Goal: Task Accomplishment & Management: Complete application form

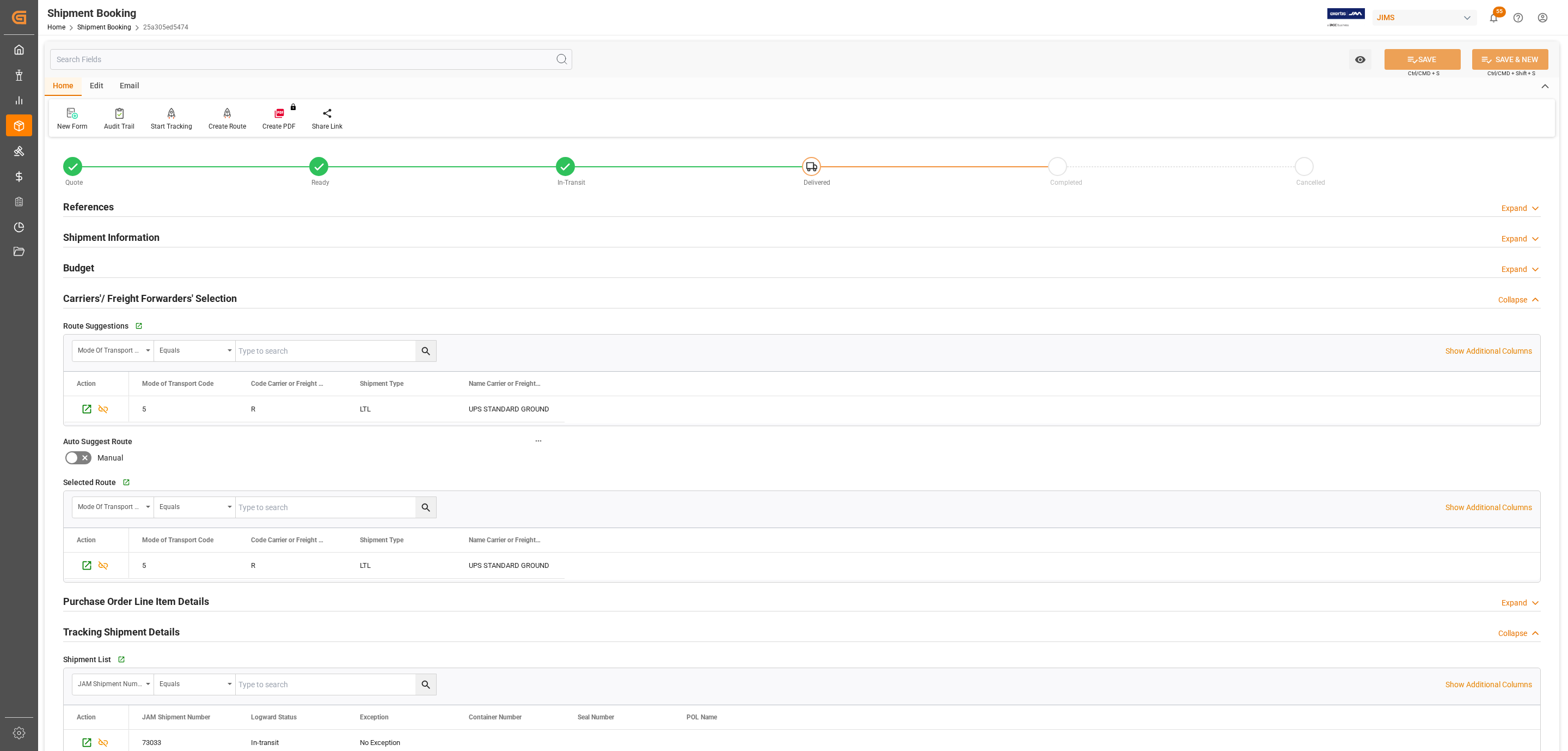
click at [126, 189] on div "Quote Ready In-Transit Delivered Completed Cancelled" at bounding box center [802, 168] width 1493 height 47
click at [124, 198] on div "References Expand" at bounding box center [801, 206] width 1477 height 20
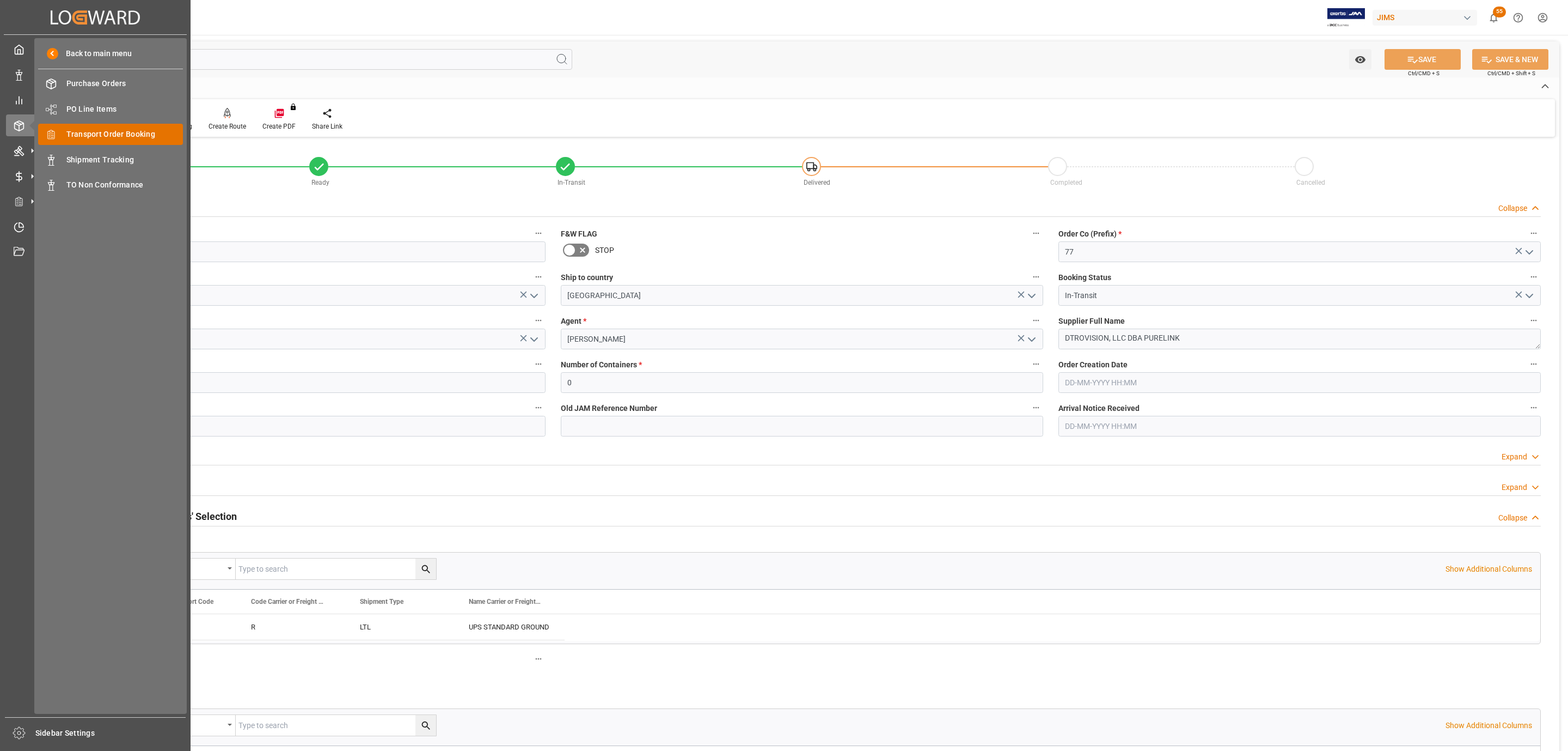
click at [78, 129] on span "Transport Order Booking" at bounding box center [124, 135] width 117 height 11
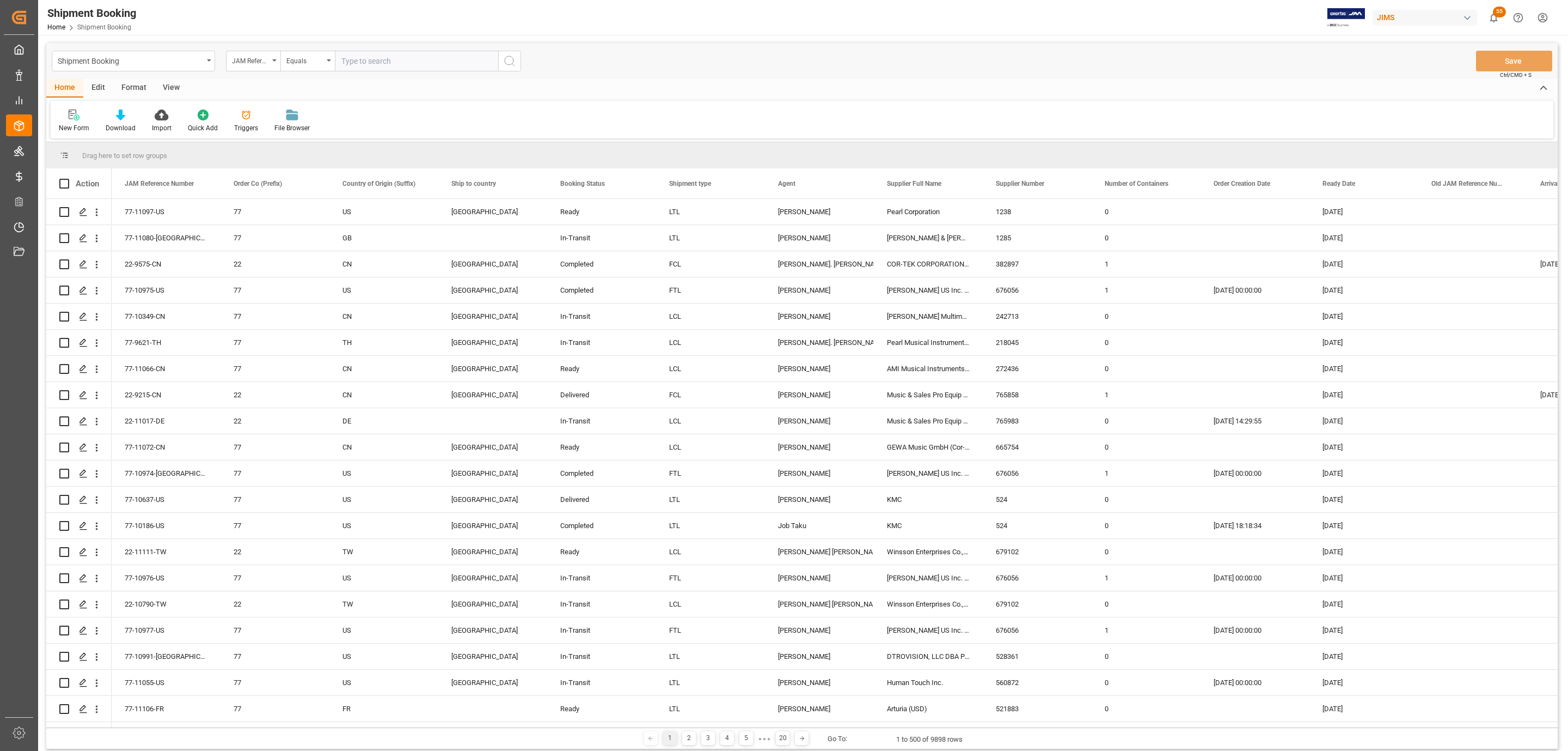
click at [392, 64] on input "text" at bounding box center [416, 60] width 163 height 20
type input "77-10473-CN"
click at [513, 58] on icon "search button" at bounding box center [510, 61] width 13 height 13
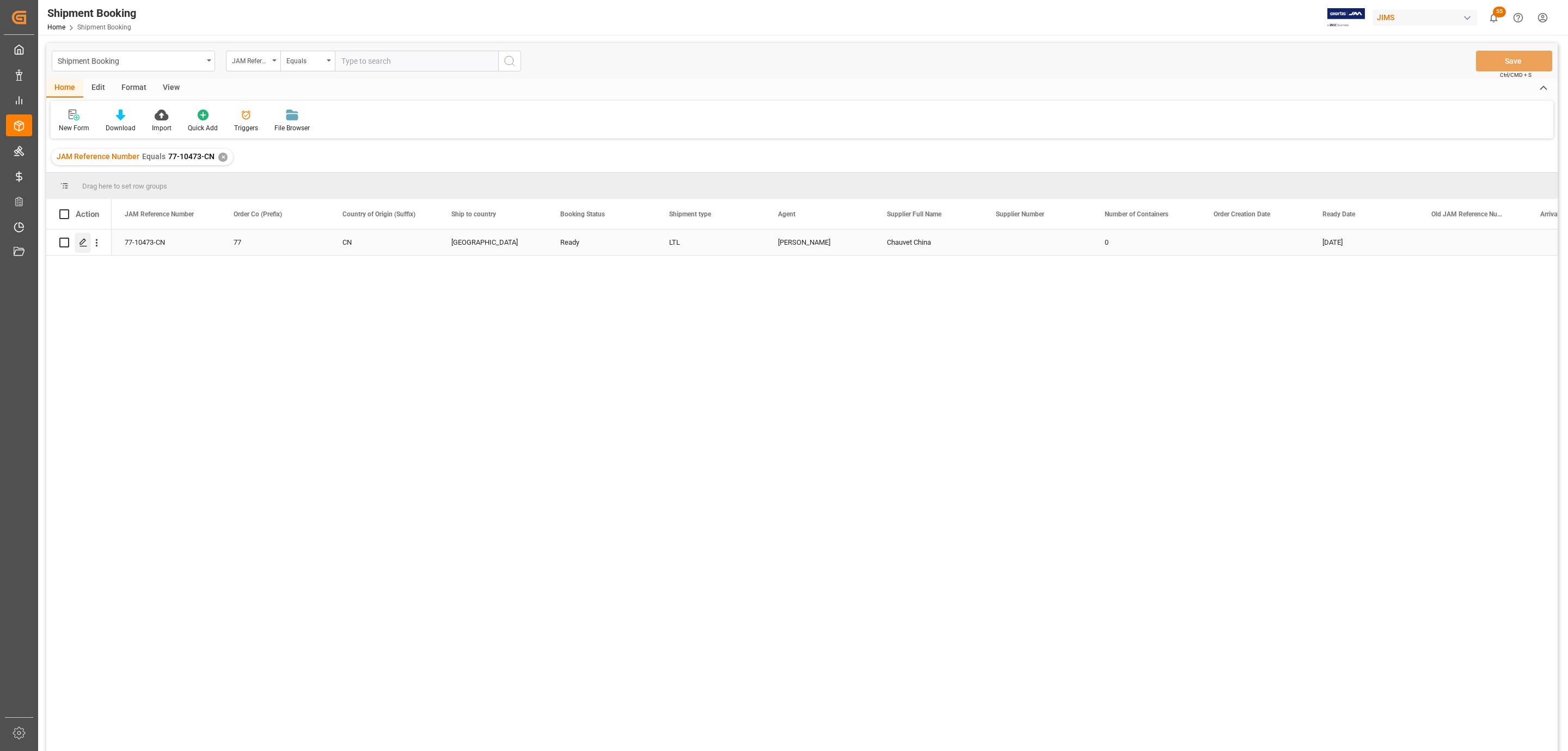
click at [83, 245] on icon "Press SPACE to select this row." at bounding box center [83, 242] width 9 height 9
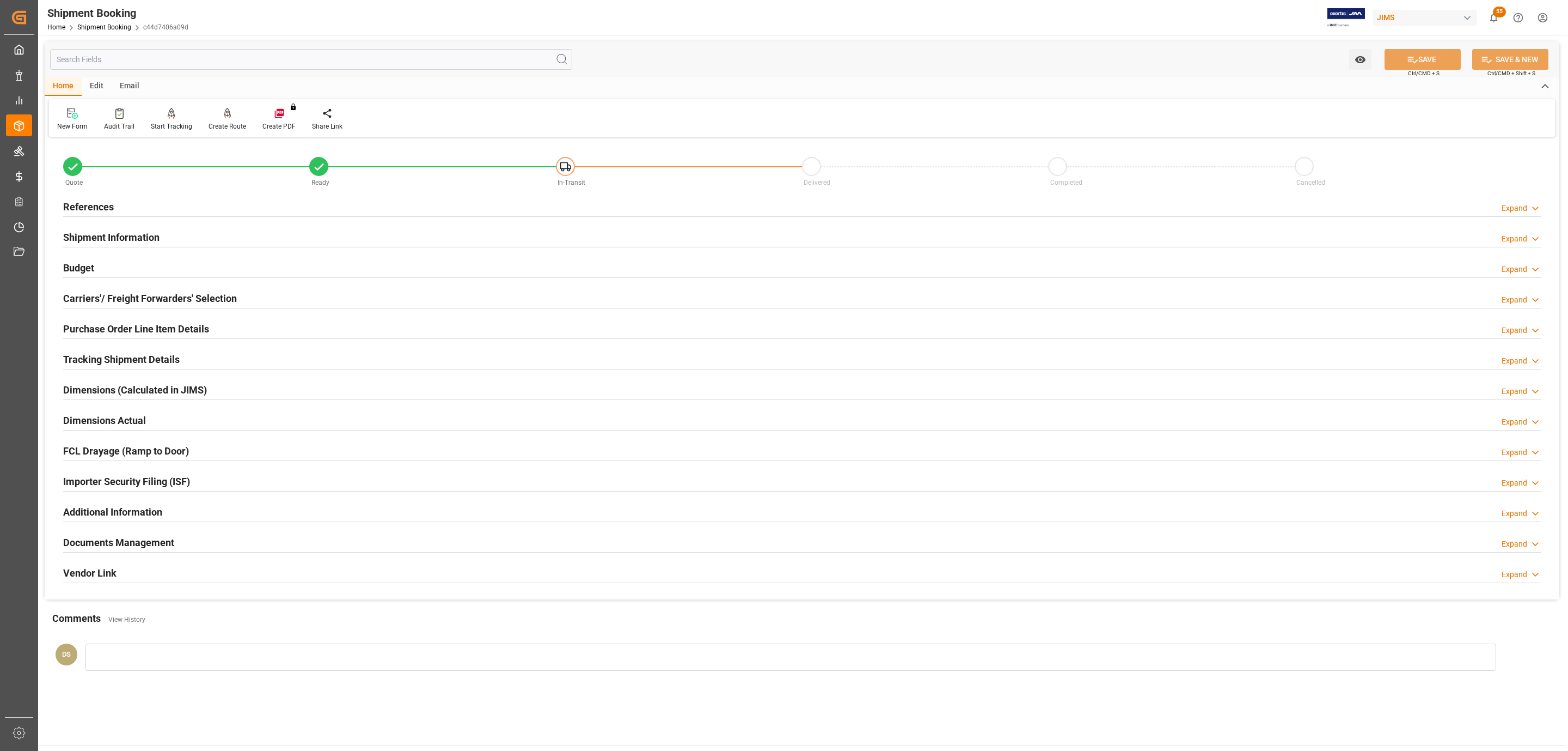
click at [91, 363] on h2 "Tracking Shipment Details" at bounding box center [121, 359] width 117 height 15
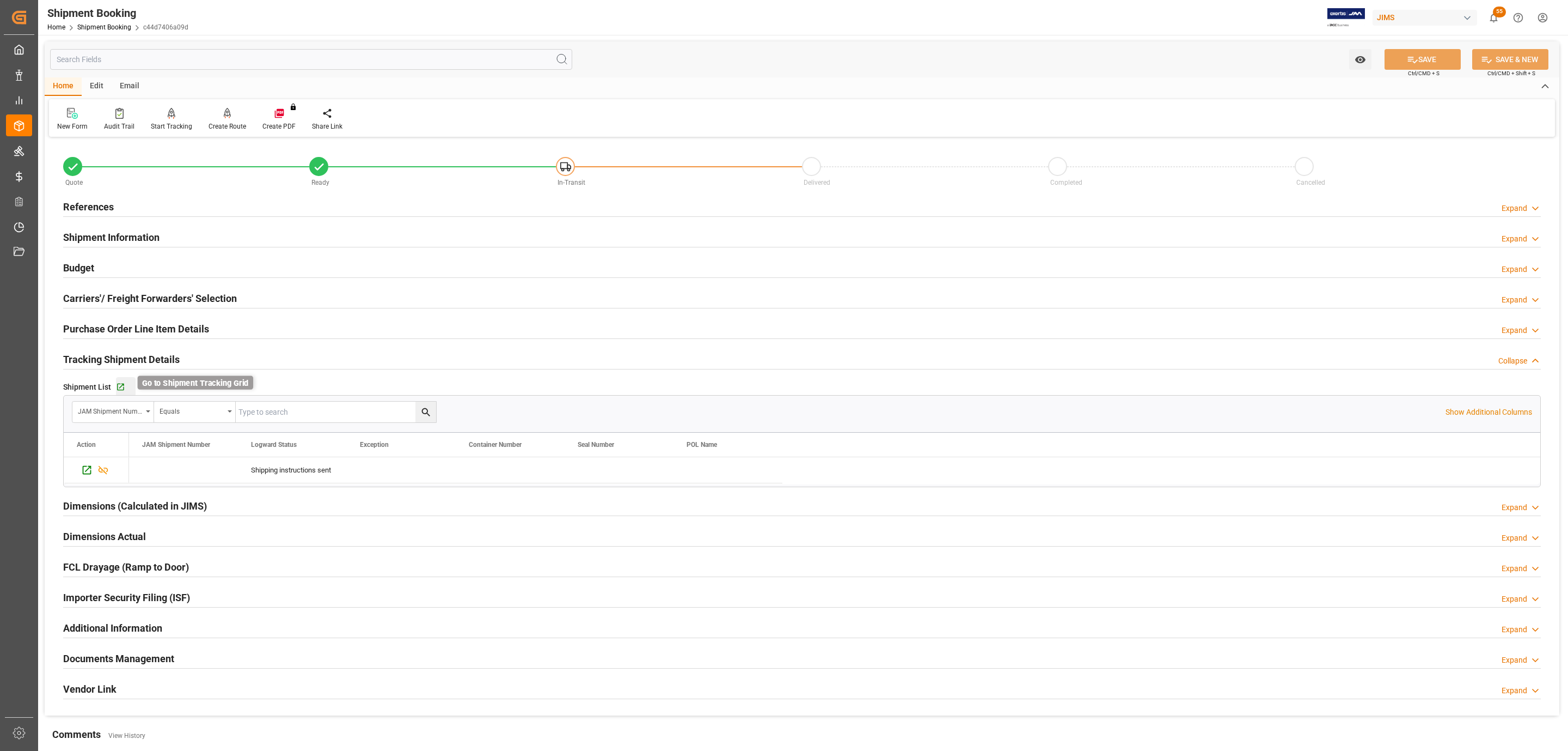
click at [117, 389] on icon "button" at bounding box center [120, 387] width 9 height 9
click at [137, 294] on h2 "Carriers'/ Freight Forwarders' Selection" at bounding box center [149, 298] width 174 height 15
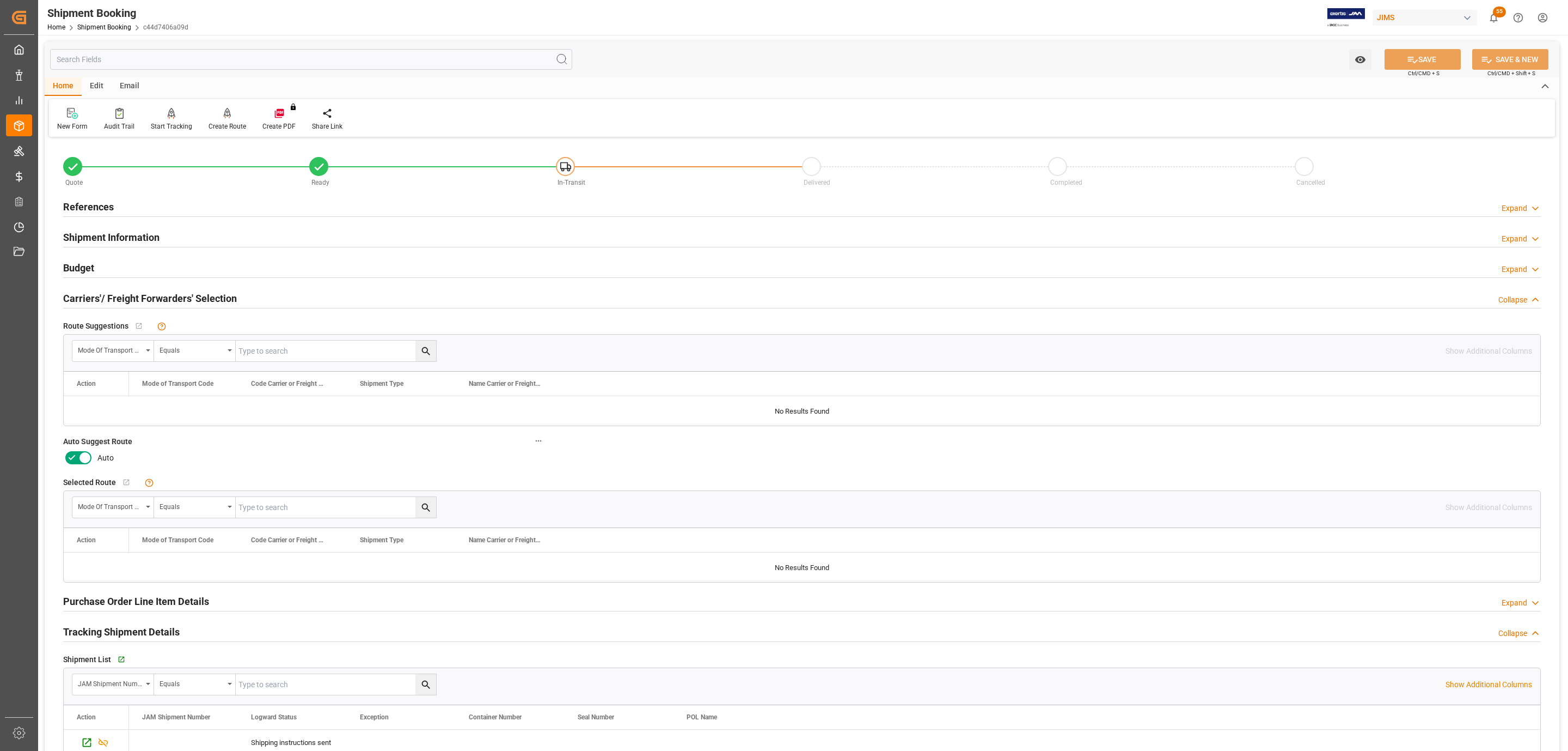
click at [78, 464] on icon at bounding box center [85, 458] width 13 height 13
click at [0, 0] on input "checkbox" at bounding box center [0, 0] width 0 height 0
click at [1424, 62] on button "SAVE" at bounding box center [1422, 59] width 76 height 20
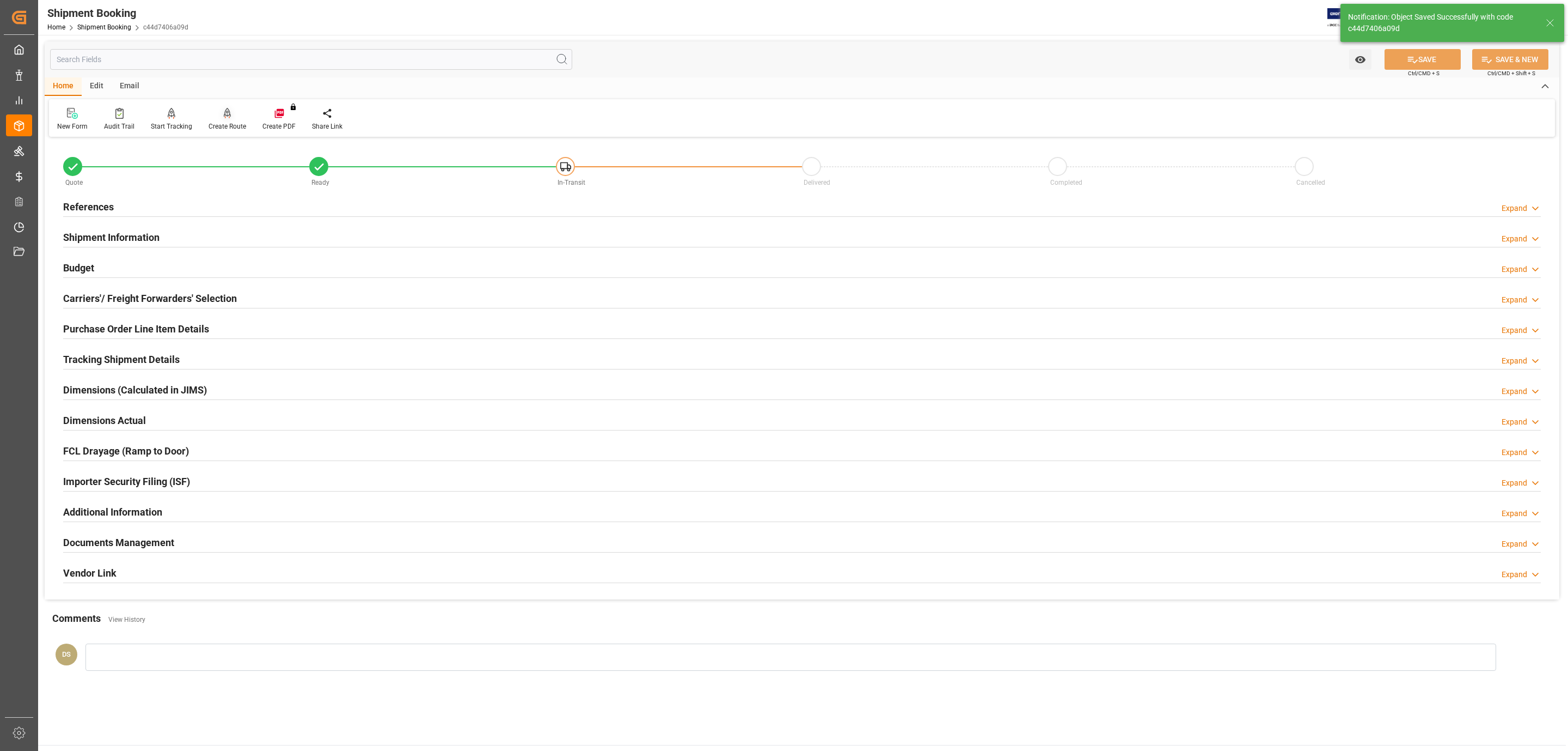
click at [236, 118] on div at bounding box center [228, 113] width 38 height 11
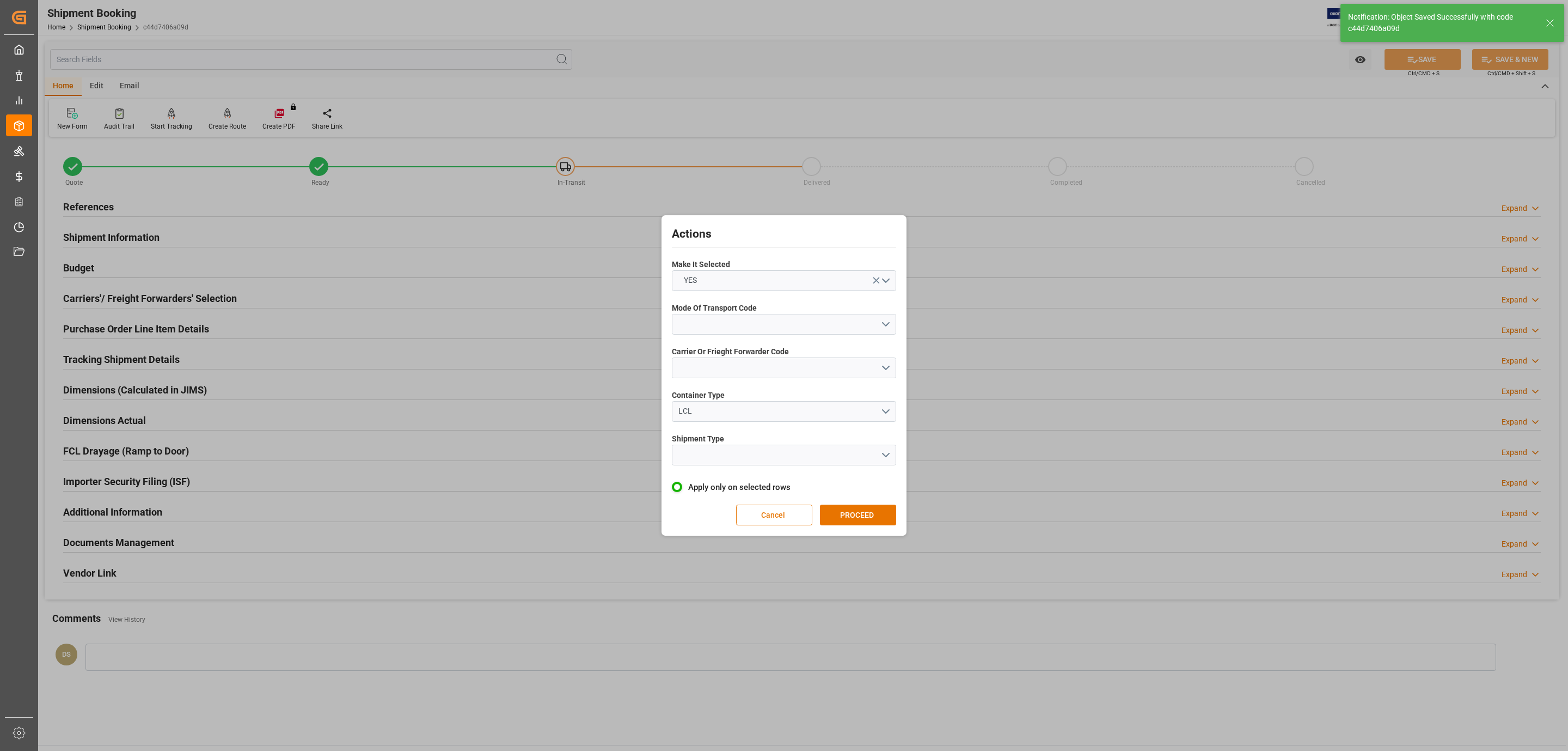
click at [755, 518] on button "Cancel" at bounding box center [773, 514] width 76 height 20
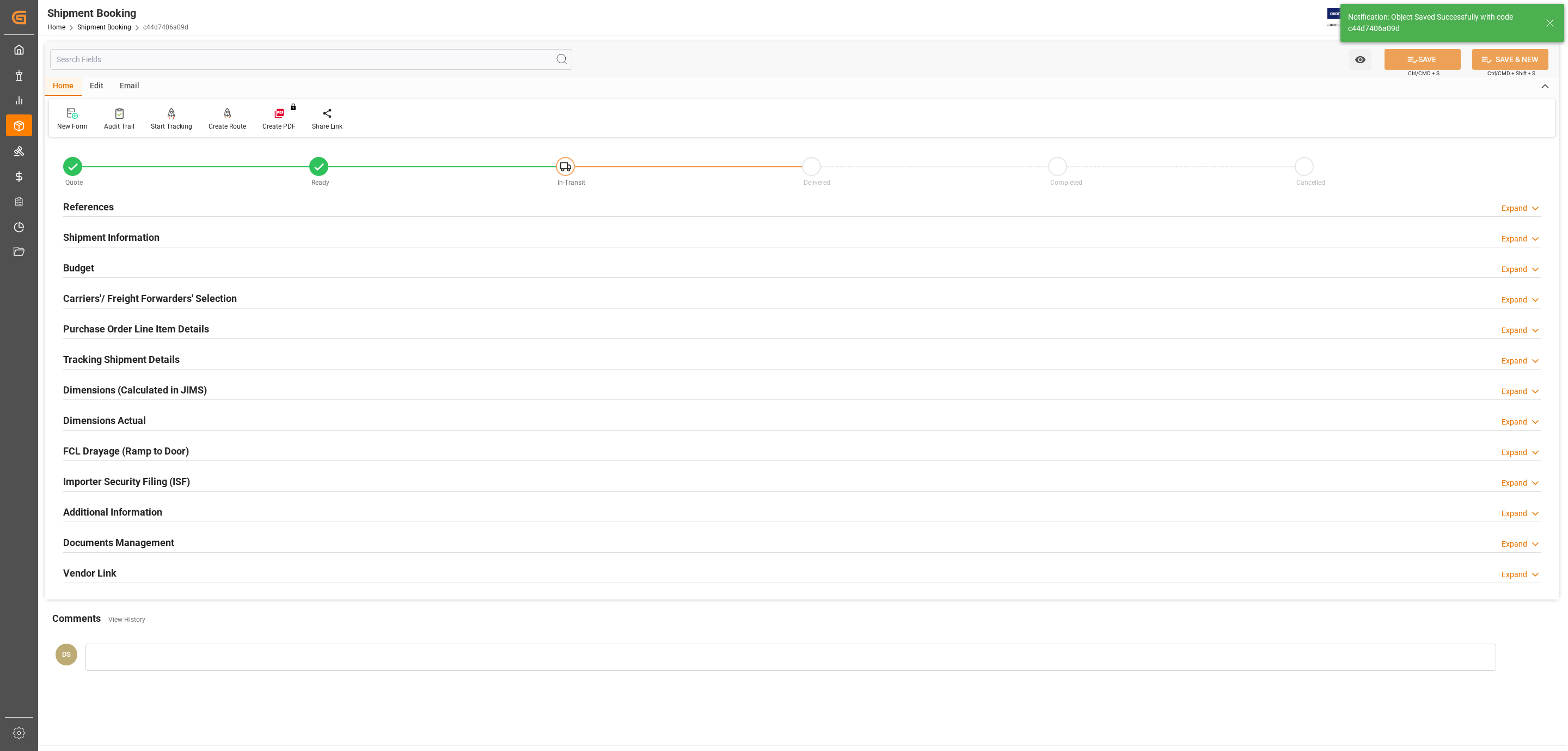
click at [222, 211] on div "References Expand" at bounding box center [801, 206] width 1477 height 20
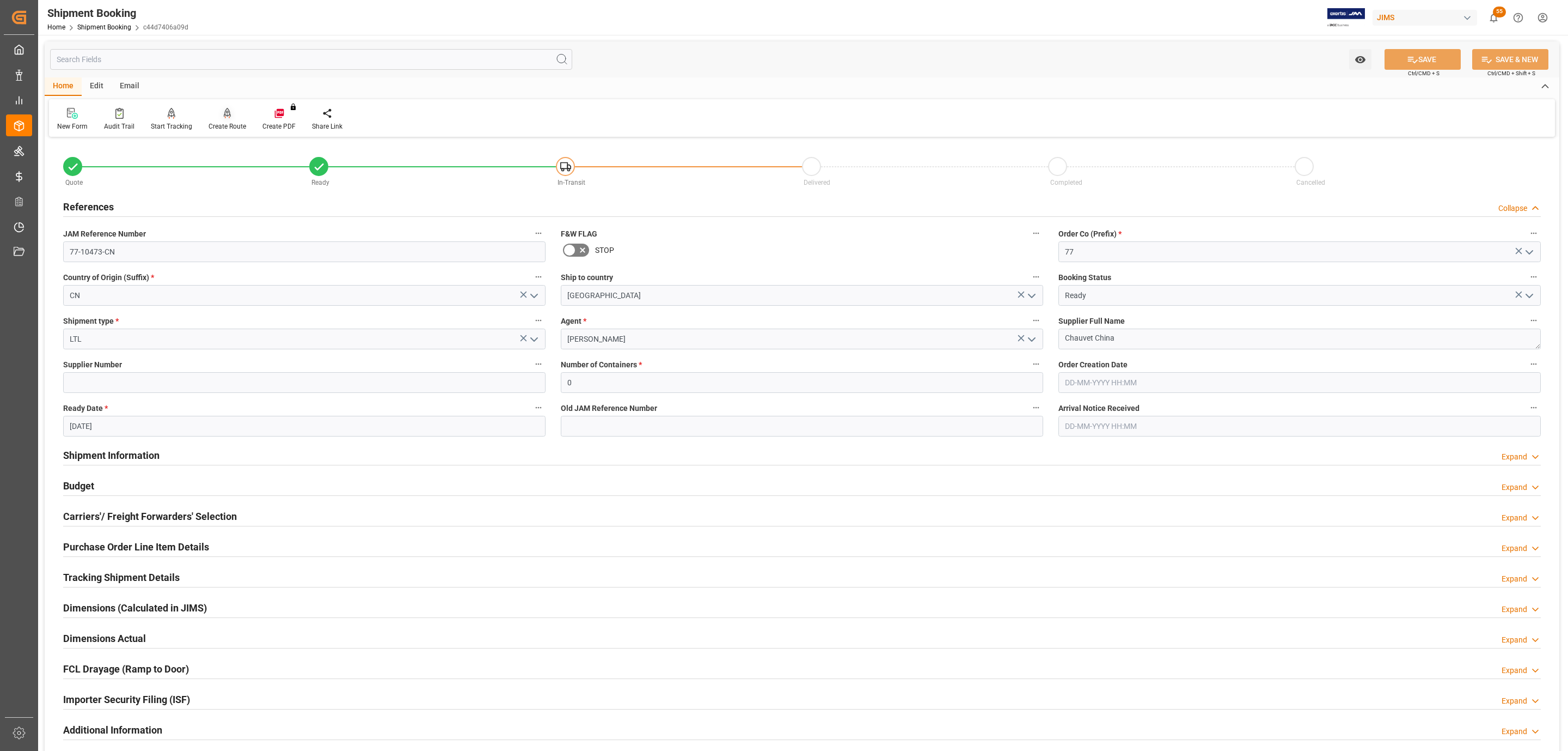
click at [224, 115] on icon at bounding box center [227, 113] width 7 height 11
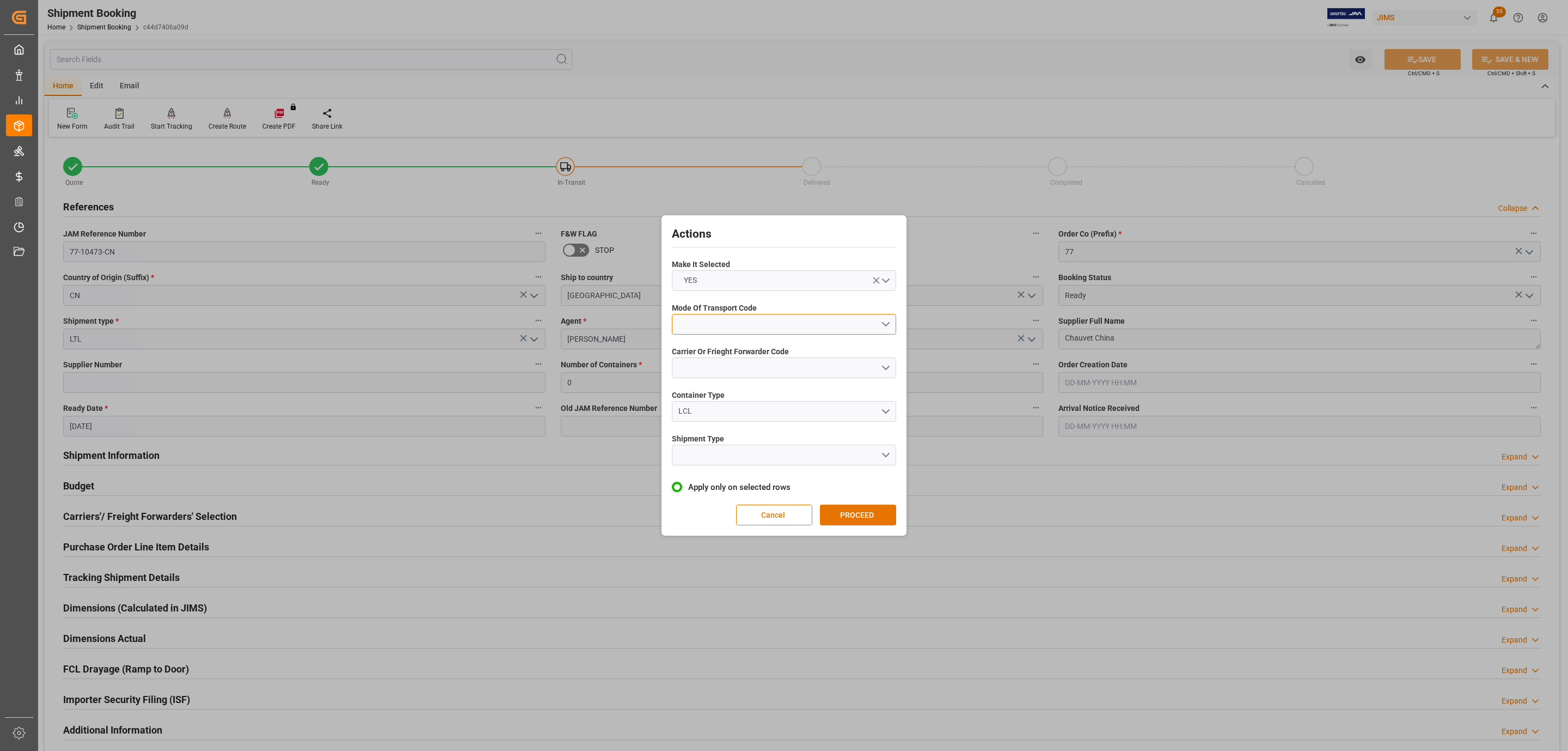
click at [711, 322] on button "open menu" at bounding box center [784, 323] width 224 height 20
click at [751, 389] on div "4- AIR FREIGHT" at bounding box center [784, 396] width 224 height 23
click at [734, 358] on button "open menu" at bounding box center [784, 367] width 224 height 20
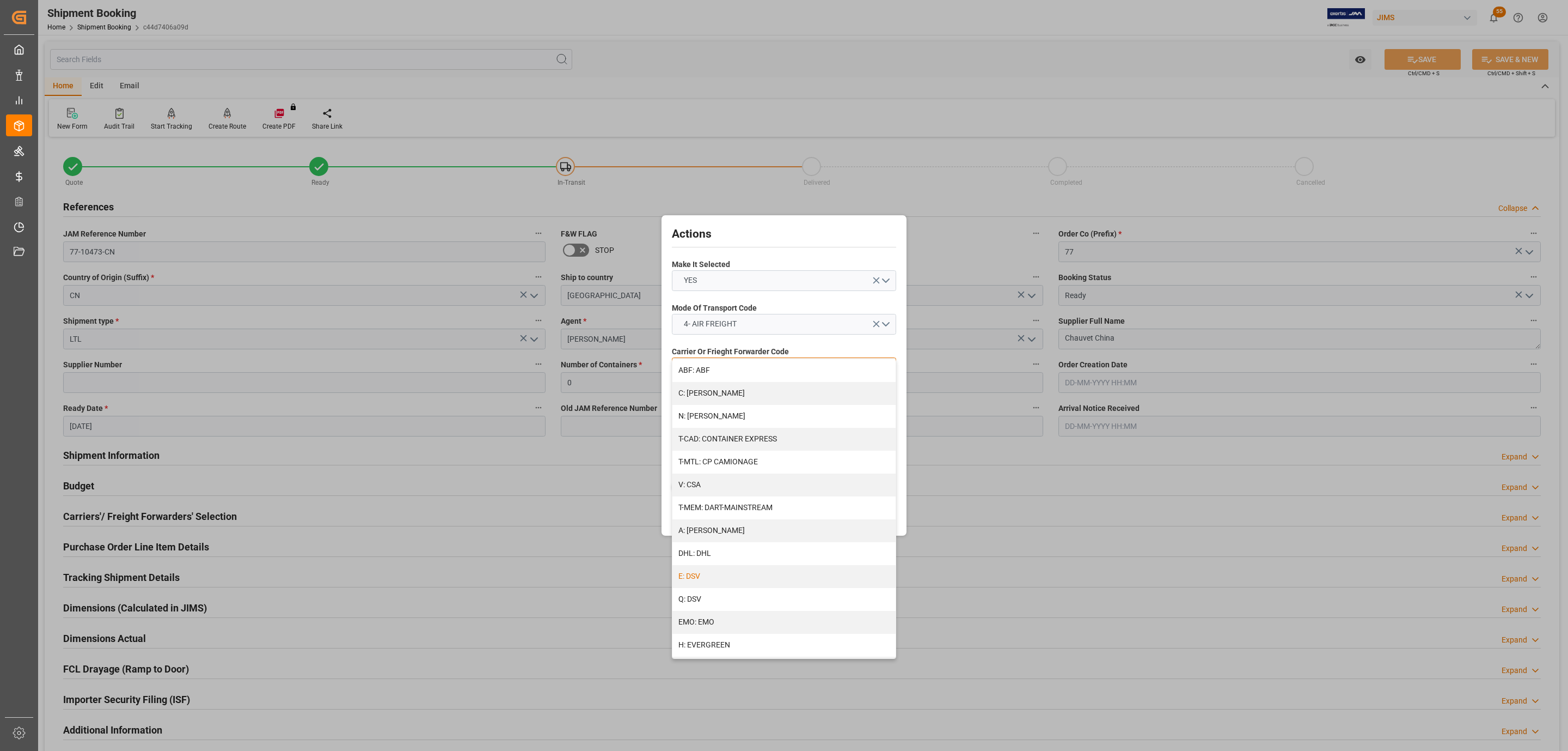
click at [723, 575] on div "E: DSV" at bounding box center [784, 576] width 224 height 23
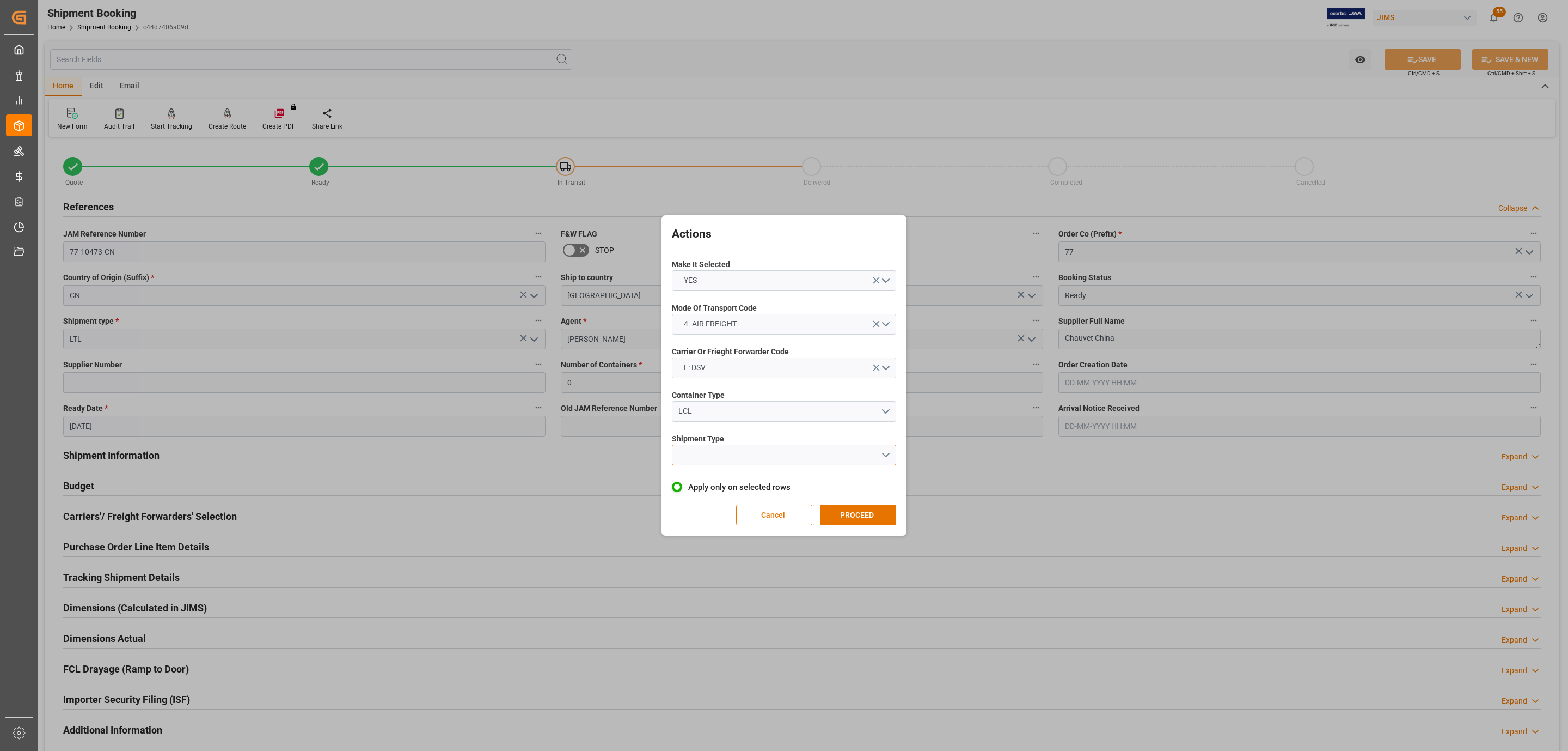
click at [717, 451] on button "open menu" at bounding box center [784, 455] width 224 height 20
click at [717, 460] on div "LTL" at bounding box center [784, 458] width 224 height 23
drag, startPoint x: 844, startPoint y: 502, endPoint x: 850, endPoint y: 505, distance: 6.7
click at [848, 504] on div "Actions Make It Selected YES Mode Of Transport Code 4- AIR FREIGHT Carrier Or F…" at bounding box center [784, 376] width 240 height 315
click at [861, 510] on button "PROCEED" at bounding box center [857, 514] width 76 height 20
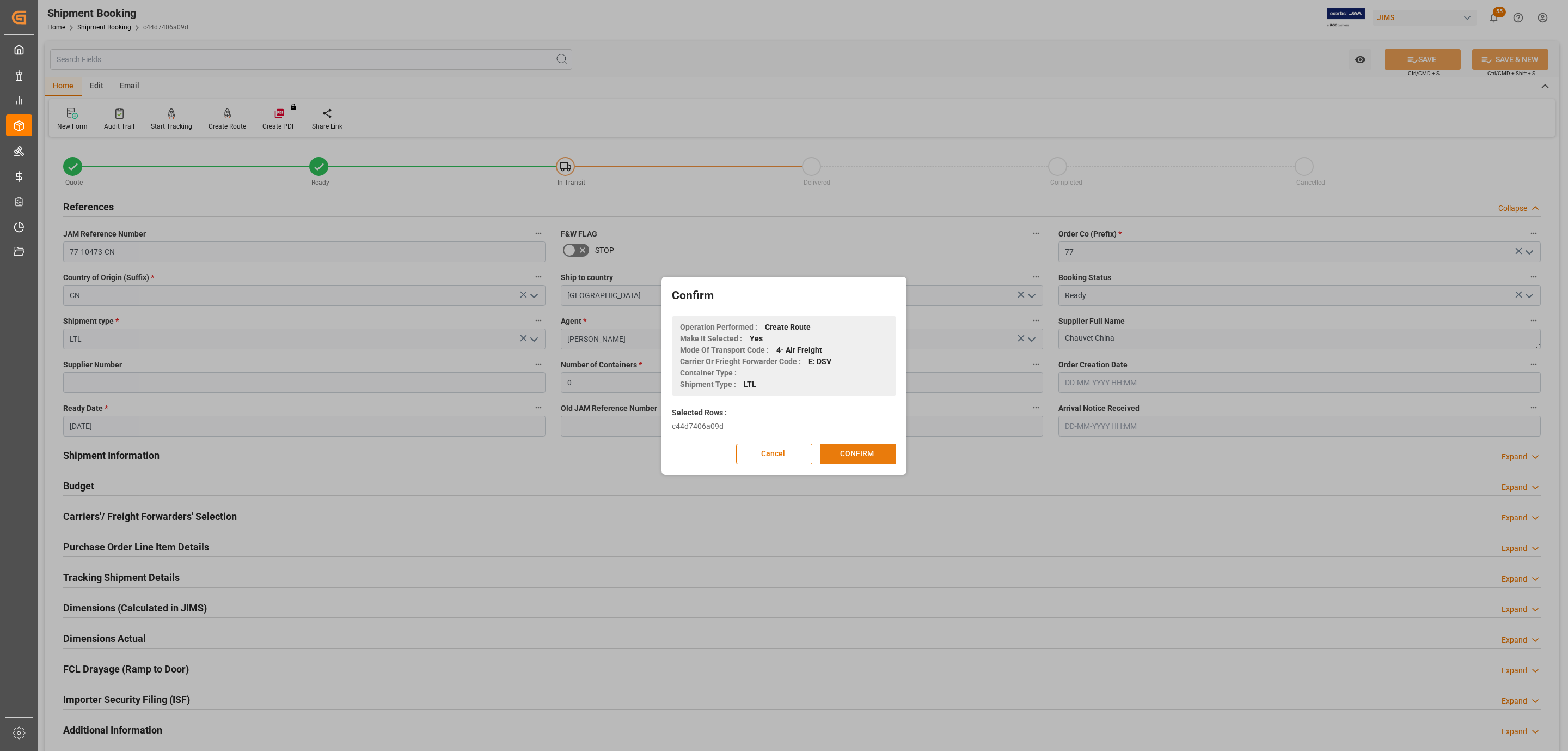
click at [873, 456] on button "CONFIRM" at bounding box center [857, 453] width 76 height 20
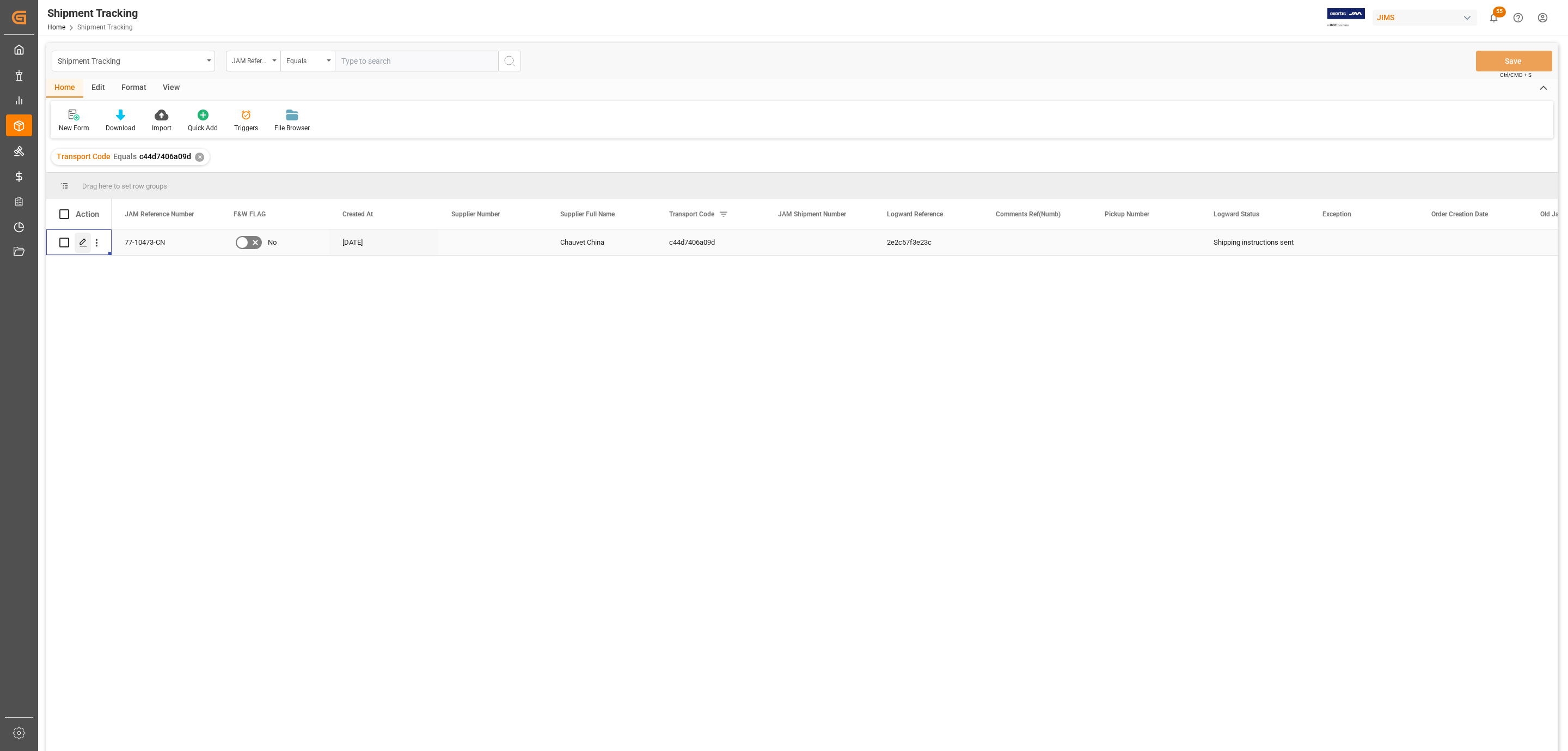
click at [82, 242] on icon "Press SPACE to select this row." at bounding box center [83, 242] width 9 height 9
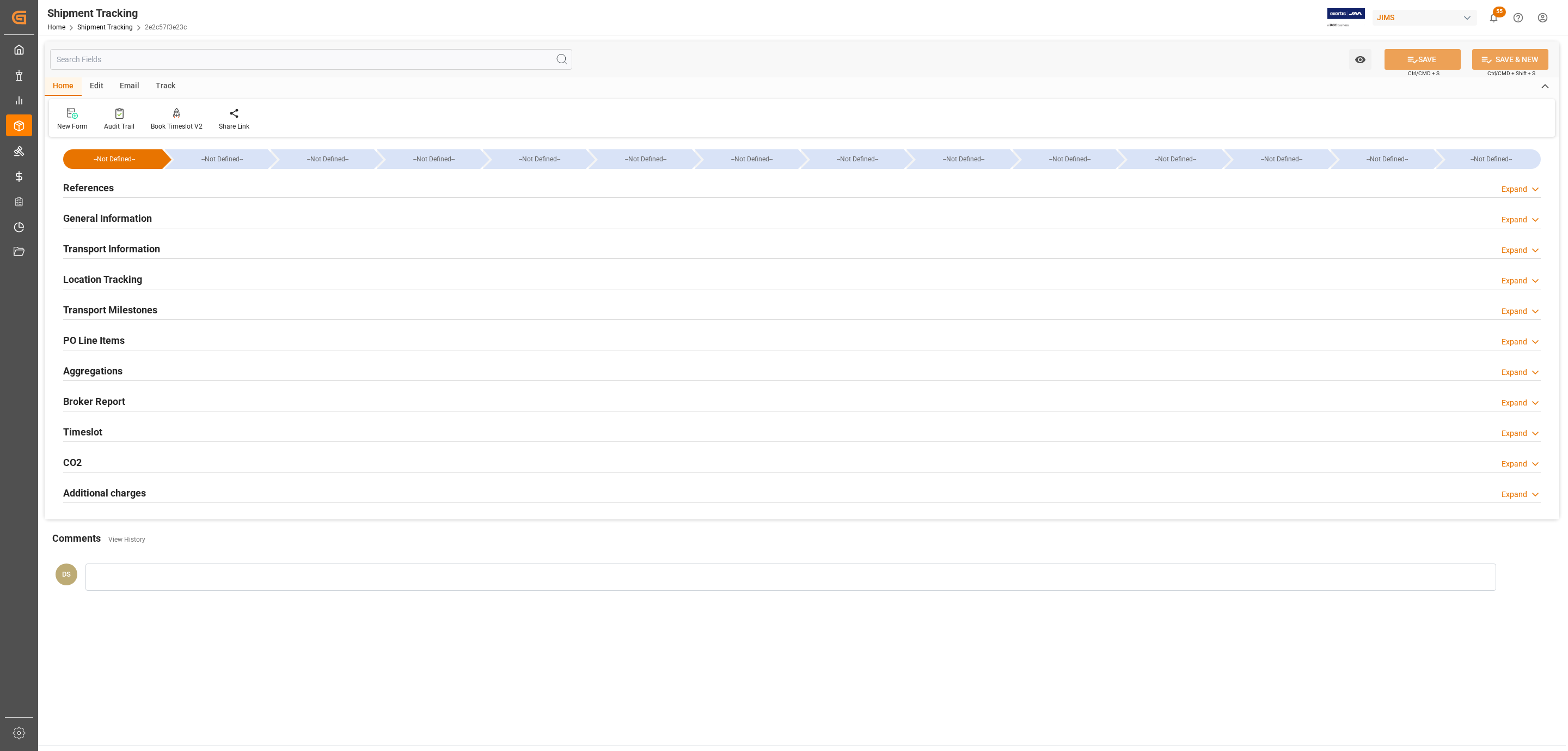
click at [114, 311] on h2 "Transport Milestones" at bounding box center [109, 309] width 94 height 15
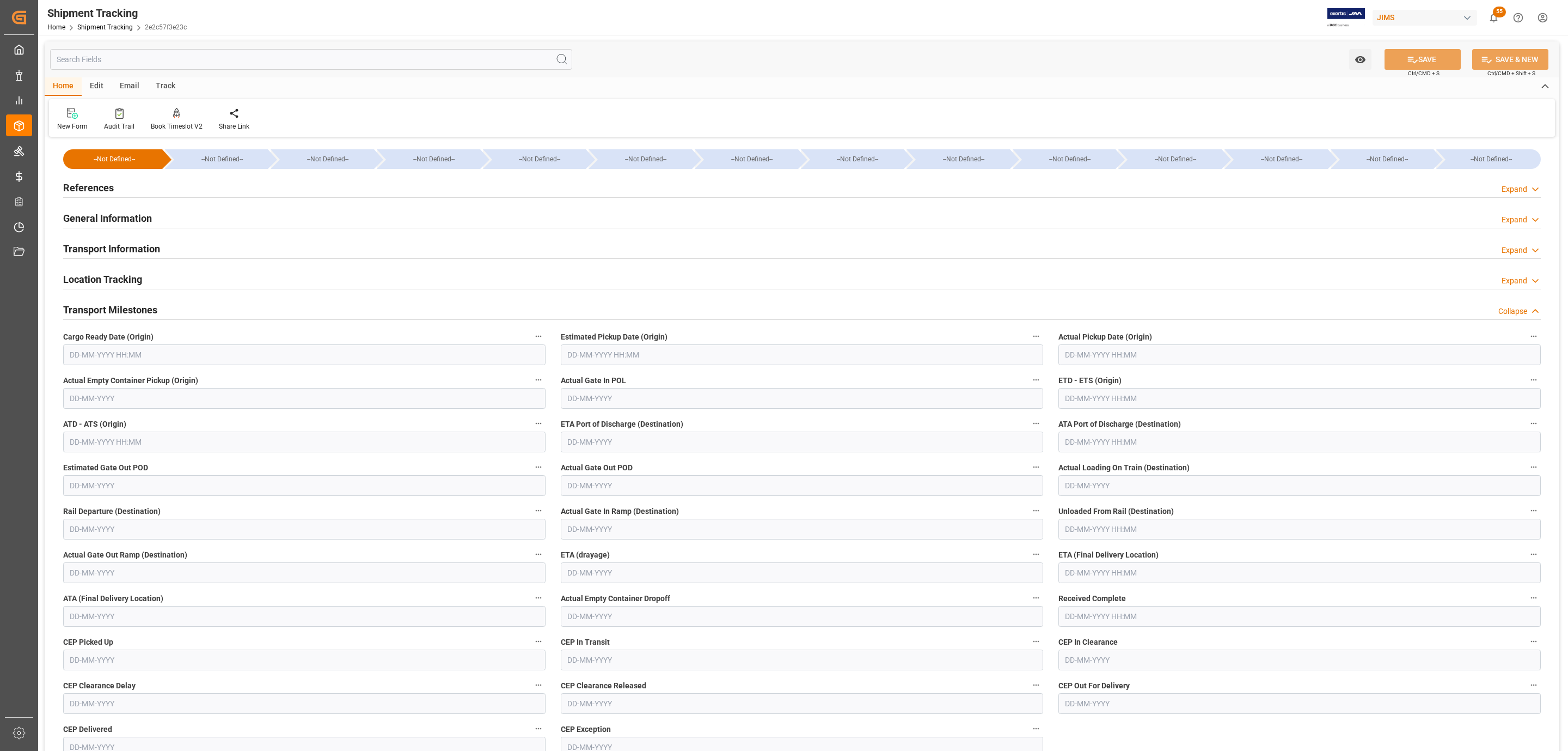
click at [109, 353] on input "text" at bounding box center [303, 354] width 482 height 20
click at [105, 381] on div "September 2025" at bounding box center [141, 381] width 155 height 11
click at [135, 448] on div "11" at bounding box center [141, 443] width 14 height 13
type input "11-09-2025 00:00"
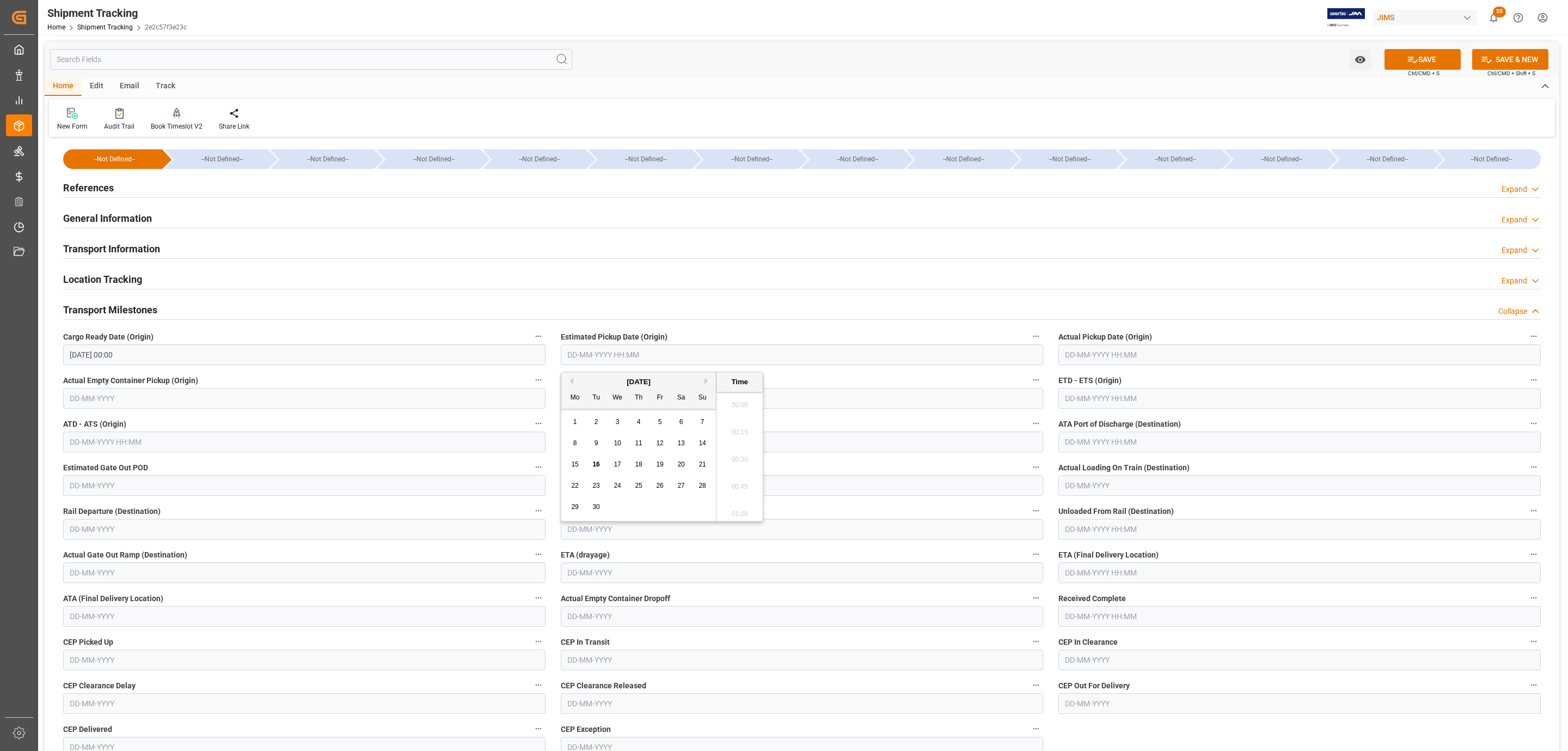
click at [595, 356] on input "text" at bounding box center [801, 354] width 482 height 20
click at [593, 468] on span "16" at bounding box center [596, 464] width 7 height 7
type input "16-09-2025 00:00"
click at [1093, 577] on input "text" at bounding box center [1299, 572] width 482 height 20
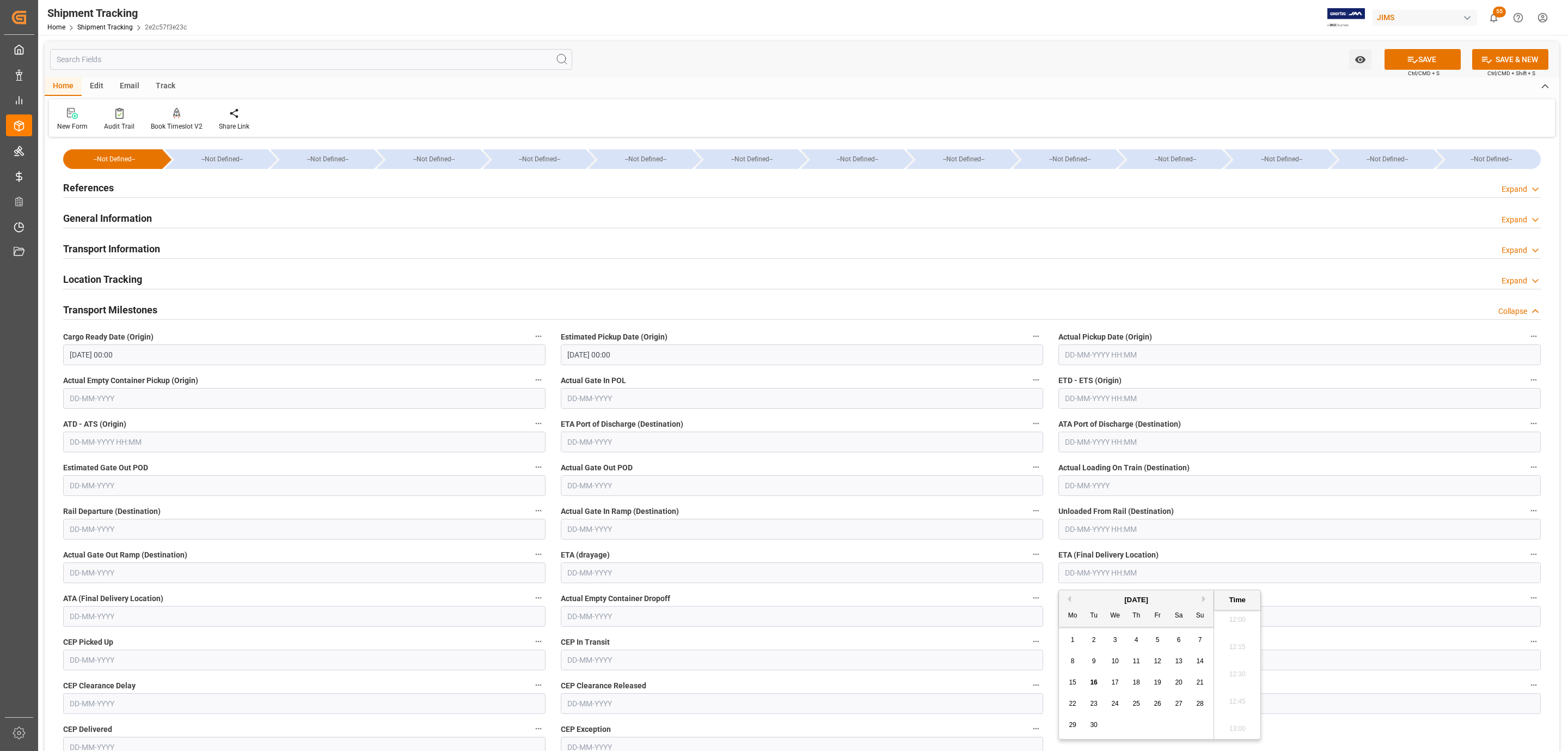
click at [1092, 706] on span "23" at bounding box center [1093, 703] width 7 height 7
type input "23-09-2025 00:00"
click at [1403, 67] on button "SAVE" at bounding box center [1422, 59] width 76 height 20
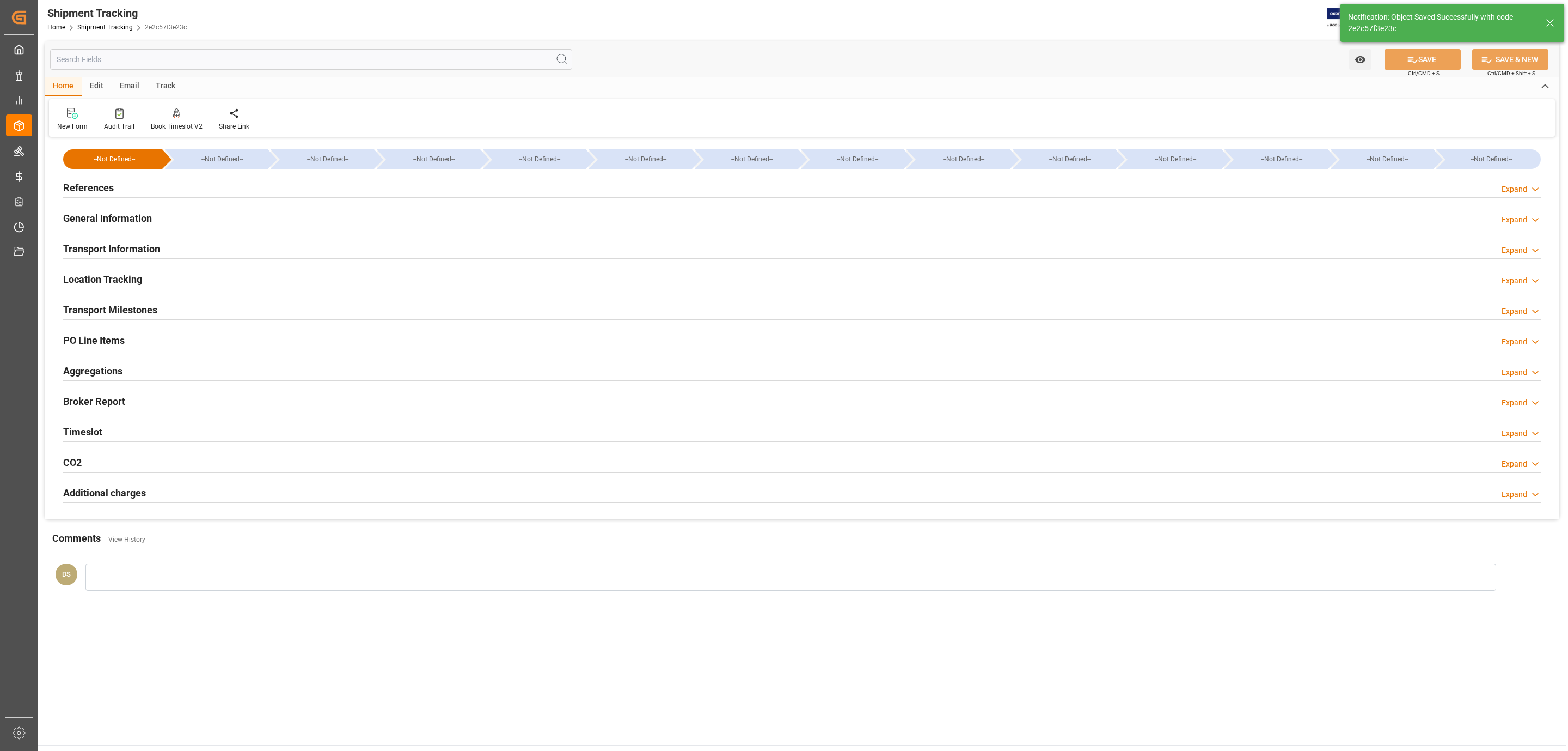
click at [147, 254] on h2 "Transport Information" at bounding box center [111, 249] width 97 height 15
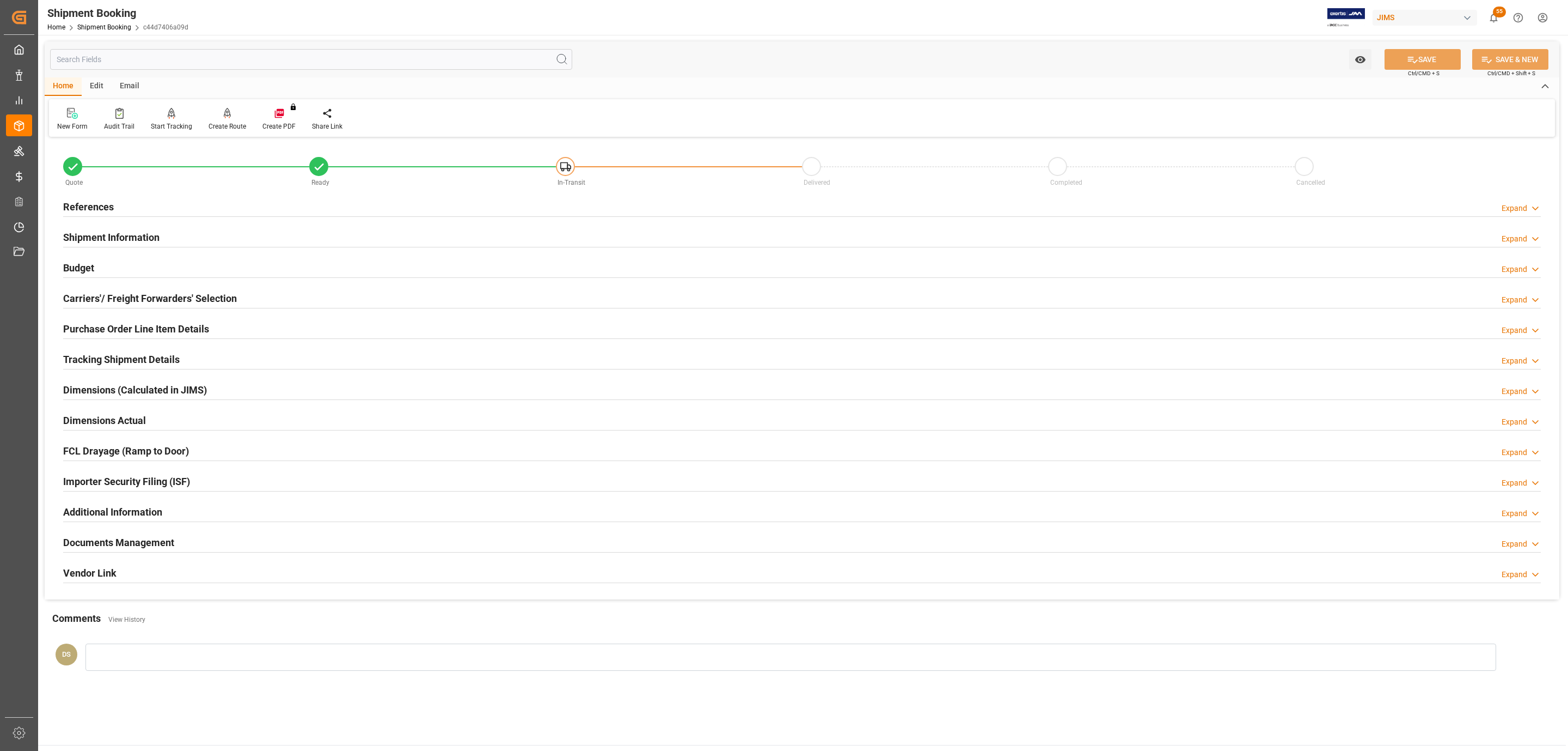
click at [202, 296] on h2 "Carriers'/ Freight Forwarders' Selection" at bounding box center [149, 298] width 174 height 15
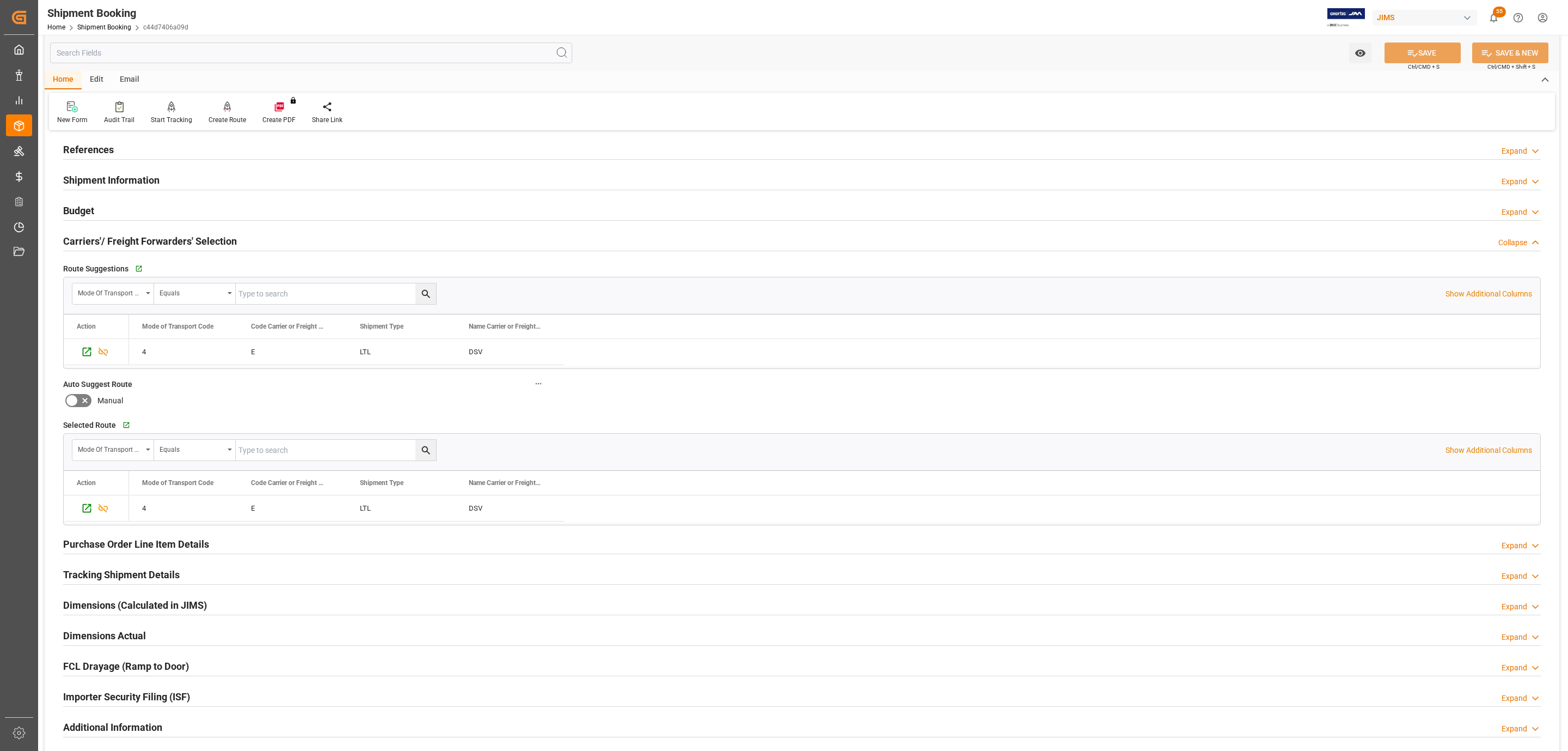
scroll to position [344, 0]
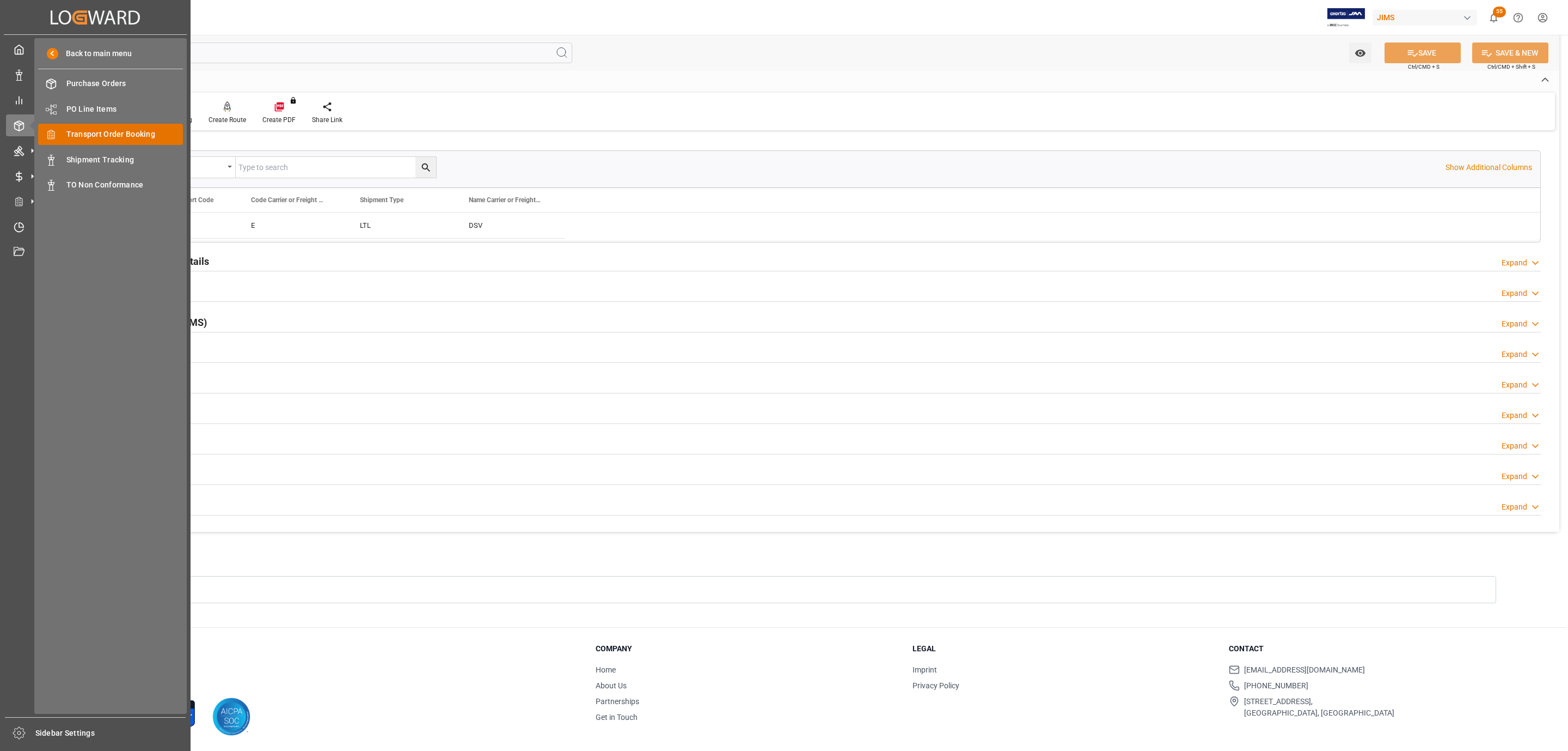
click at [107, 136] on span "Transport Order Booking" at bounding box center [124, 135] width 117 height 11
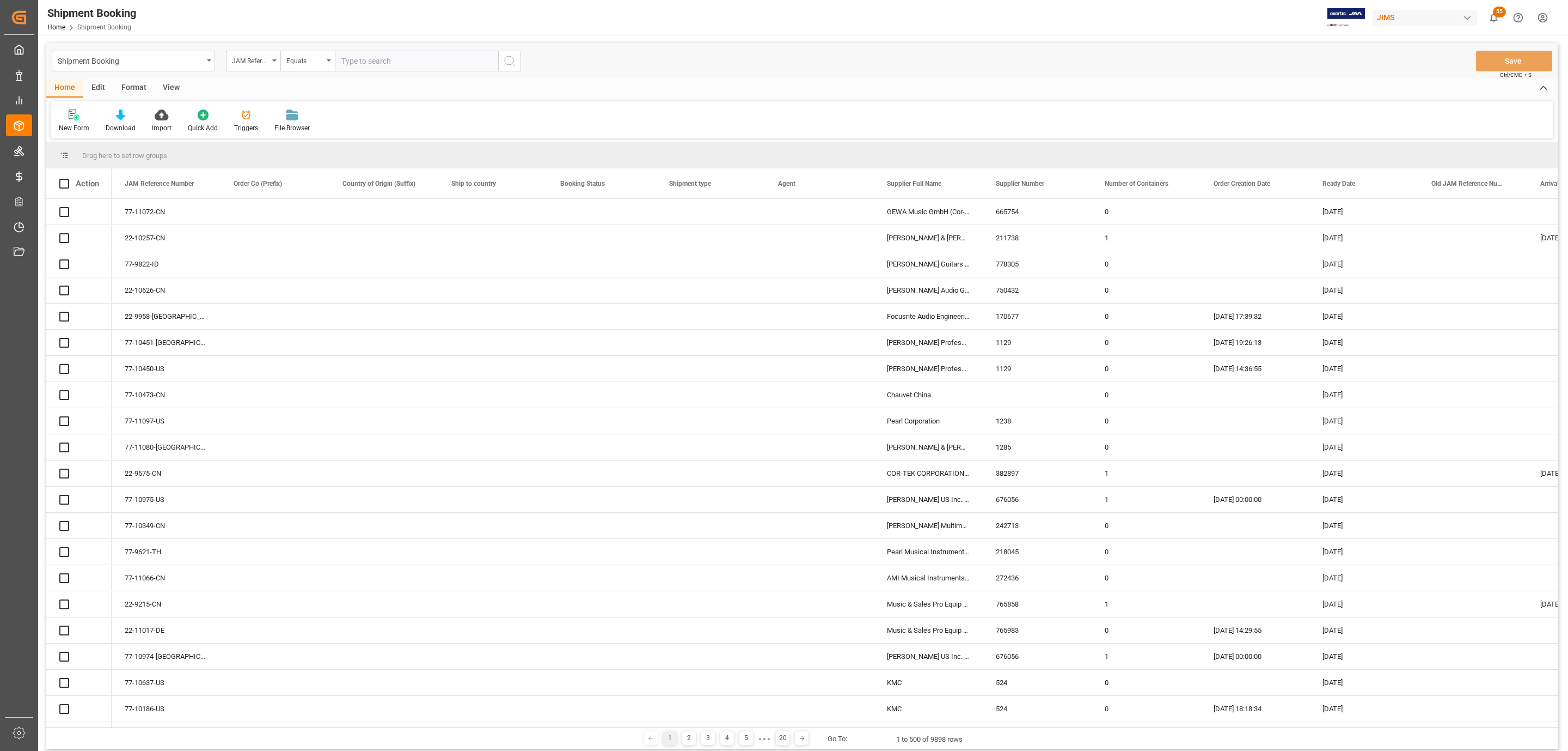
paste input "77-11107-US"
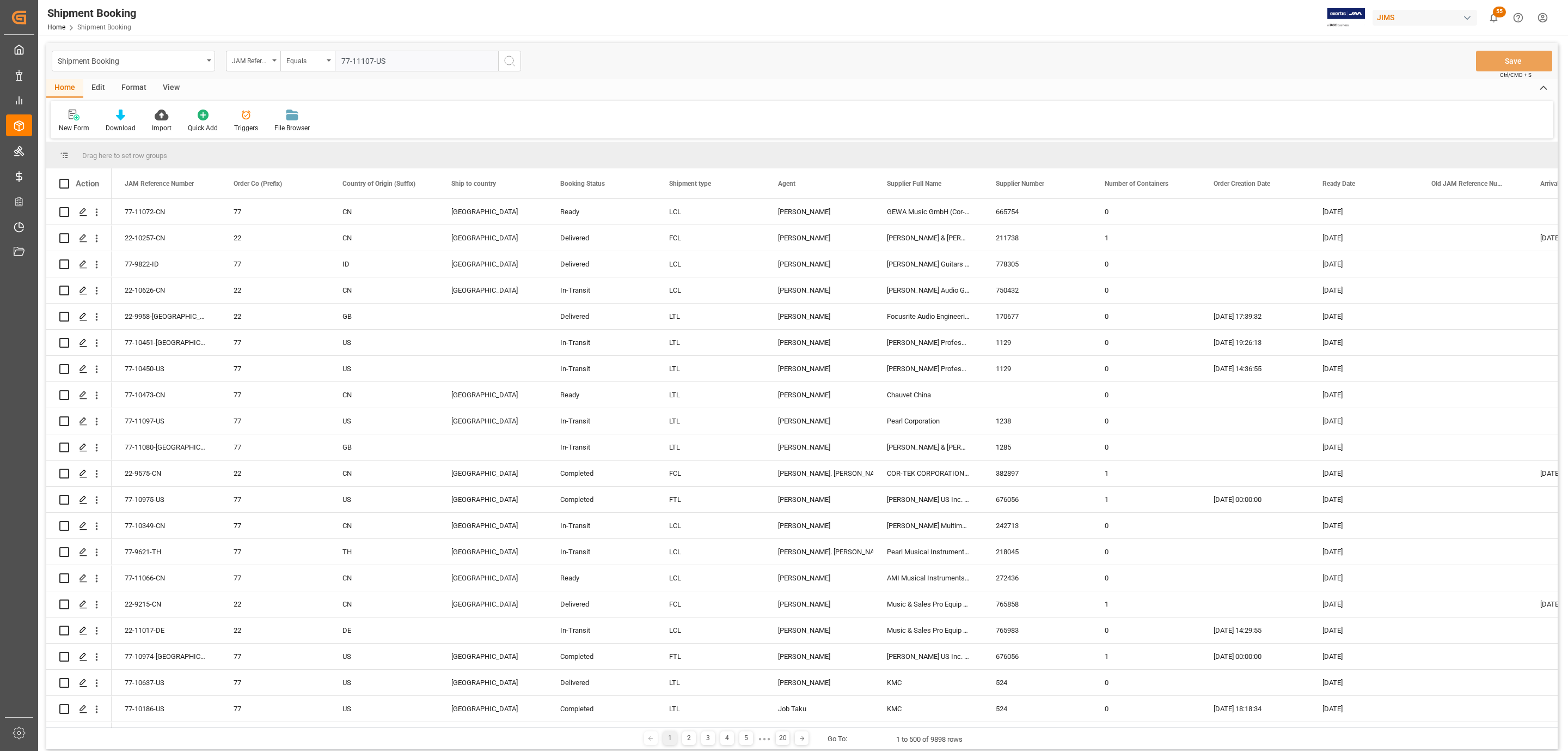
type input "77-11107-US"
click at [510, 60] on icon "search button" at bounding box center [510, 61] width 13 height 13
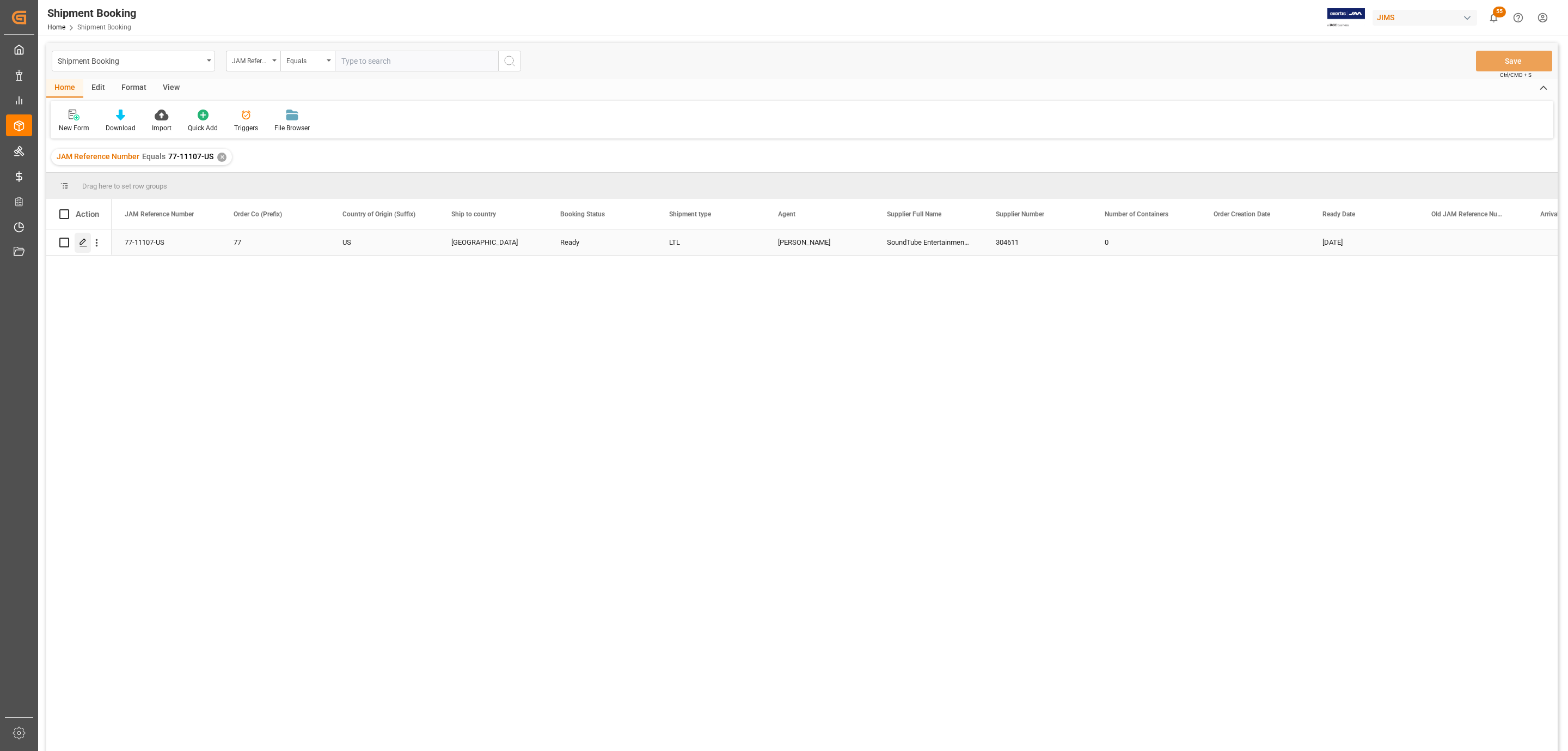
click at [79, 247] on div "Press SPACE to select this row." at bounding box center [82, 242] width 16 height 20
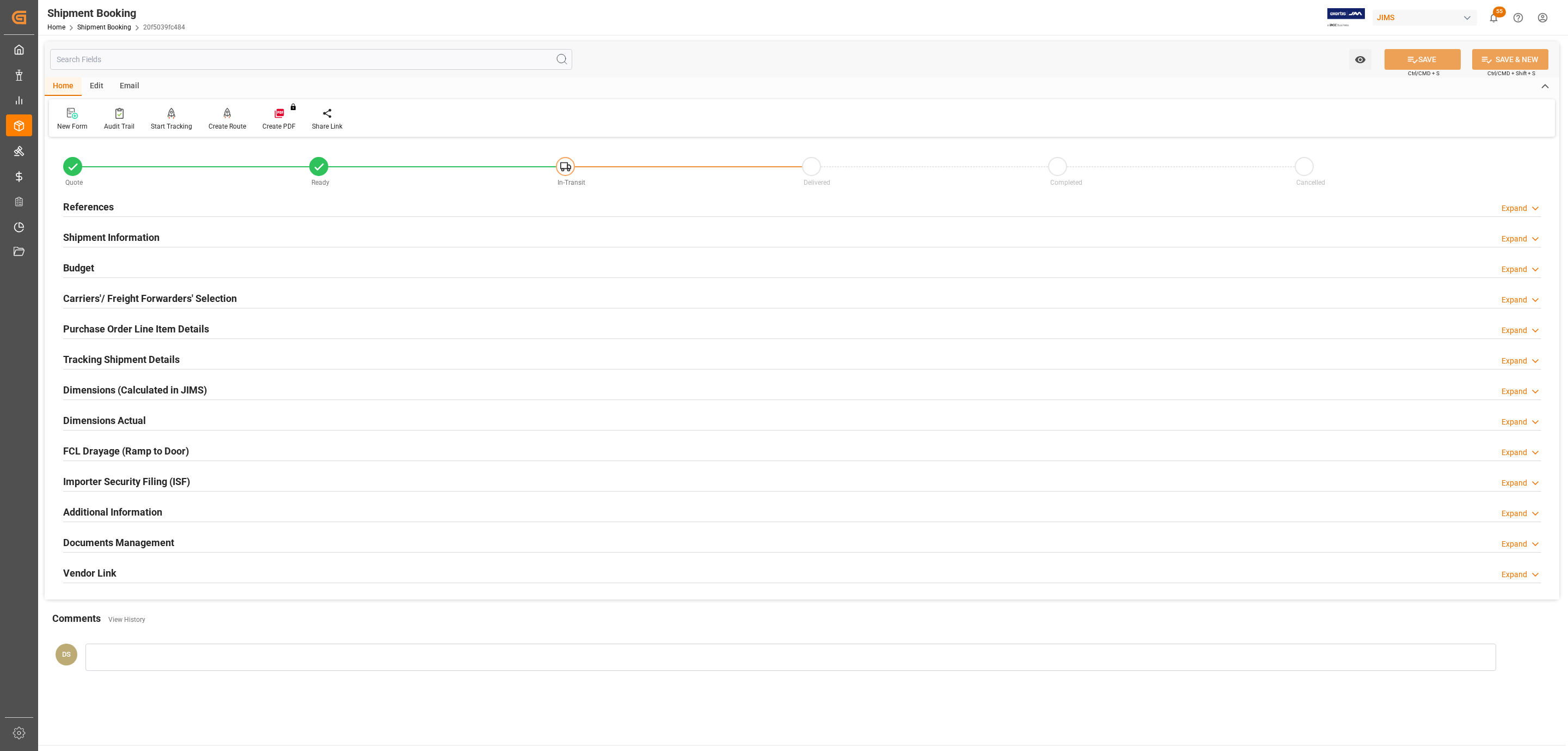
click at [145, 300] on h2 "Carriers'/ Freight Forwarders' Selection" at bounding box center [149, 298] width 174 height 15
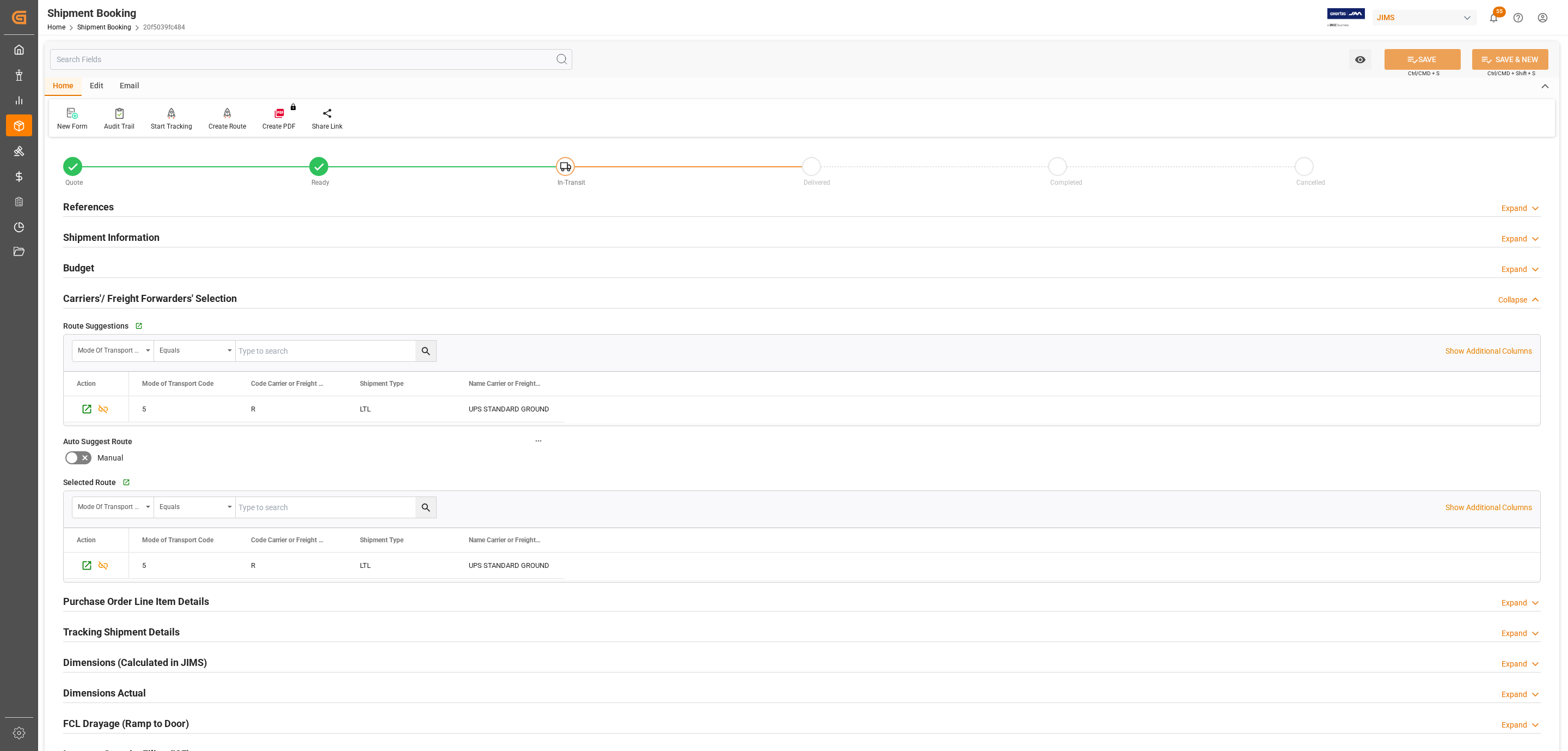
click at [129, 631] on h2 "Tracking Shipment Details" at bounding box center [121, 632] width 117 height 15
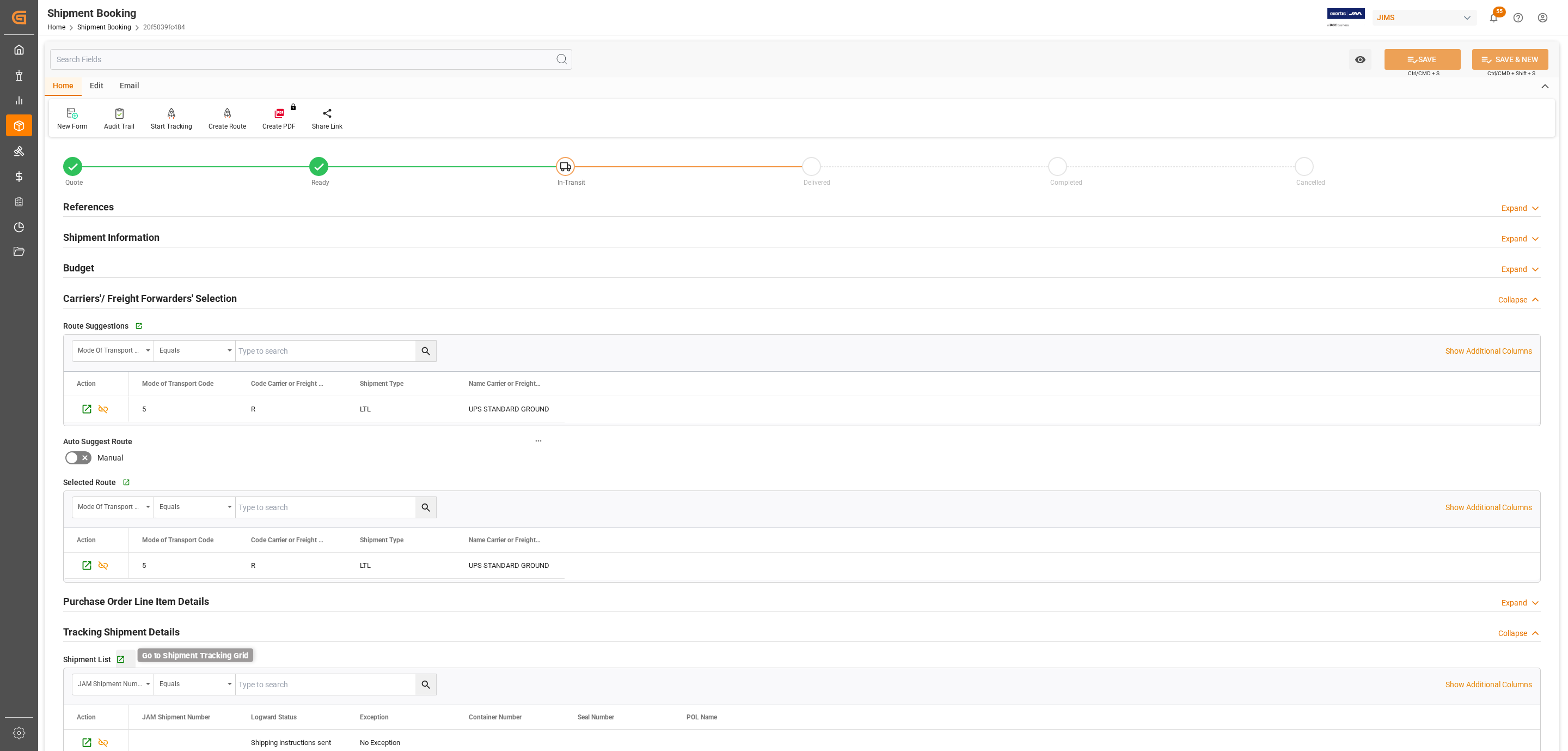
click at [122, 661] on icon "button" at bounding box center [120, 660] width 7 height 7
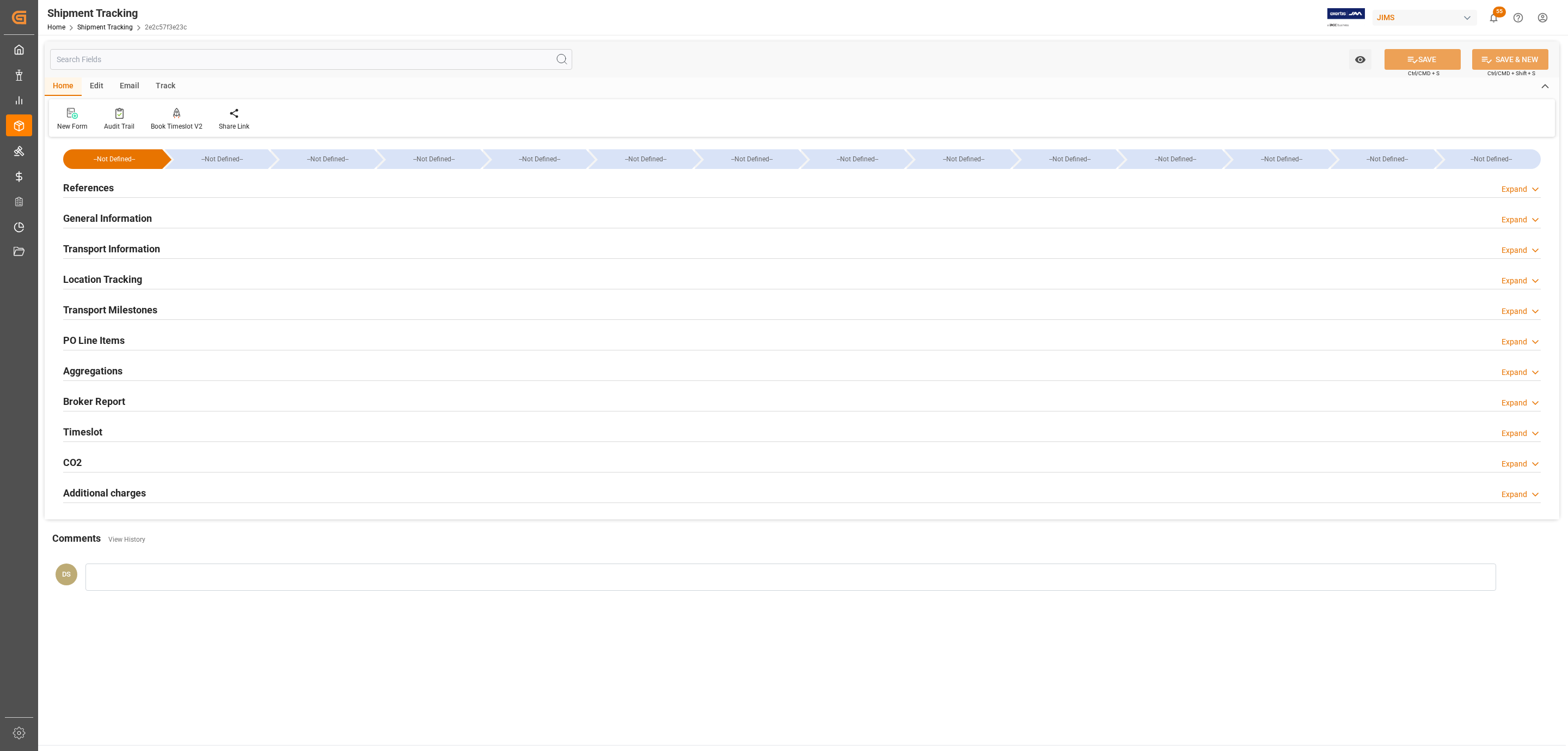
click at [148, 301] on div "Transport Milestones" at bounding box center [109, 309] width 94 height 20
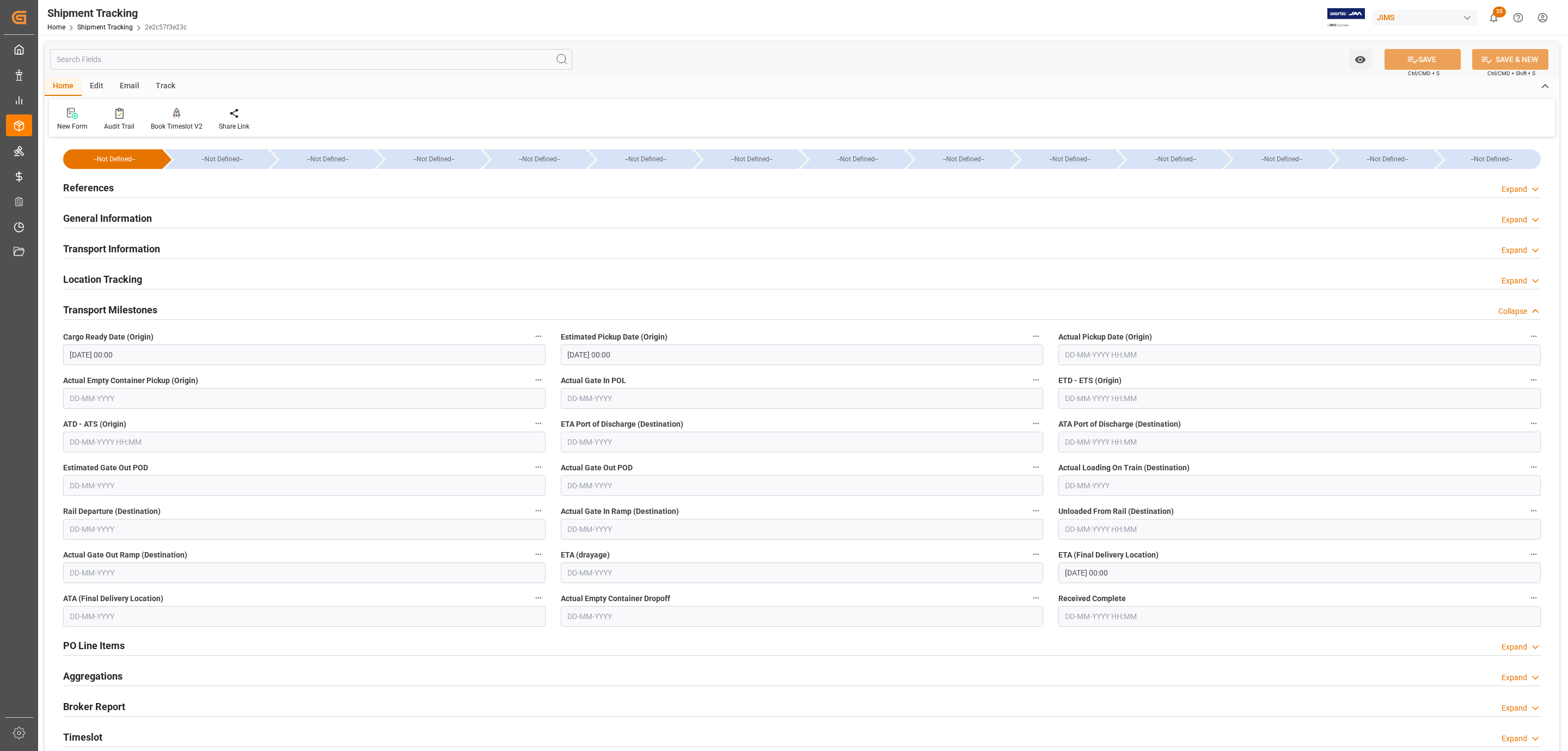
click at [131, 250] on h2 "Transport Information" at bounding box center [111, 249] width 97 height 15
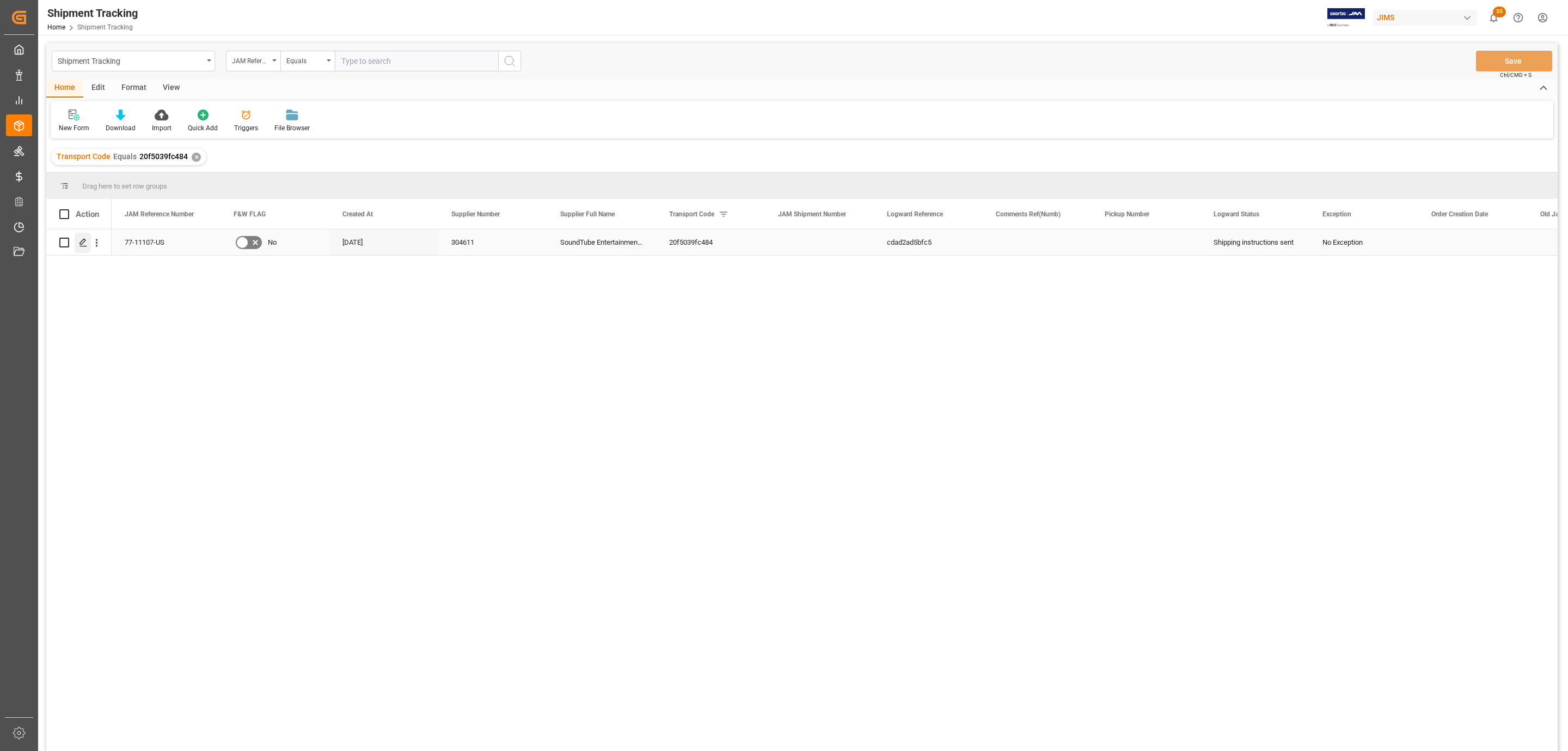
click at [84, 248] on div "Press SPACE to select this row." at bounding box center [82, 242] width 16 height 20
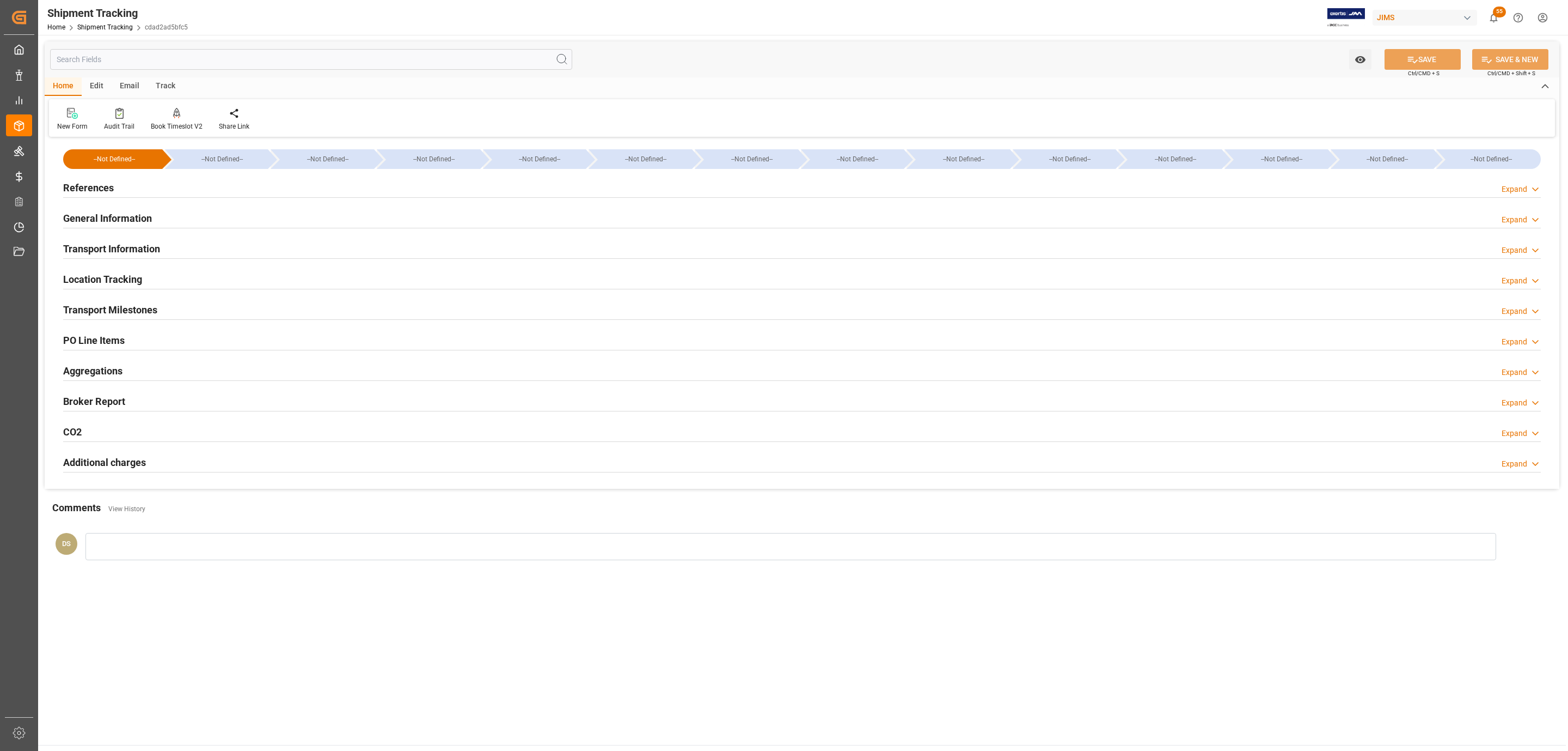
click at [105, 309] on h2 "Transport Milestones" at bounding box center [109, 309] width 94 height 15
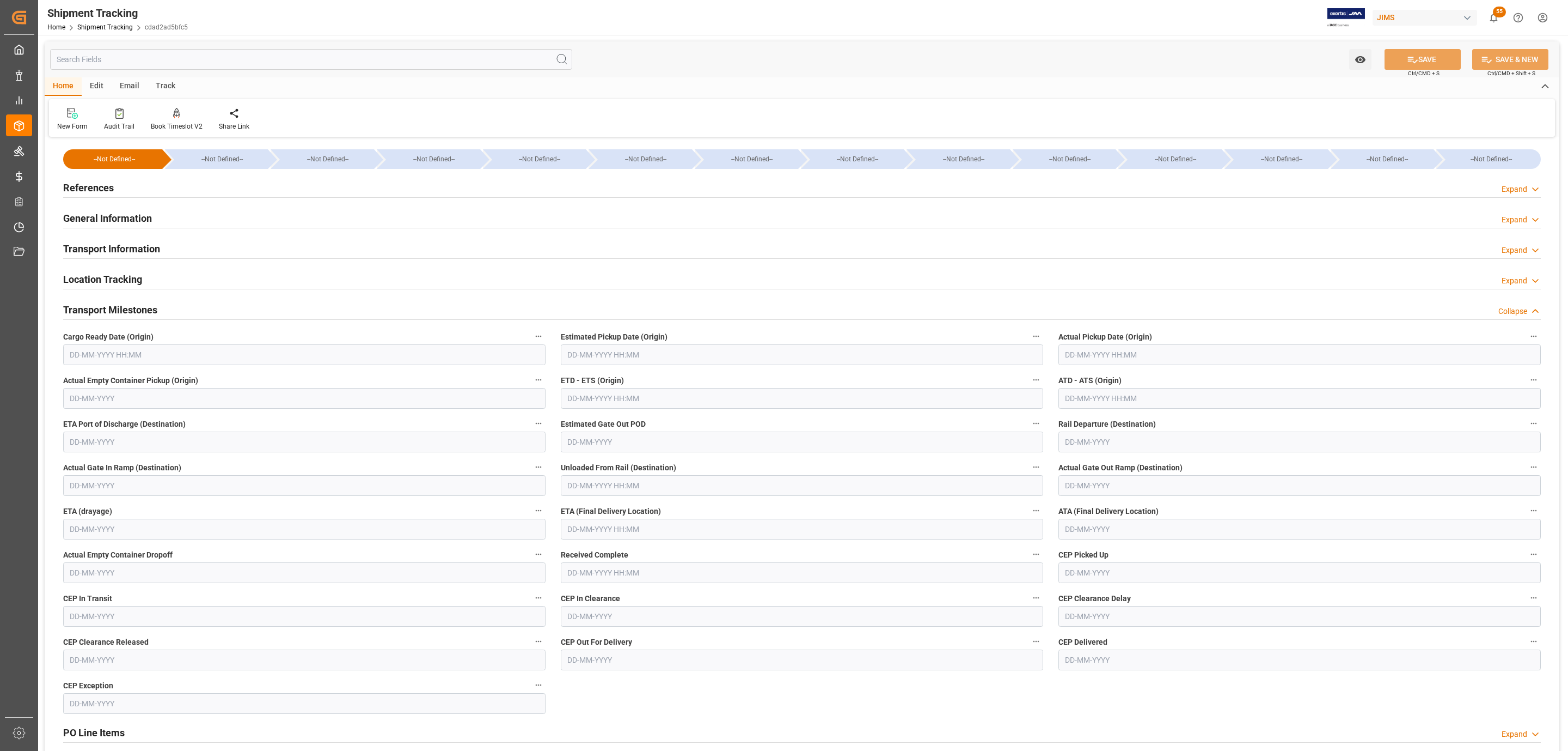
click at [112, 353] on input "text" at bounding box center [303, 354] width 482 height 20
click at [94, 466] on div "16" at bounding box center [99, 464] width 14 height 13
type input "16-09-2025 00:00"
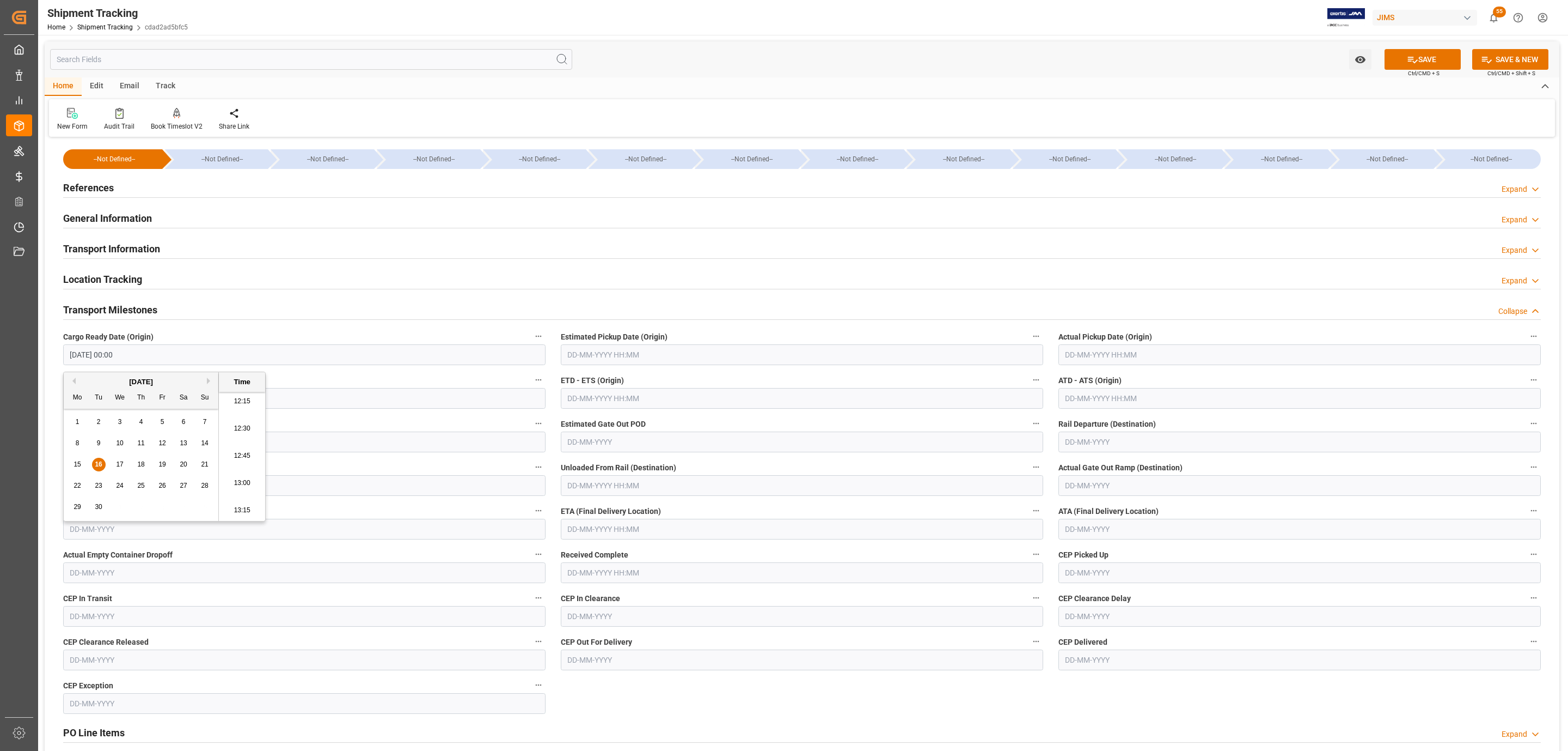
click at [638, 355] on input "text" at bounding box center [801, 354] width 482 height 20
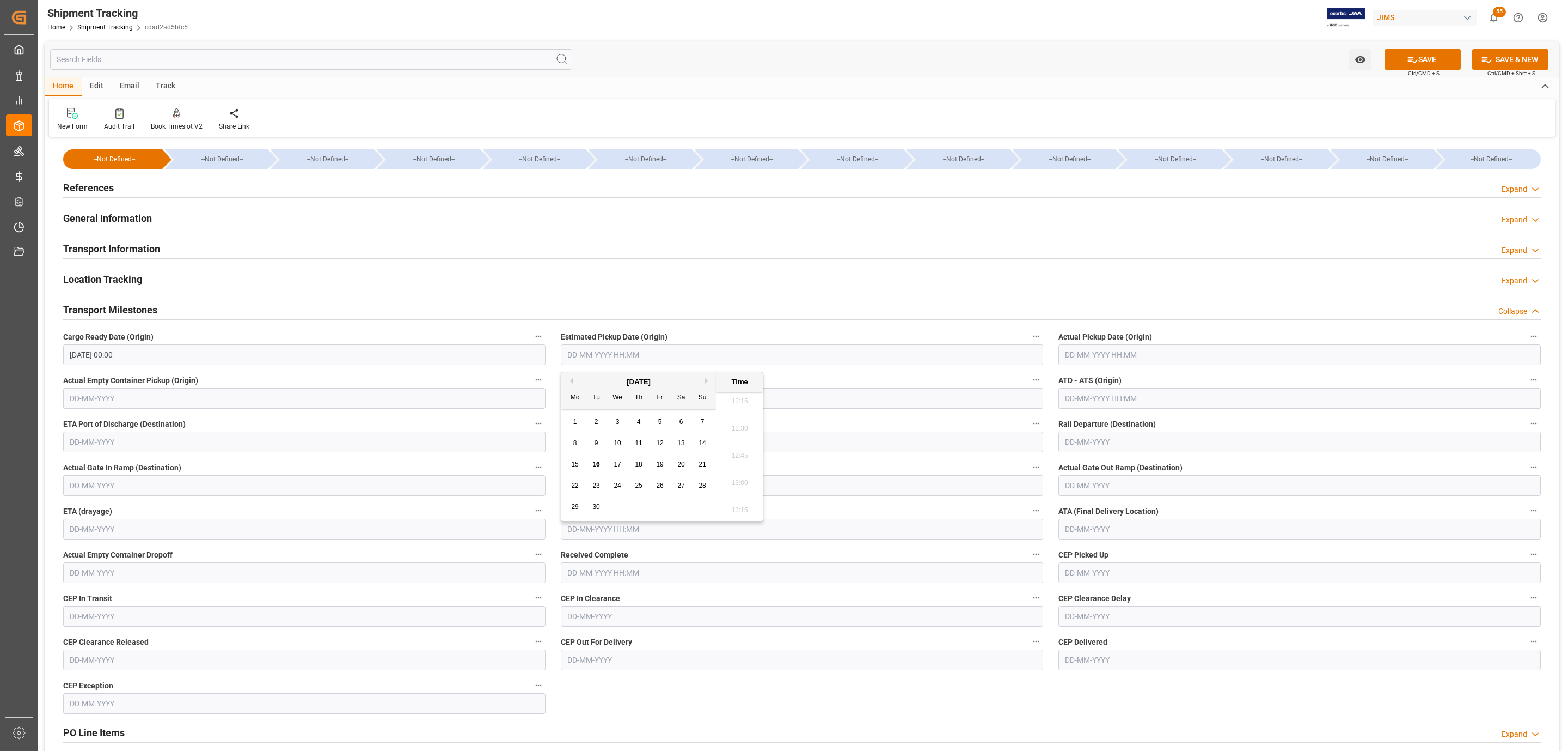
click at [598, 466] on span "16" at bounding box center [596, 464] width 7 height 7
type input "16-09-2025 00:00"
click at [1424, 66] on button "SAVE" at bounding box center [1422, 59] width 76 height 20
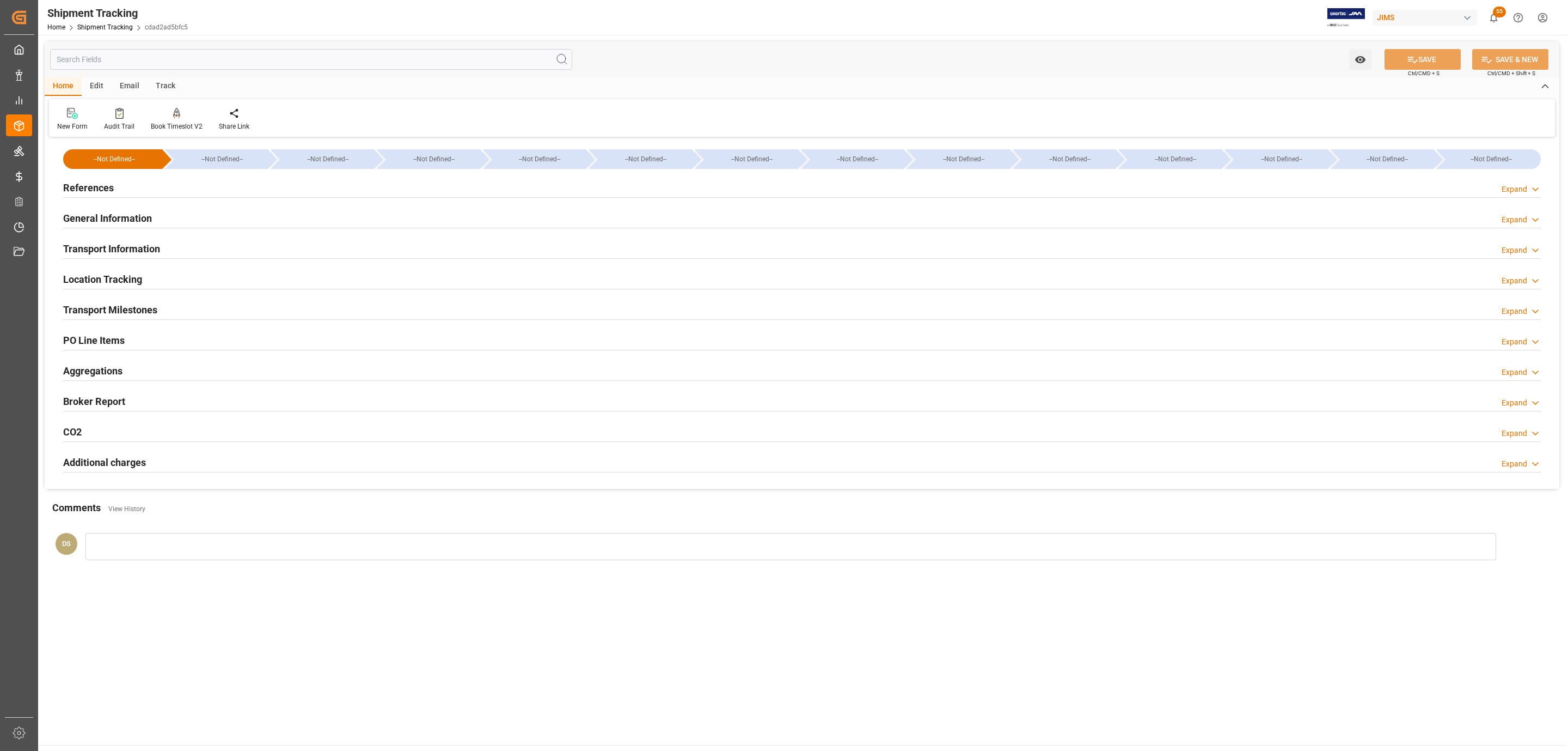
click at [134, 184] on div "References Expand" at bounding box center [801, 186] width 1477 height 20
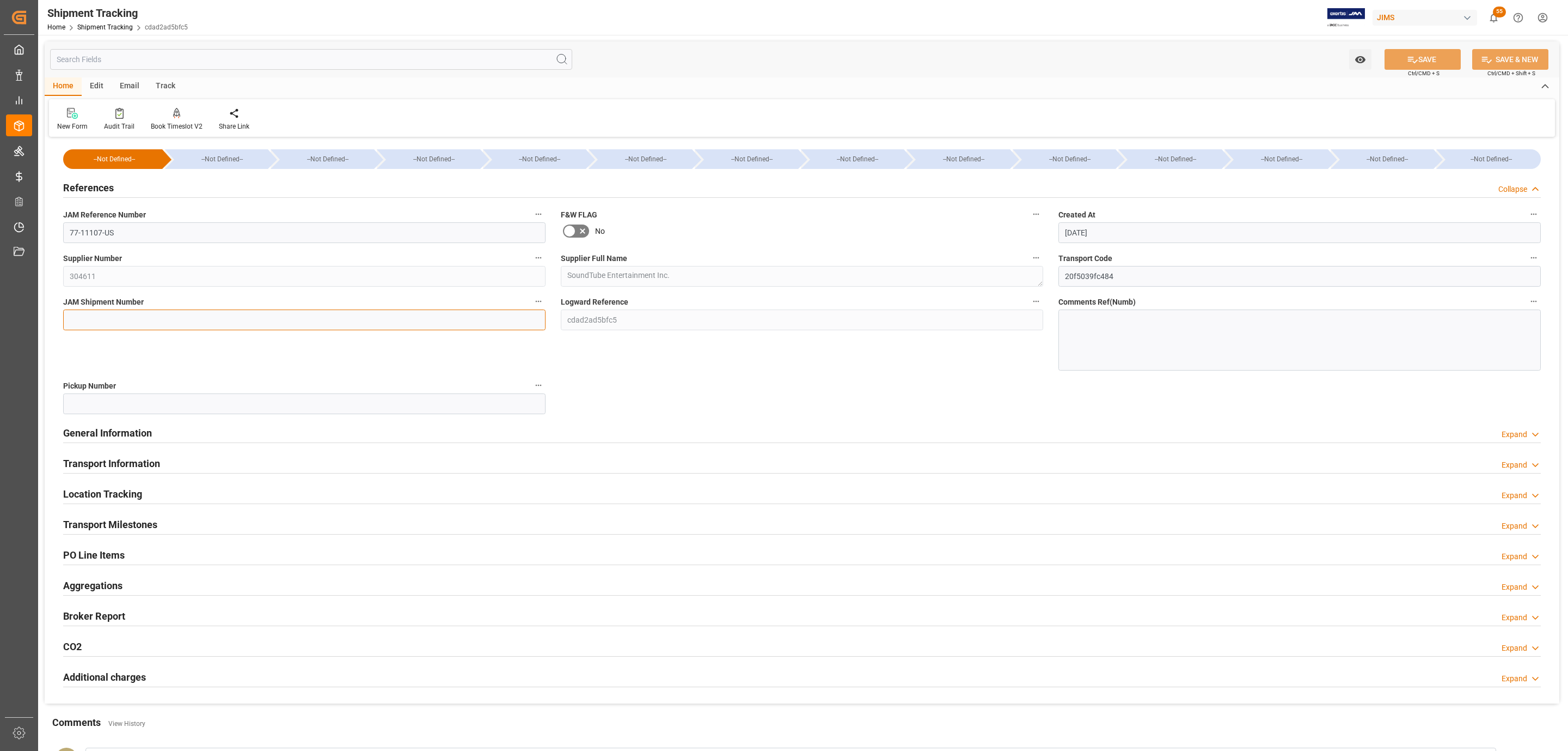
click at [95, 317] on input at bounding box center [303, 319] width 482 height 20
click at [135, 322] on input at bounding box center [303, 319] width 482 height 20
paste input "73057"
type input "73057"
click at [1396, 60] on button "SAVE" at bounding box center [1422, 59] width 76 height 20
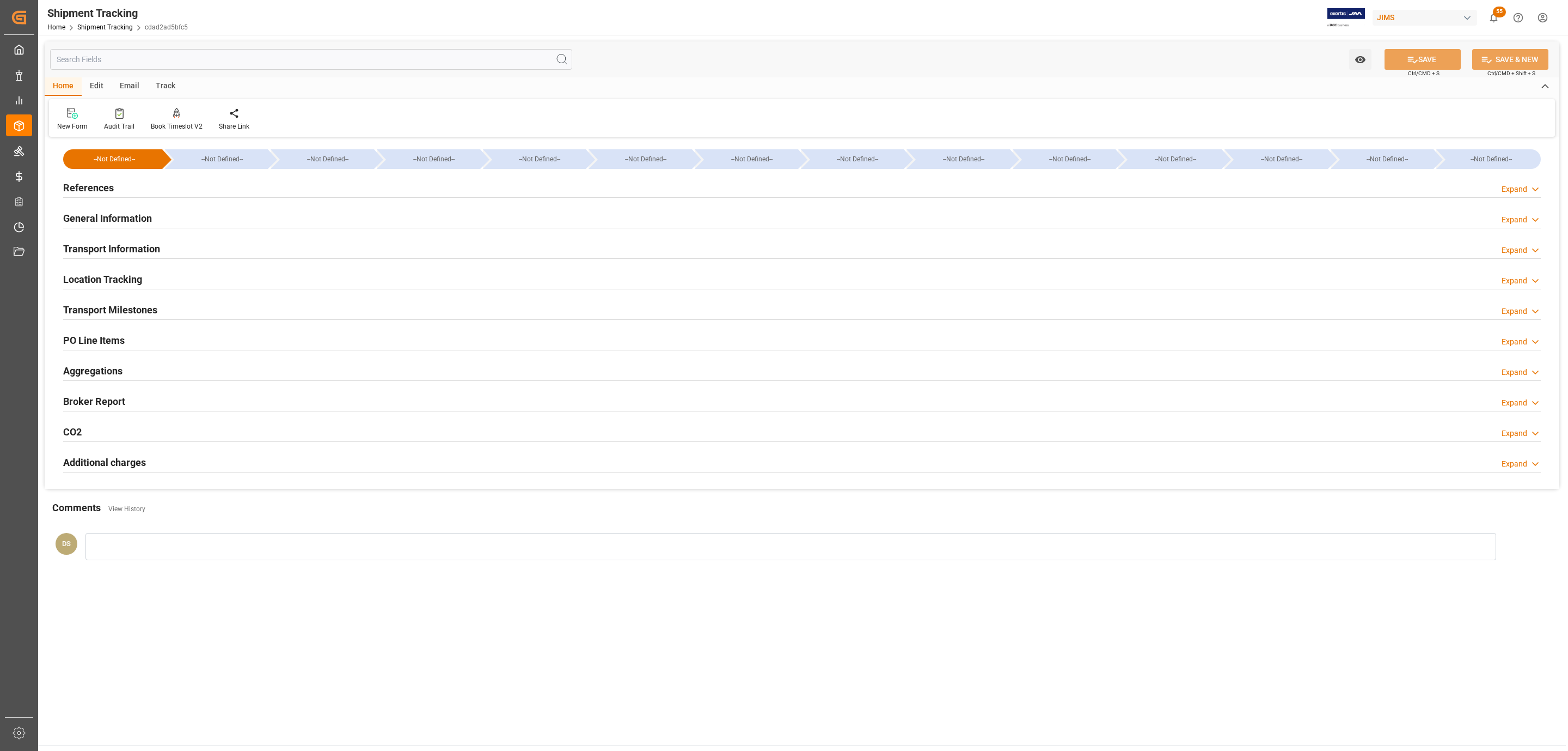
click at [127, 240] on div "Transport Information" at bounding box center [111, 247] width 97 height 20
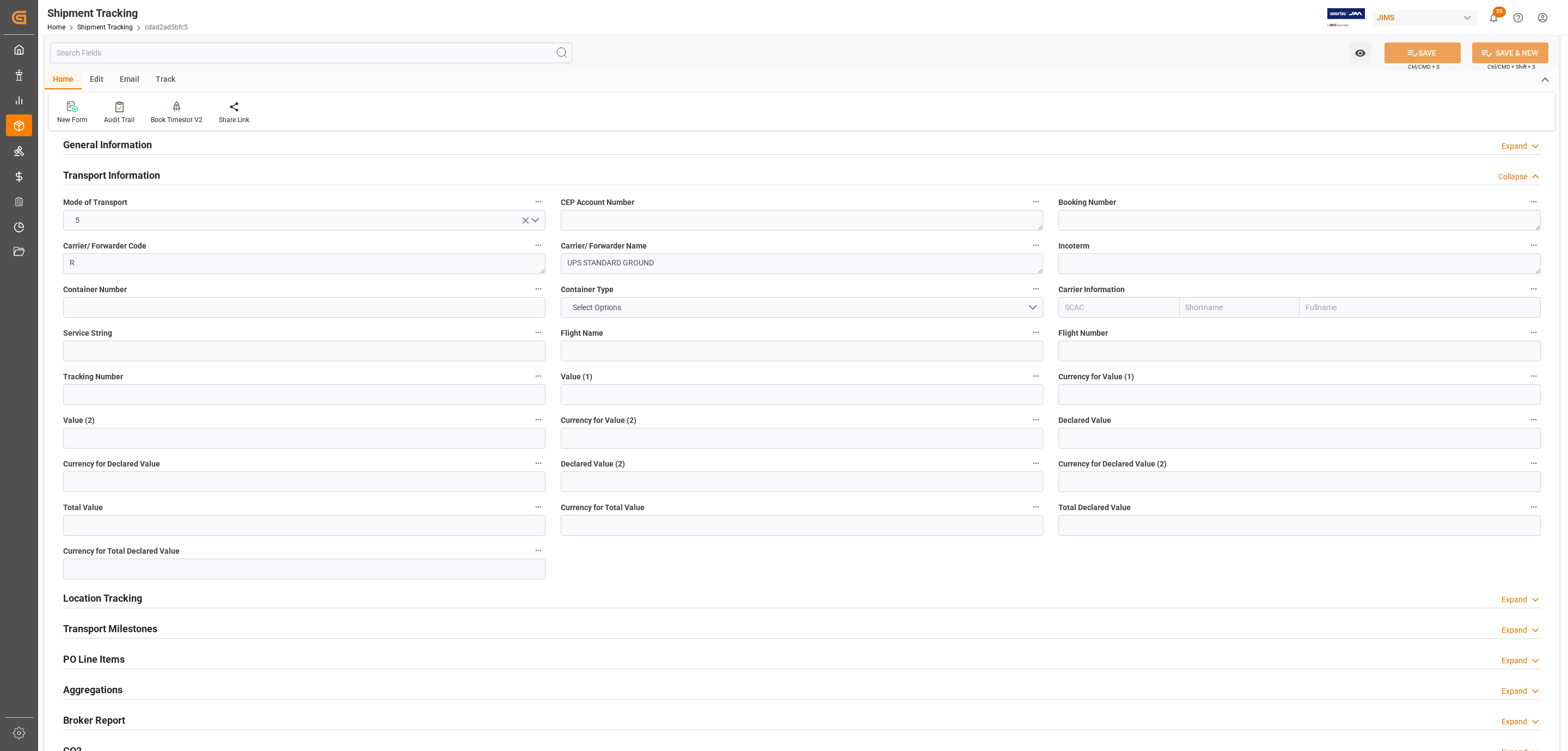
scroll to position [327, 0]
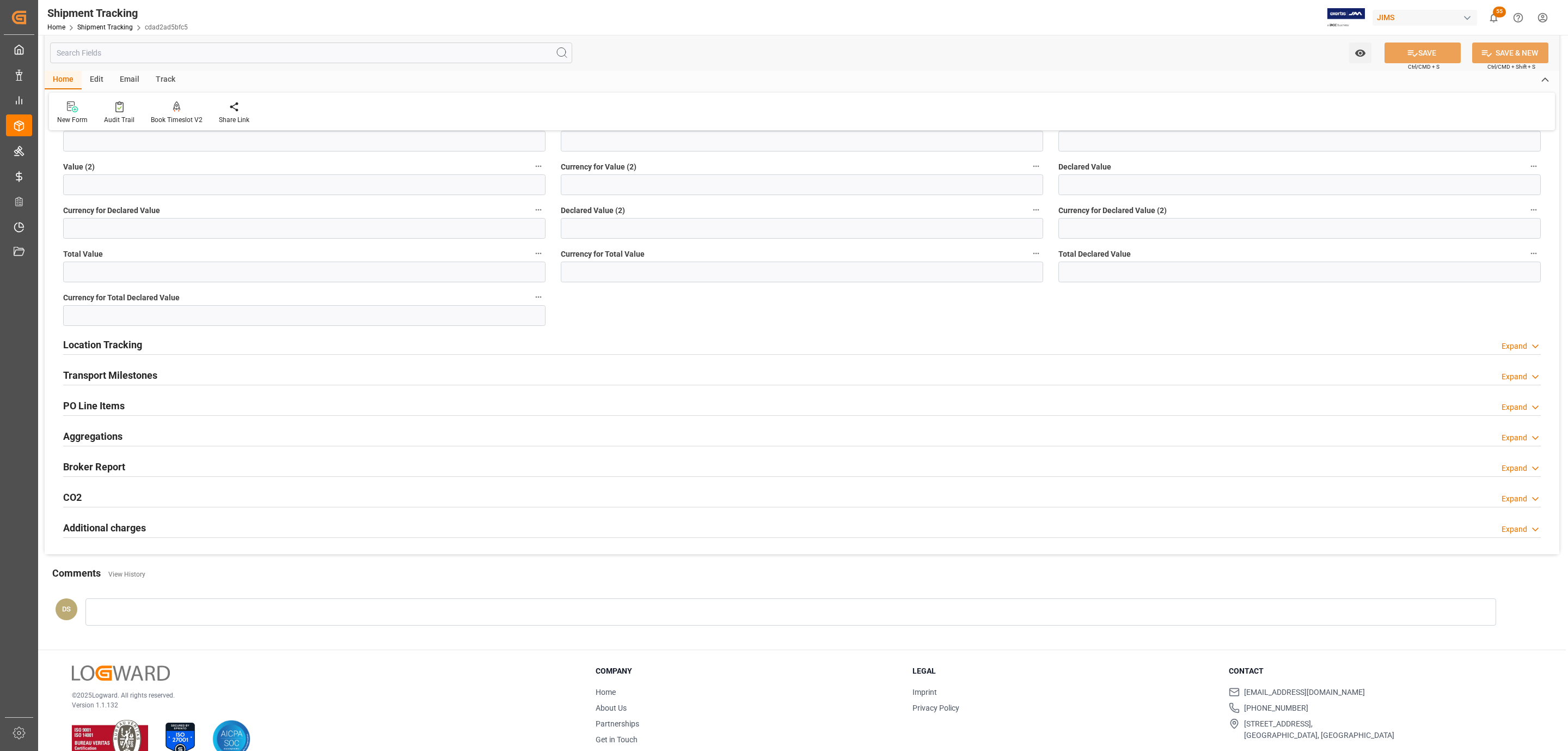
click at [174, 376] on div "Transport Milestones Expand" at bounding box center [801, 374] width 1477 height 20
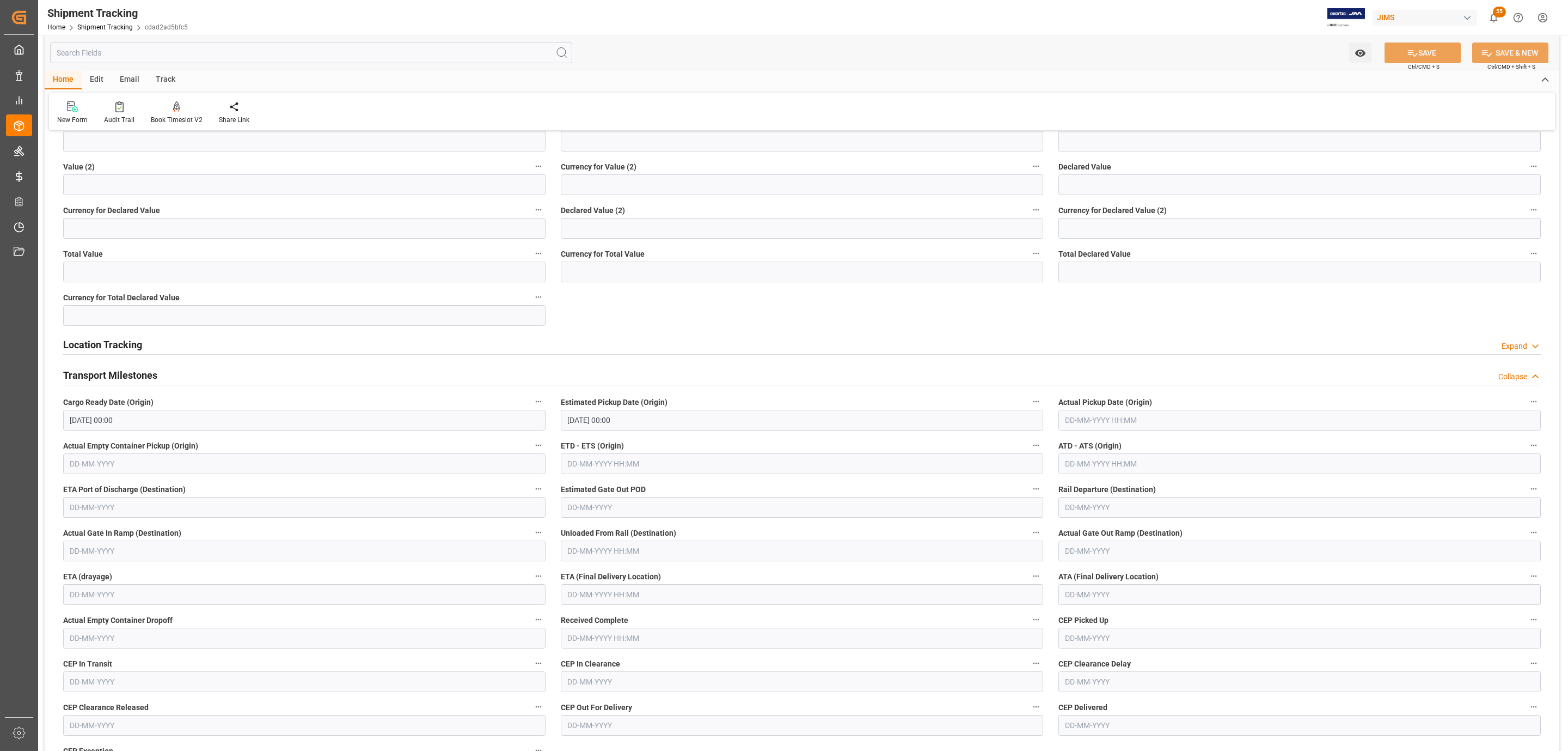
click at [593, 590] on input "text" at bounding box center [801, 593] width 482 height 20
click at [575, 538] on span "22" at bounding box center [574, 539] width 7 height 7
type input "22-09-2025 00:00"
click at [1402, 48] on button "SAVE" at bounding box center [1422, 52] width 76 height 20
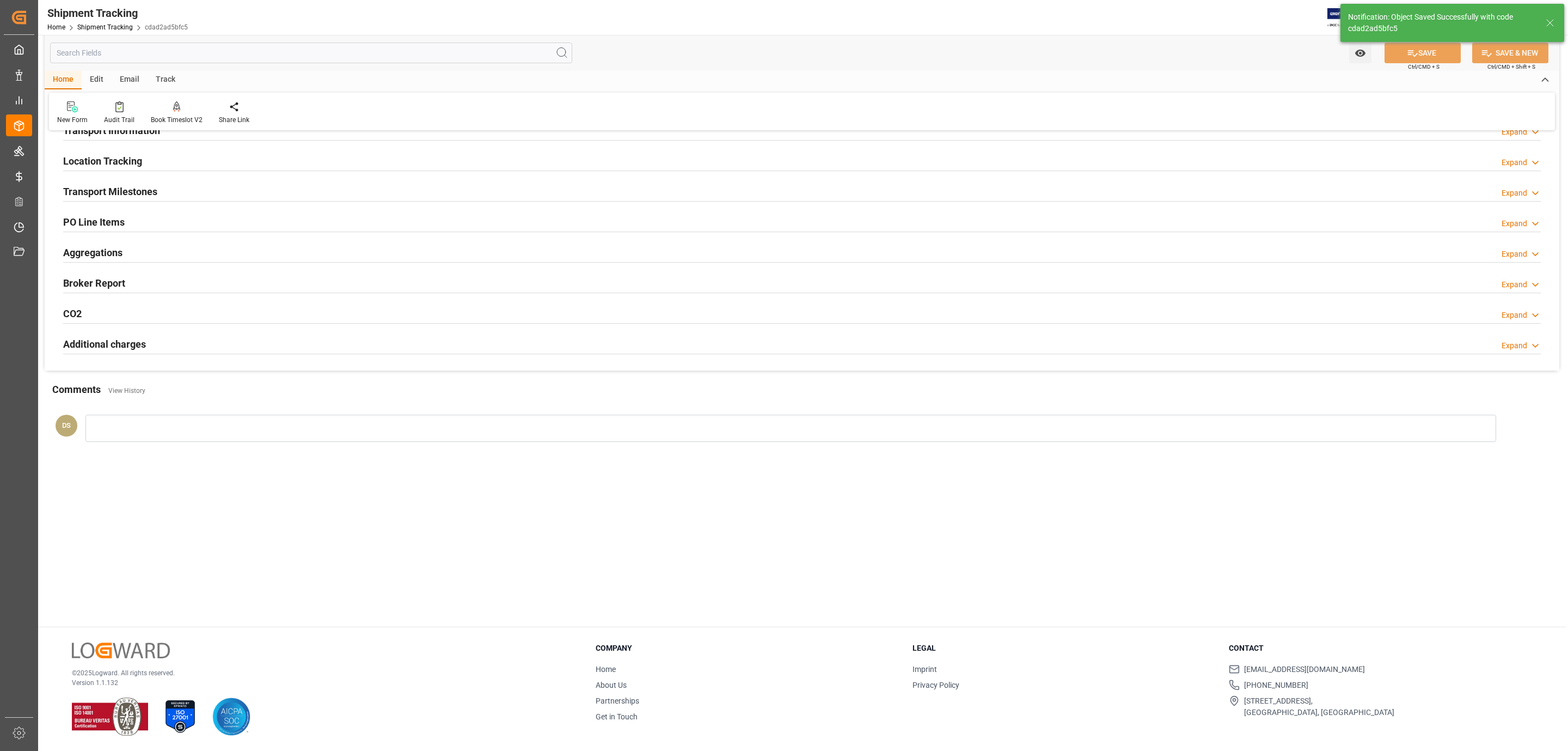
scroll to position [0, 0]
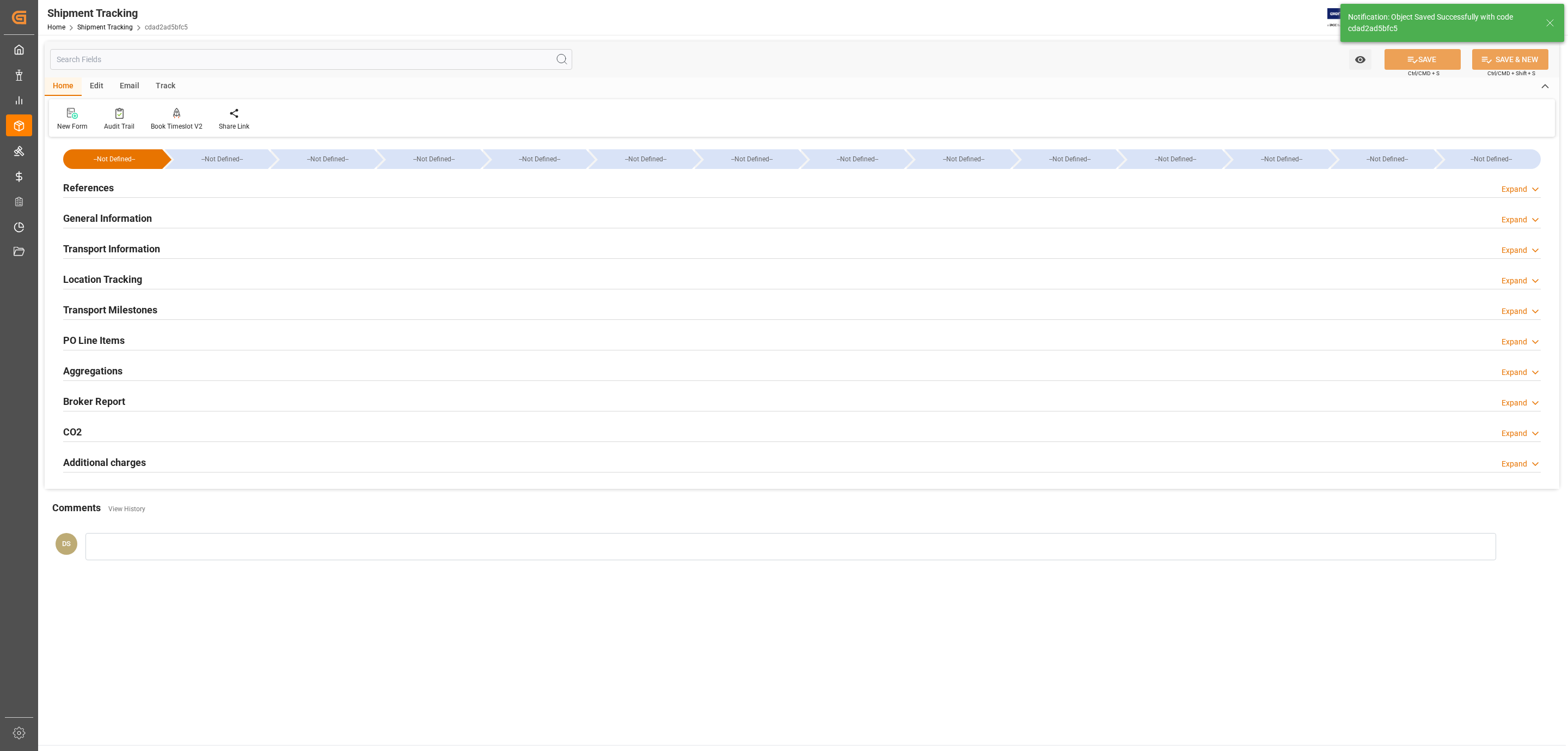
click at [108, 184] on h2 "References" at bounding box center [88, 188] width 51 height 15
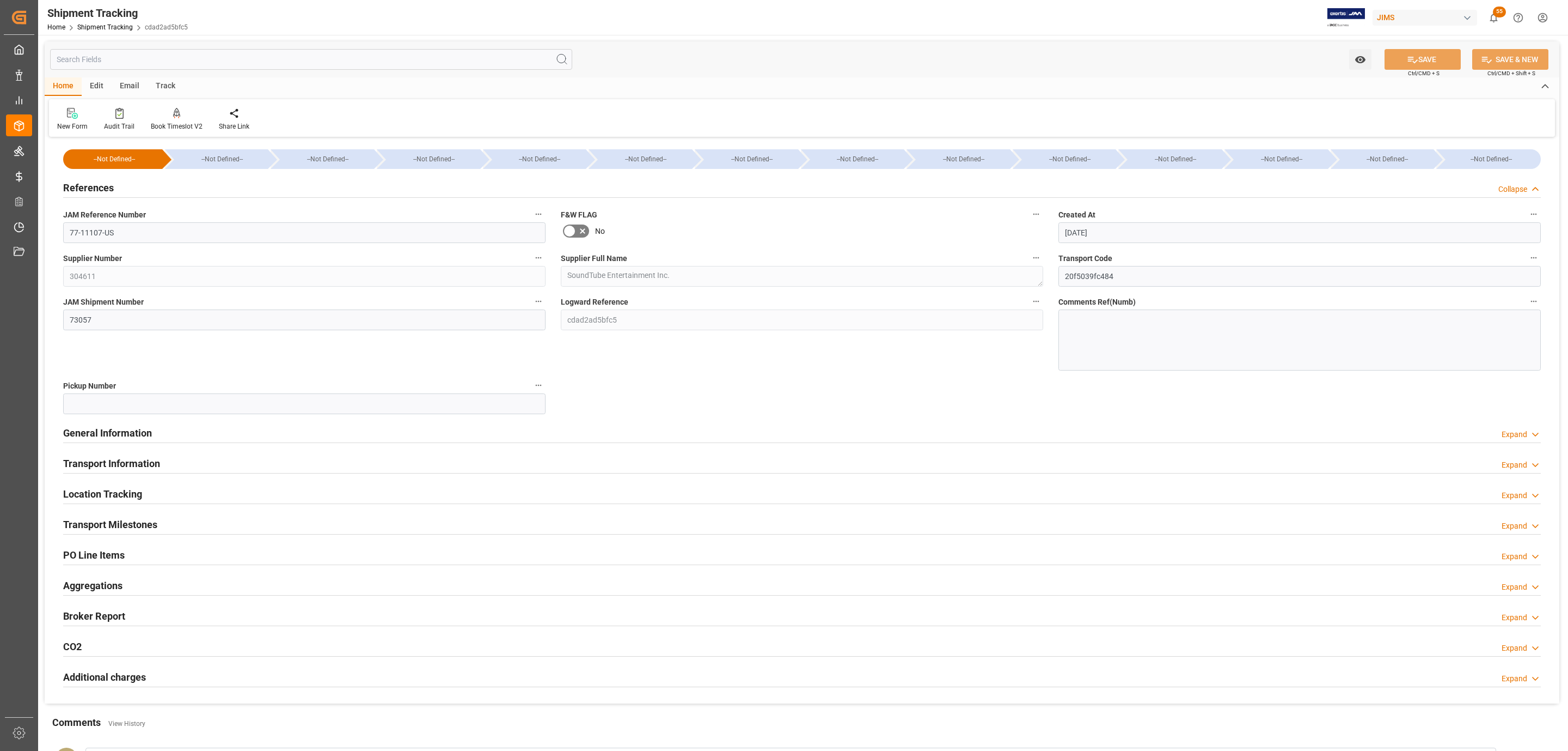
click at [131, 530] on h2 "Transport Milestones" at bounding box center [109, 524] width 94 height 15
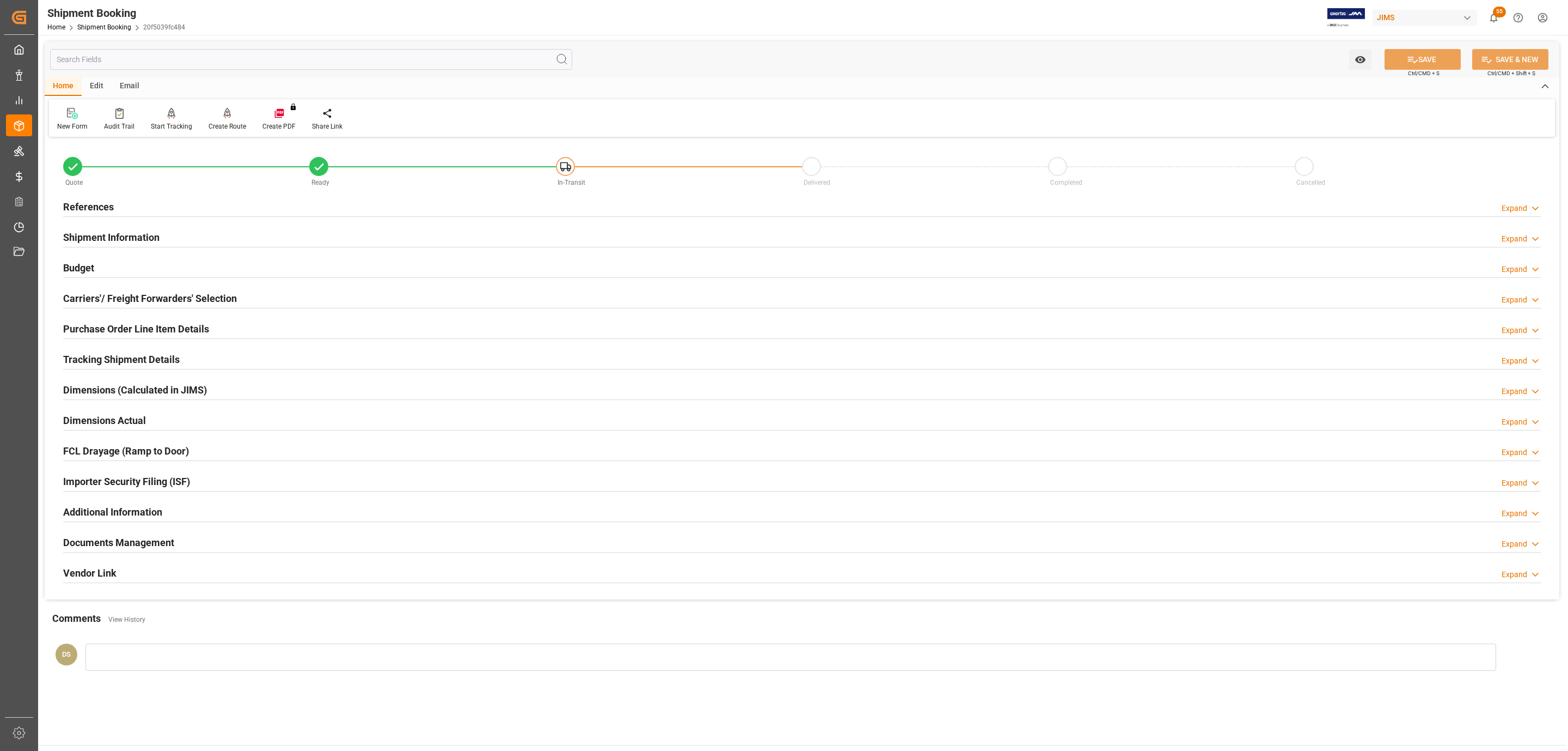
click at [123, 546] on h2 "Documents Management" at bounding box center [118, 542] width 111 height 15
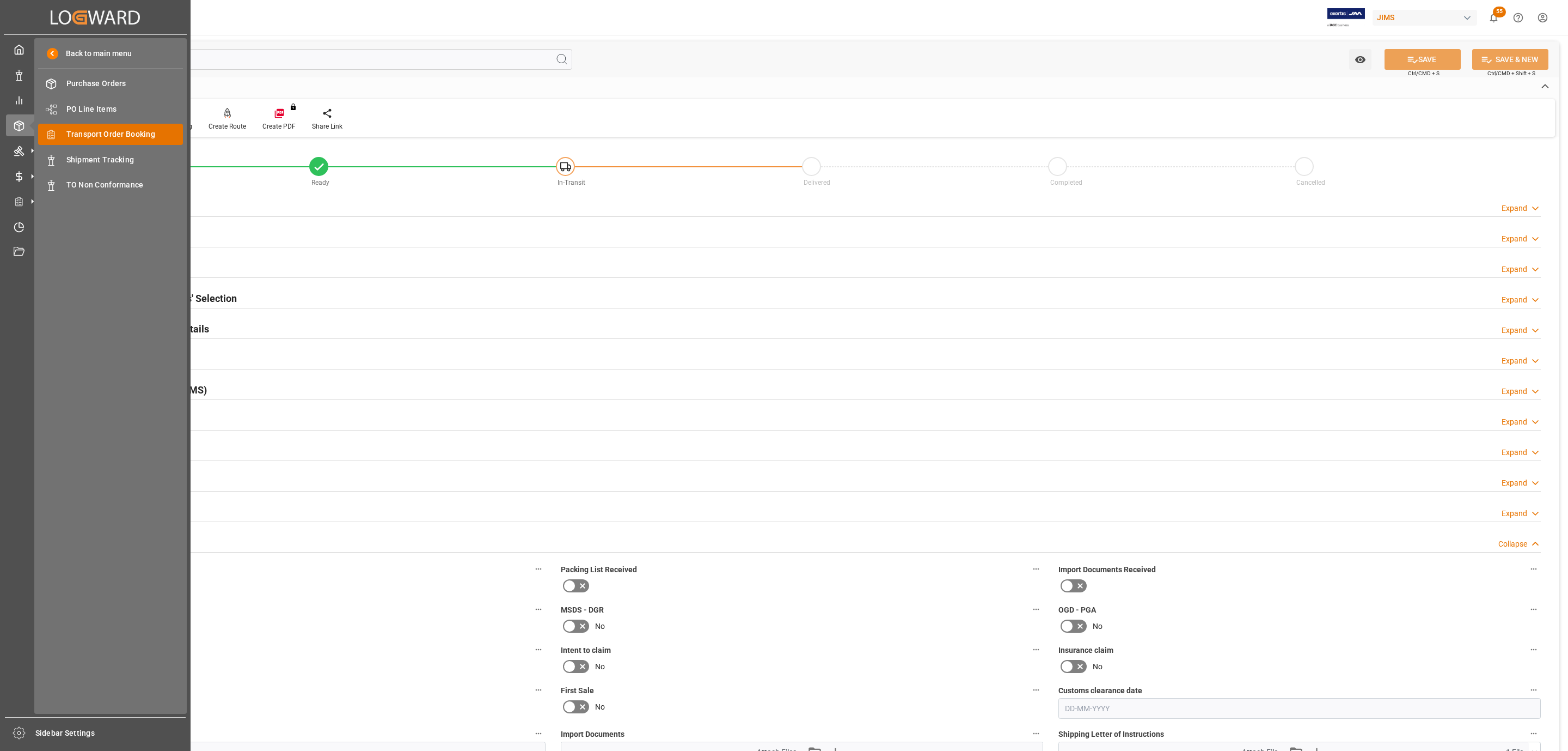
click at [139, 138] on span "Transport Order Booking" at bounding box center [124, 135] width 117 height 11
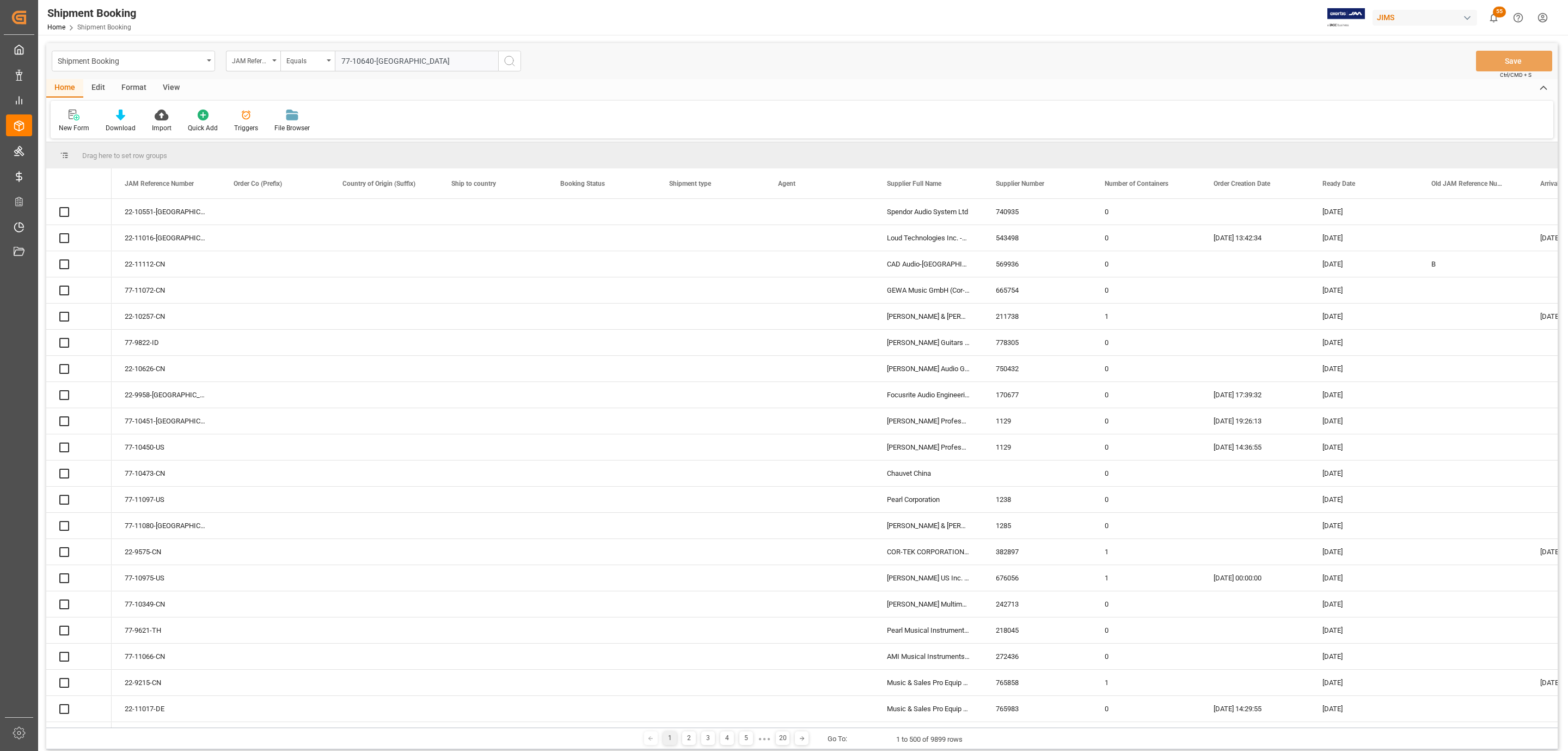
type input "77-10640-[GEOGRAPHIC_DATA]"
click at [512, 62] on icon "search button" at bounding box center [510, 61] width 13 height 13
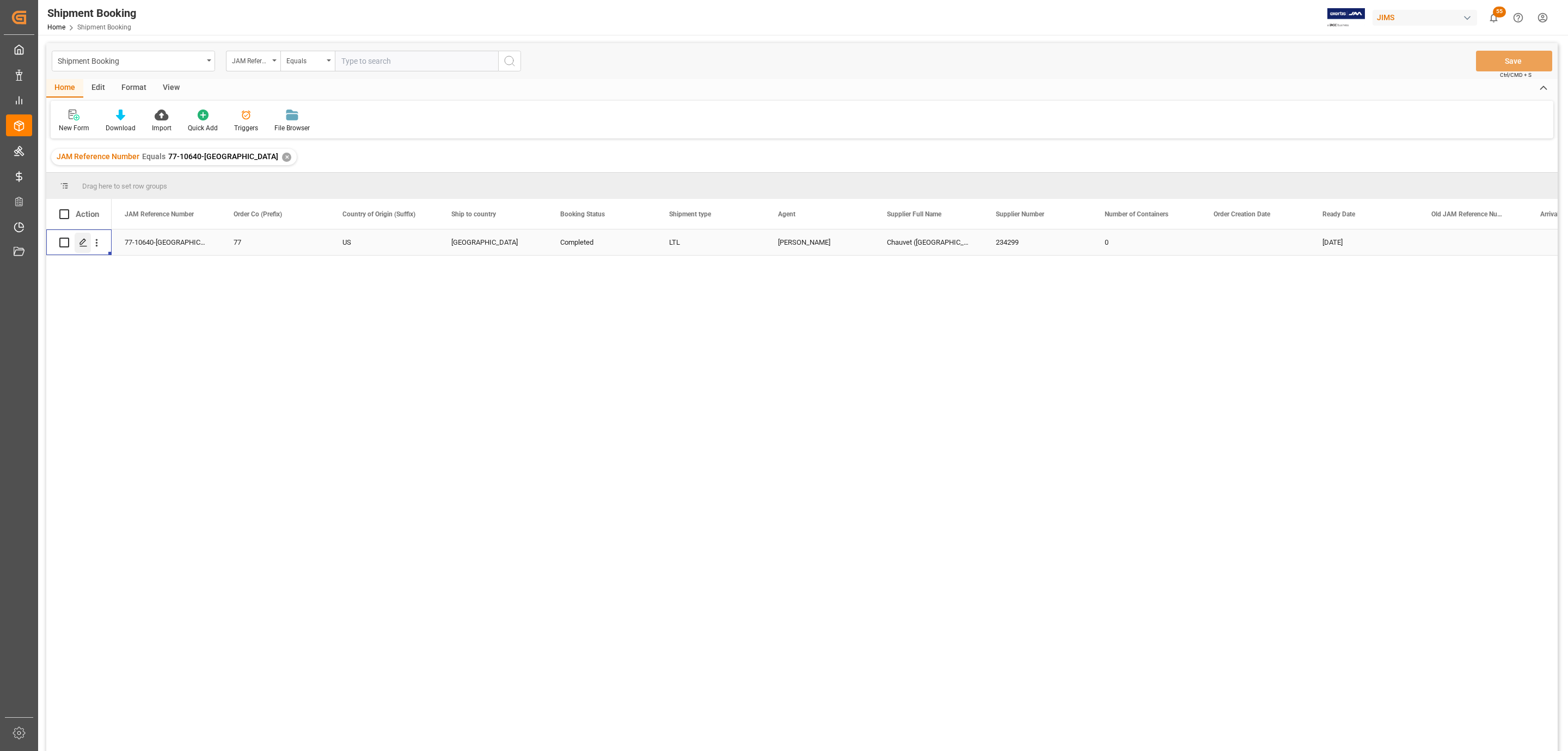
click at [82, 247] on line "Press SPACE to select this row." at bounding box center [83, 247] width 7 height 0
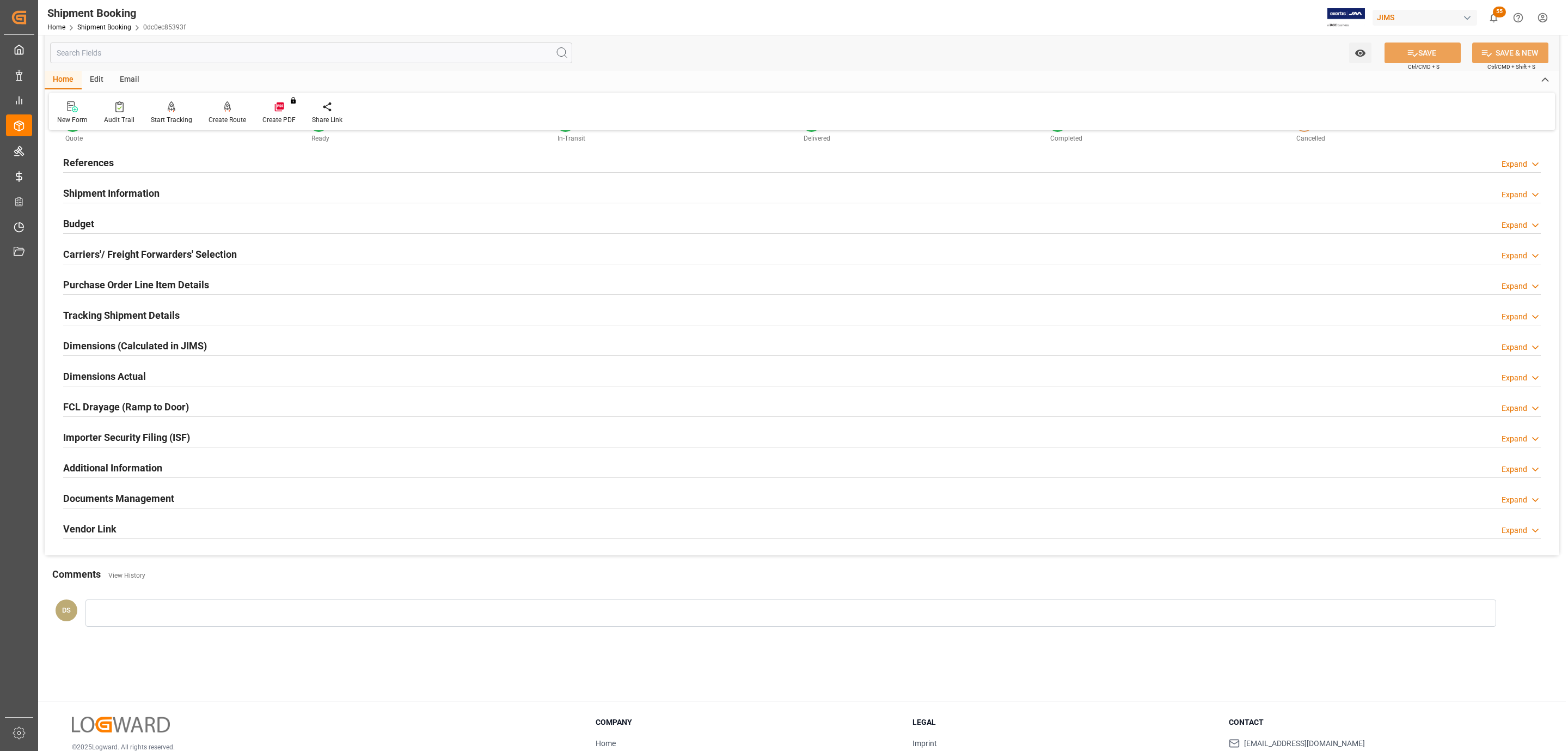
scroll to position [118, 0]
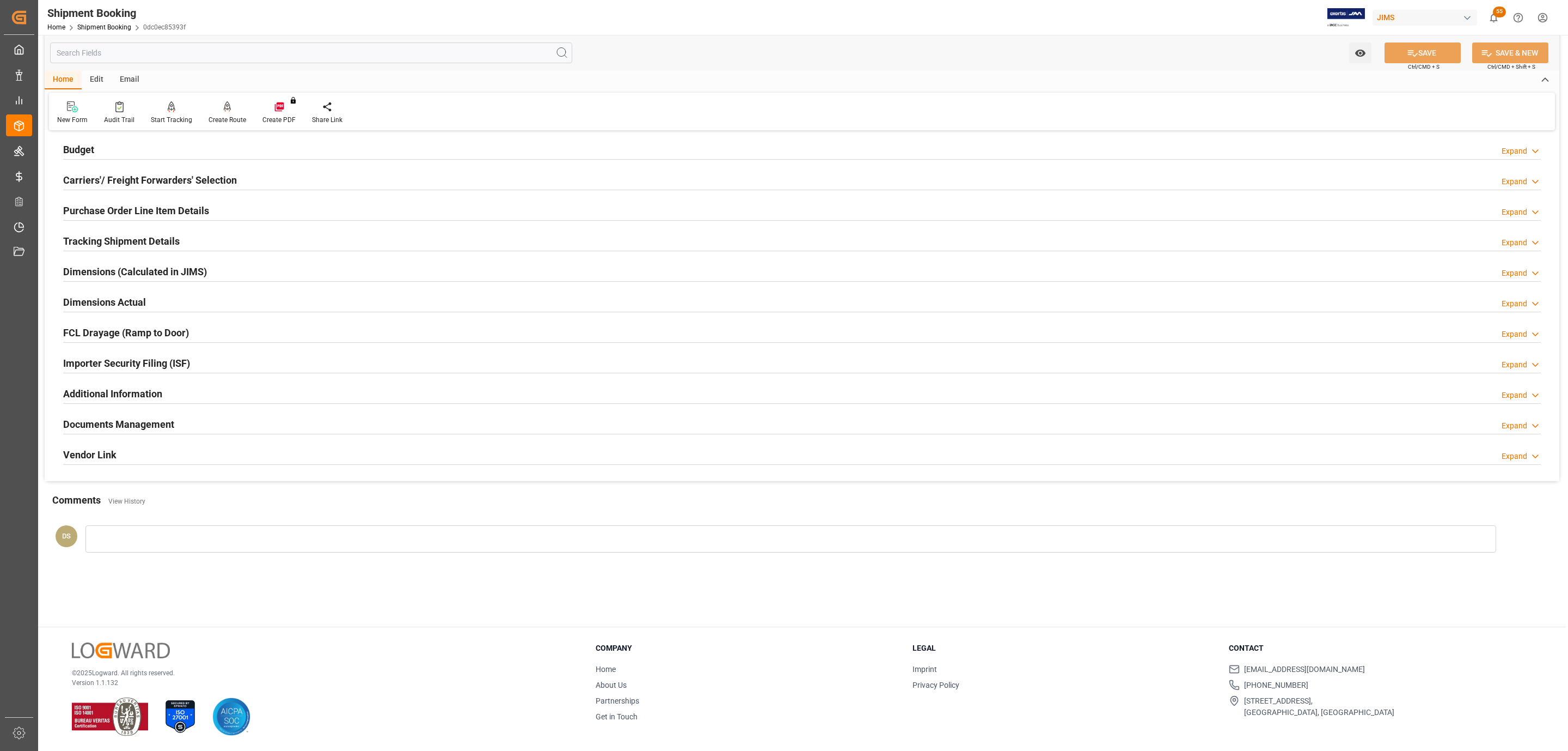
click at [149, 424] on h2 "Documents Management" at bounding box center [118, 424] width 111 height 15
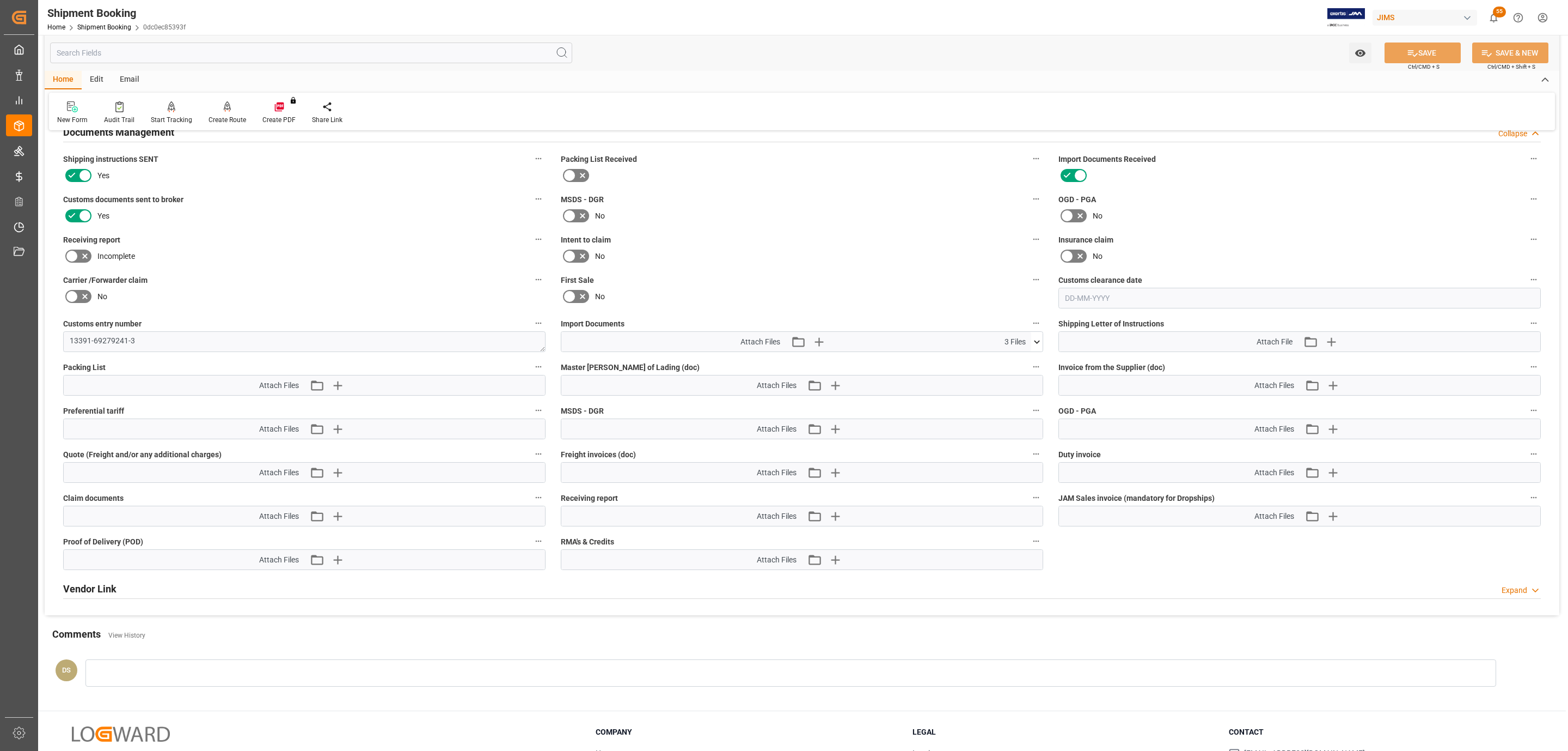
scroll to position [445, 0]
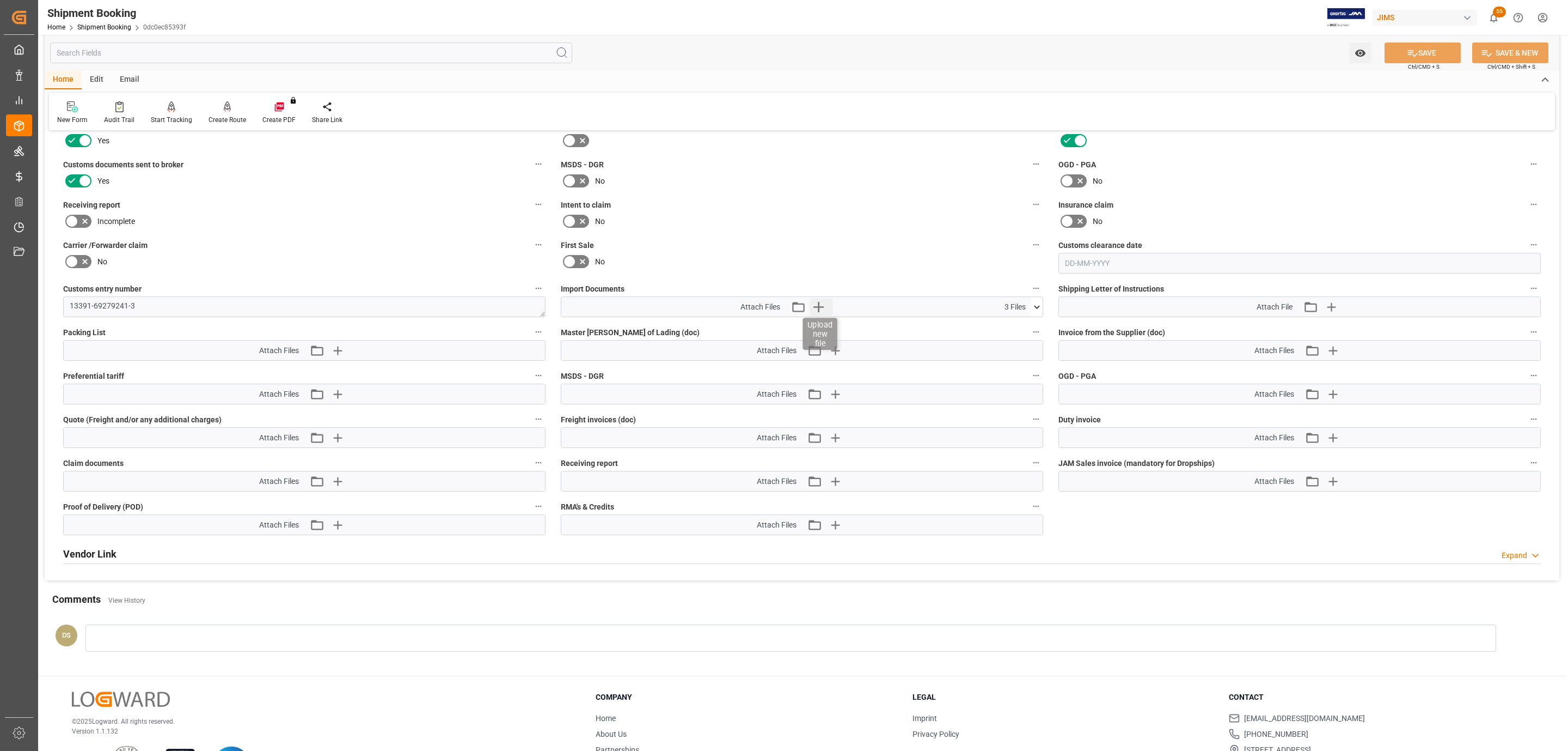
click at [820, 308] on icon "button" at bounding box center [818, 307] width 11 height 11
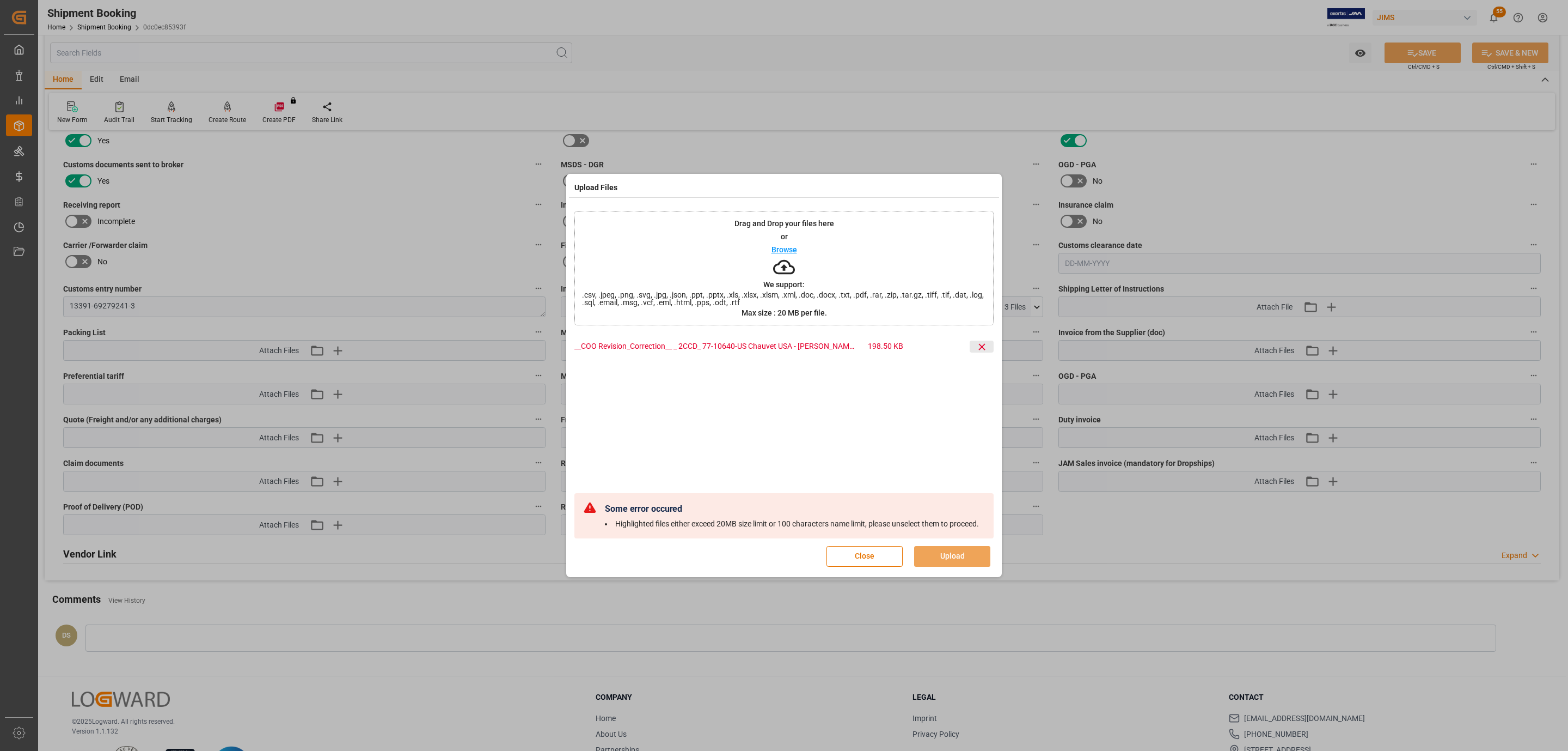
click at [981, 349] on icon at bounding box center [982, 347] width 11 height 11
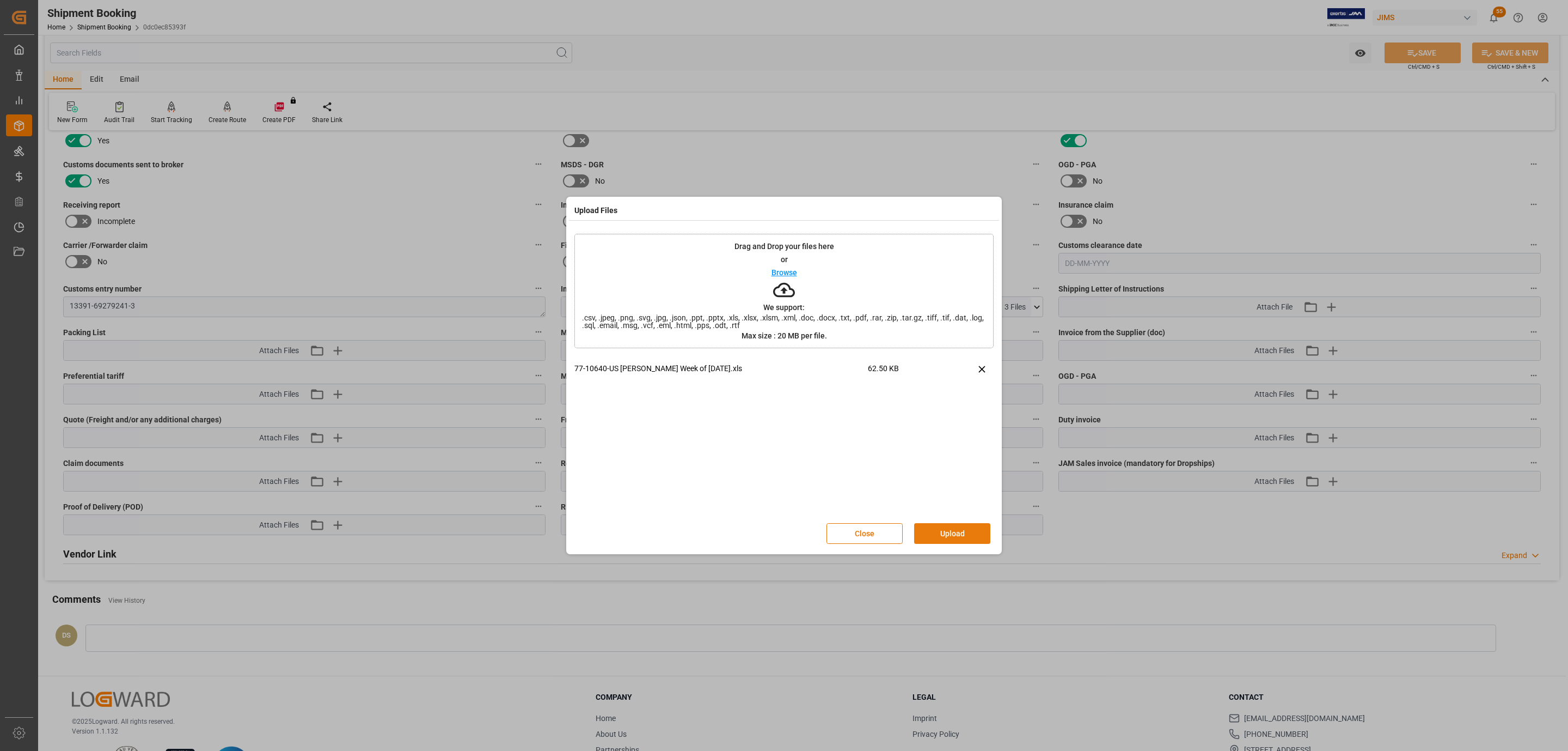
click at [944, 525] on button "Upload" at bounding box center [952, 533] width 76 height 20
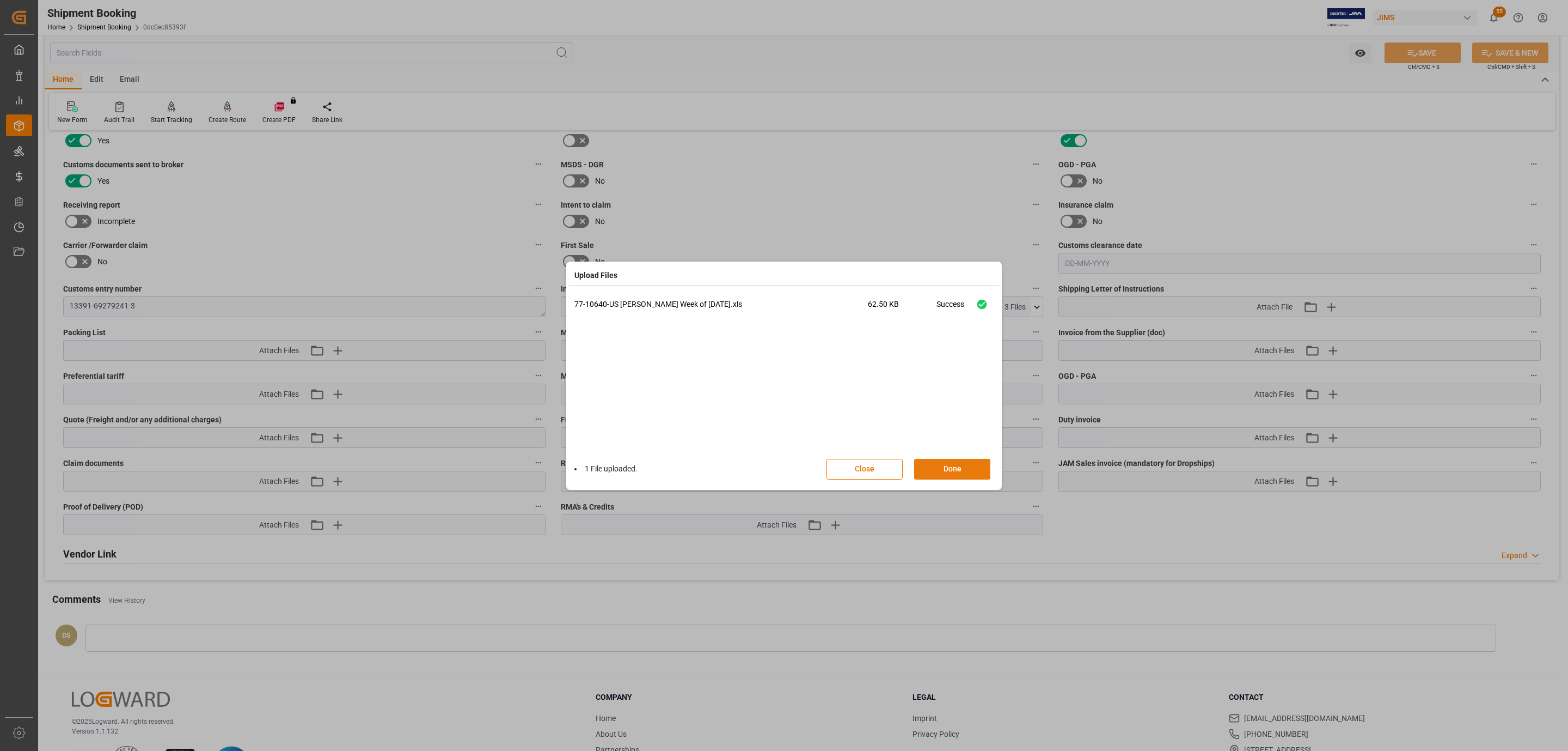
click at [939, 471] on button "Done" at bounding box center [952, 469] width 76 height 20
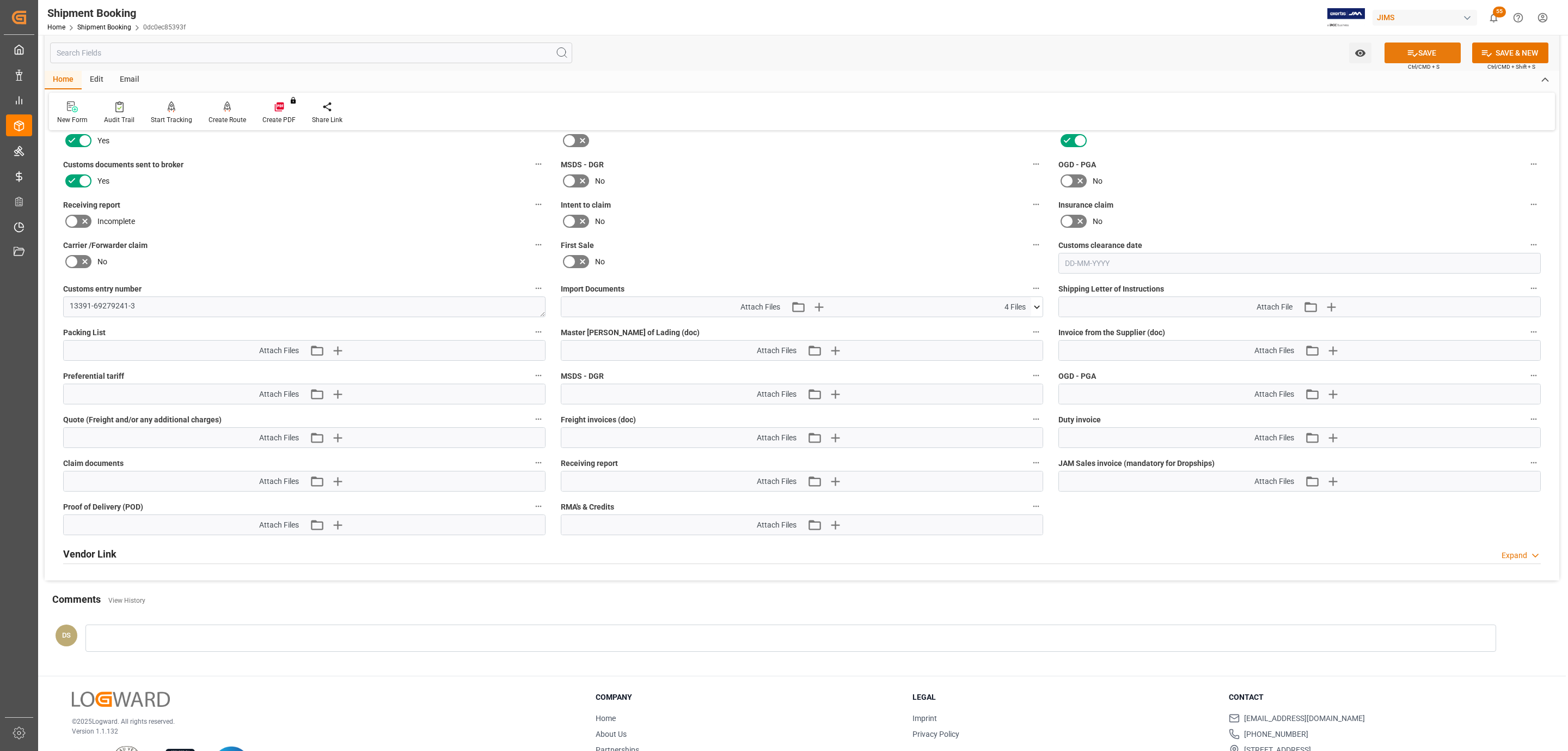
click at [1400, 49] on button "SAVE" at bounding box center [1422, 52] width 76 height 20
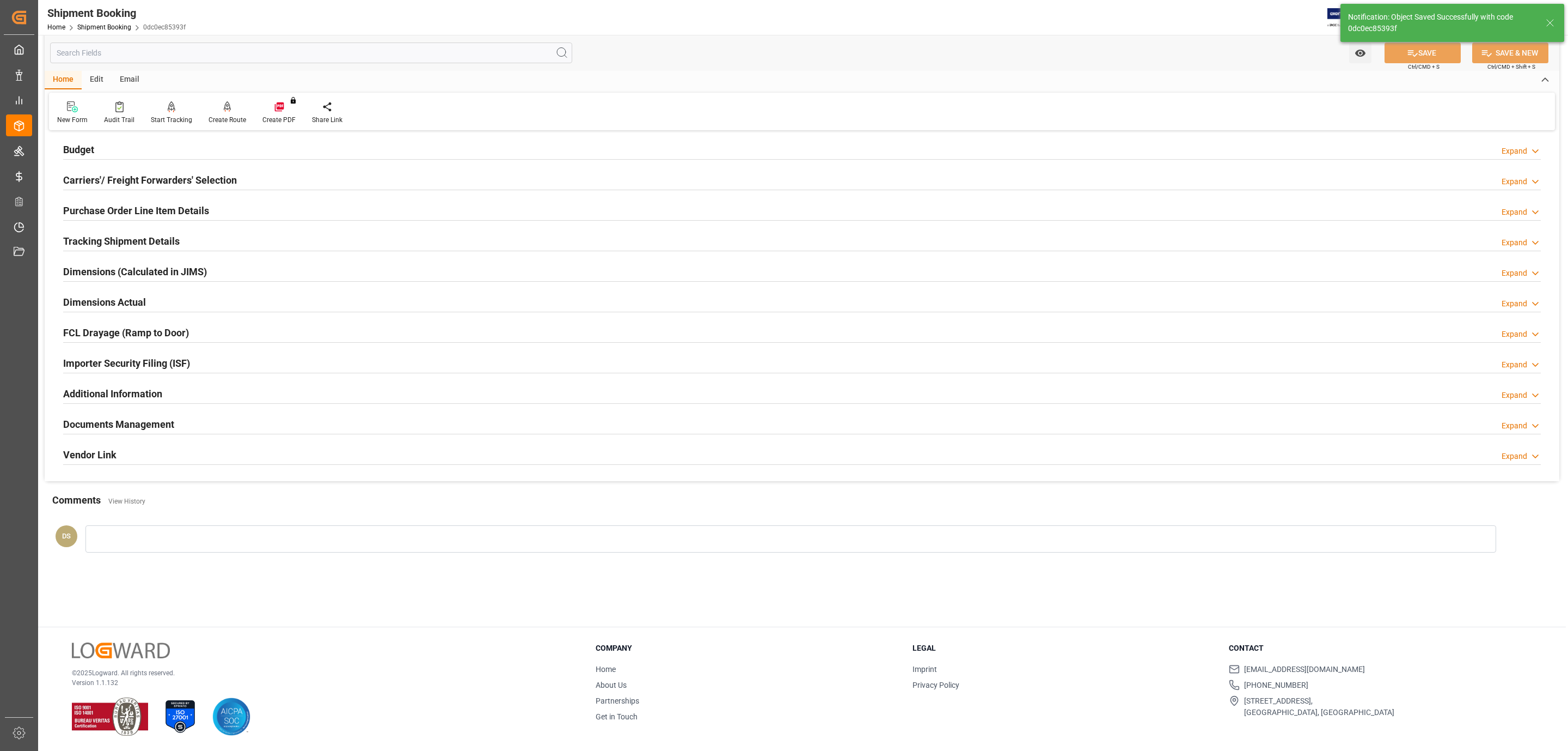
scroll to position [118, 0]
click at [281, 174] on div "Carriers'/ Freight Forwarders' Selection Expand" at bounding box center [801, 179] width 1477 height 20
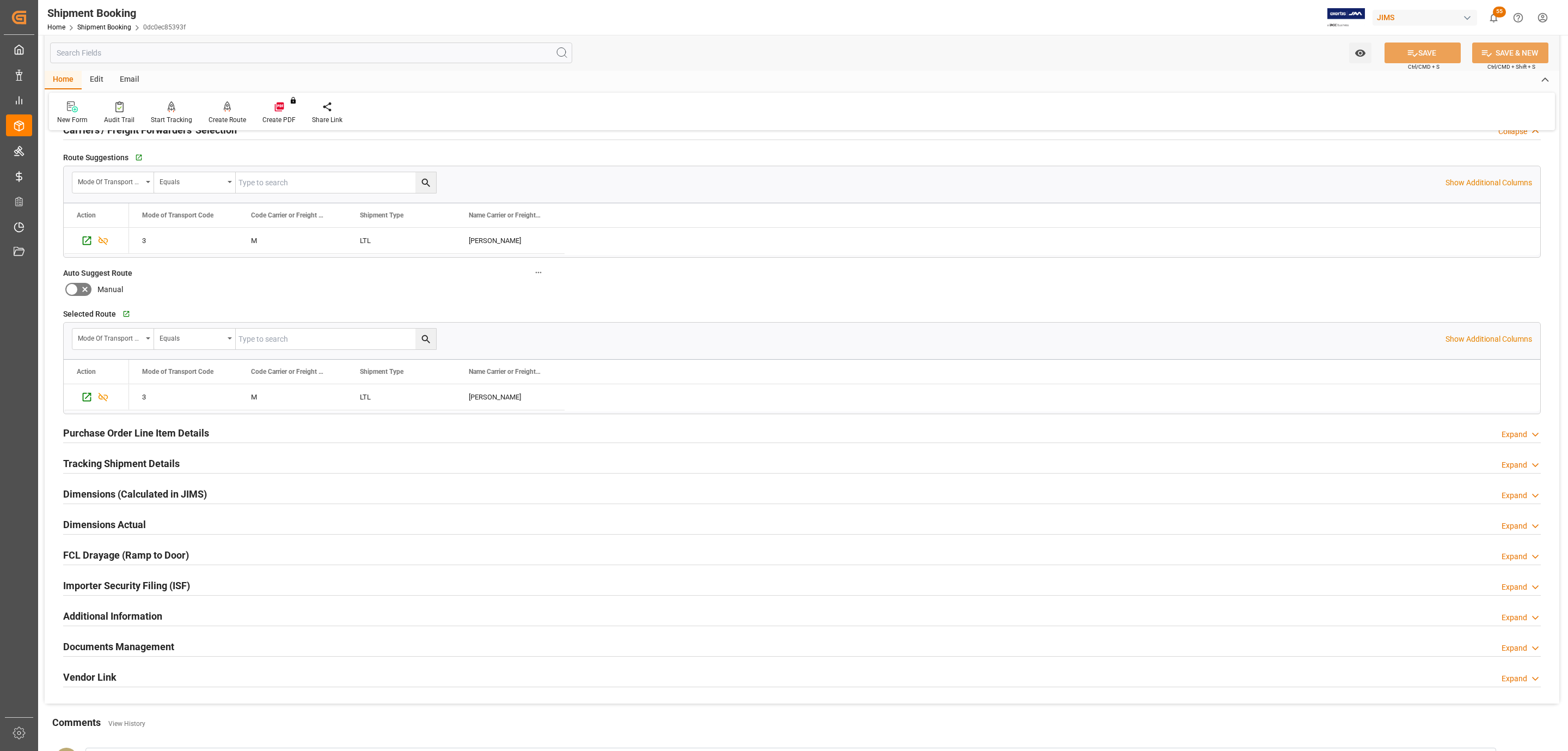
scroll to position [0, 0]
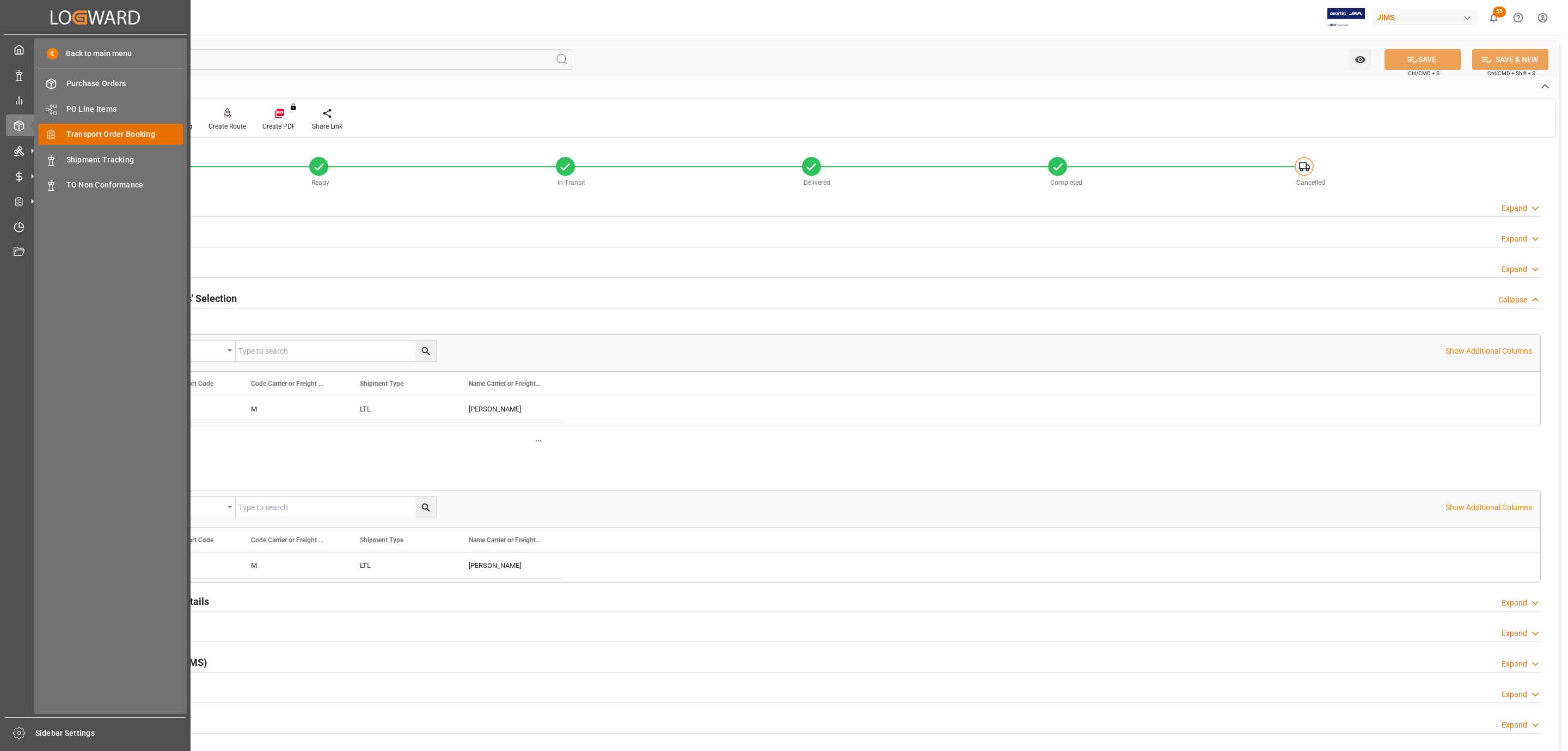
click at [131, 140] on span "Transport Order Booking" at bounding box center [124, 135] width 117 height 11
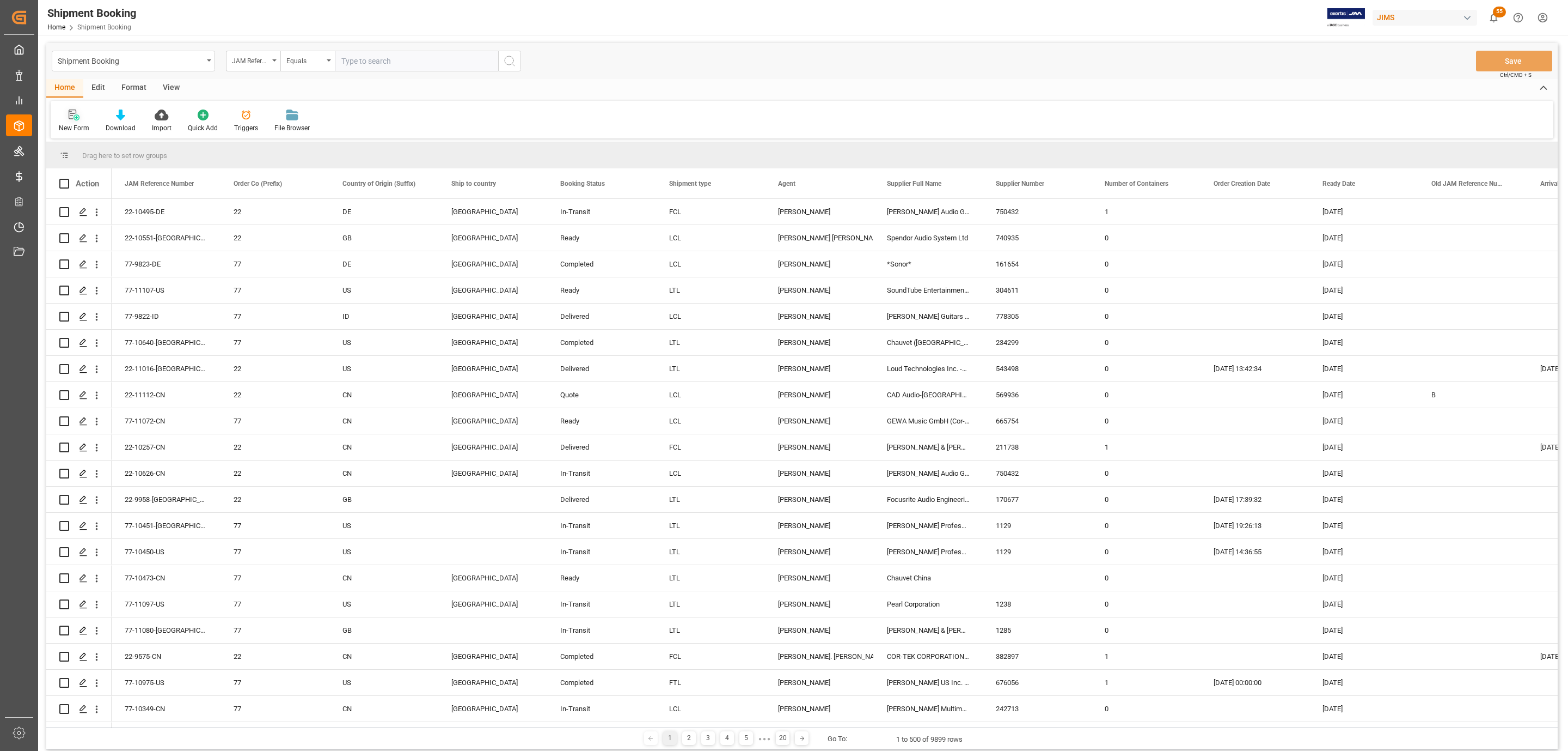
click at [77, 119] on icon at bounding box center [73, 114] width 11 height 11
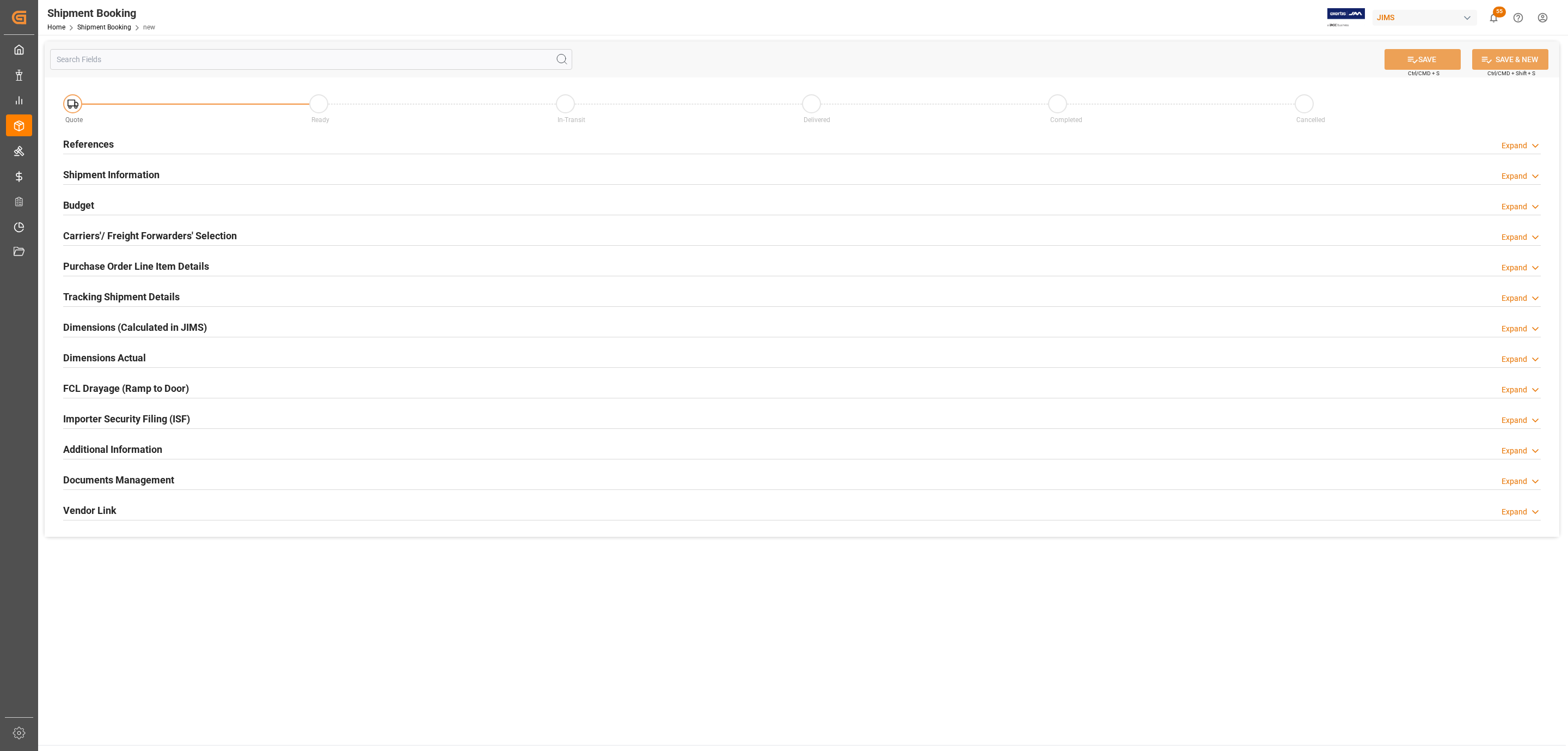
click at [89, 146] on h2 "References" at bounding box center [88, 144] width 51 height 15
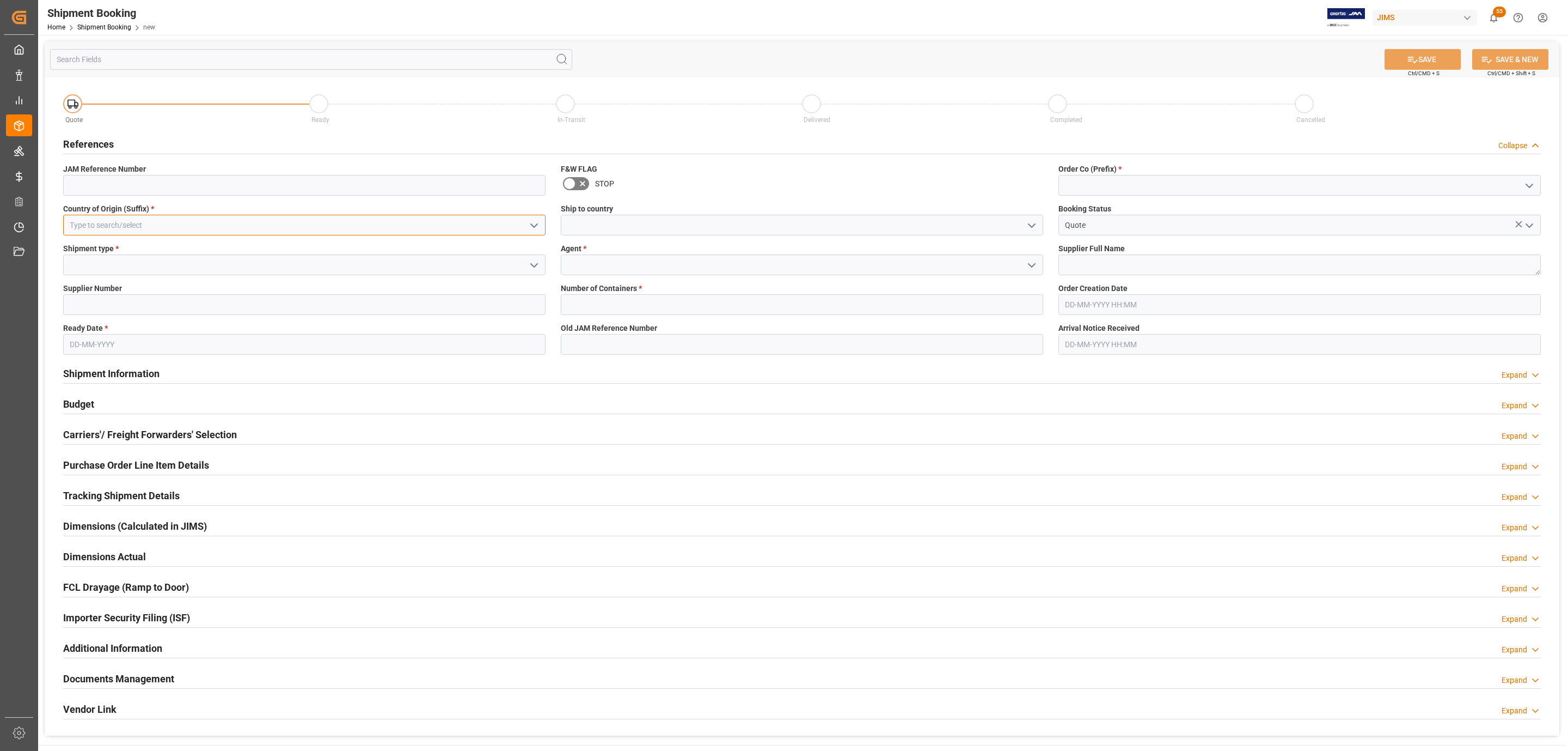
click at [139, 224] on input at bounding box center [303, 224] width 482 height 20
click at [135, 250] on div "GB" at bounding box center [304, 249] width 481 height 24
type input "GB"
click at [539, 267] on button "open menu" at bounding box center [534, 264] width 16 height 17
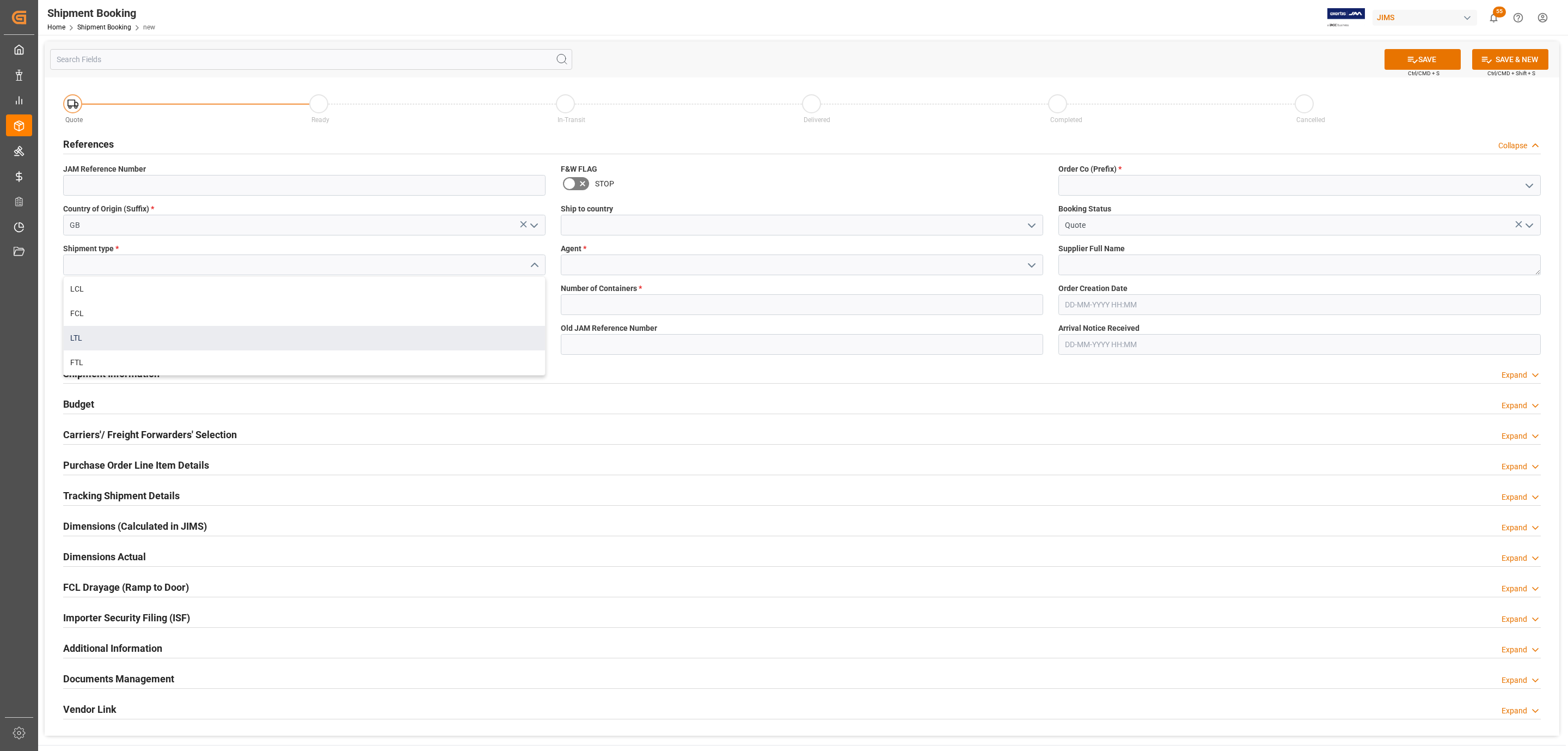
click at [154, 340] on div "LTL" at bounding box center [304, 338] width 481 height 24
type input "LTL"
click at [177, 304] on input at bounding box center [303, 304] width 482 height 20
paste input "208146"
type input "208146"
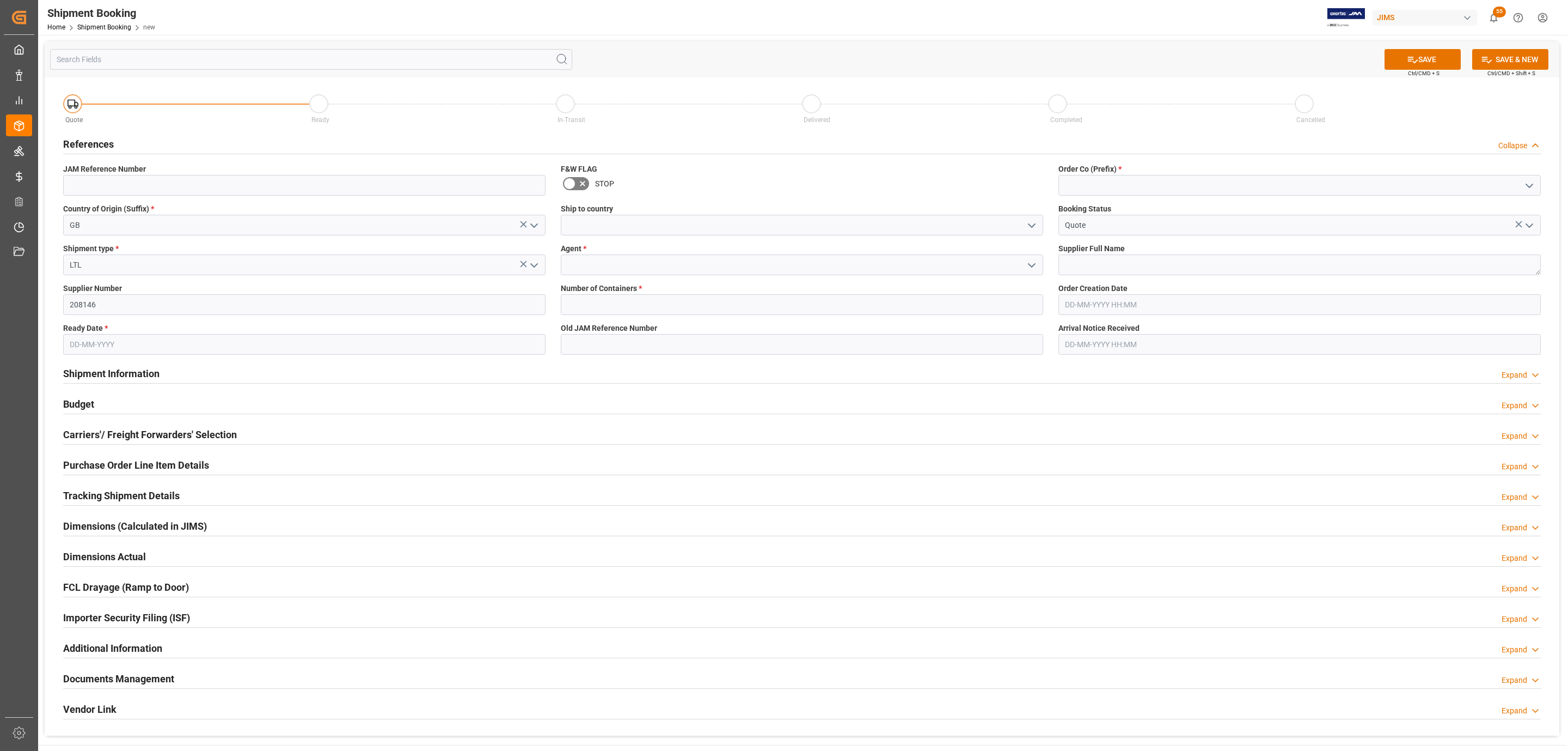
click at [108, 342] on input "text" at bounding box center [303, 344] width 482 height 20
click at [100, 453] on span "16" at bounding box center [98, 453] width 7 height 7
type input "[DATE]"
click at [1032, 225] on icon "open menu" at bounding box center [1032, 225] width 13 height 13
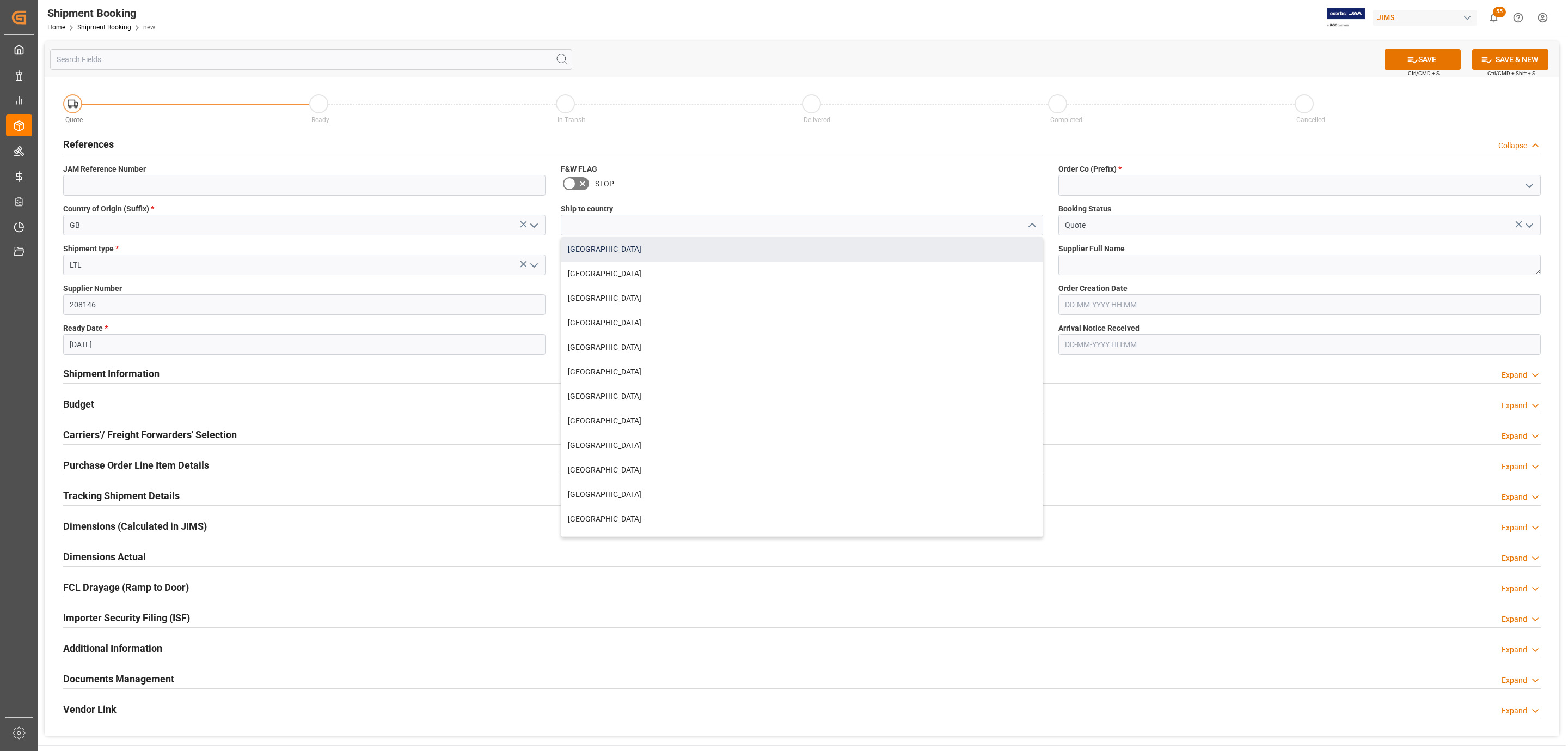
click at [641, 258] on div "[GEOGRAPHIC_DATA]" at bounding box center [802, 249] width 481 height 24
type input "[GEOGRAPHIC_DATA]"
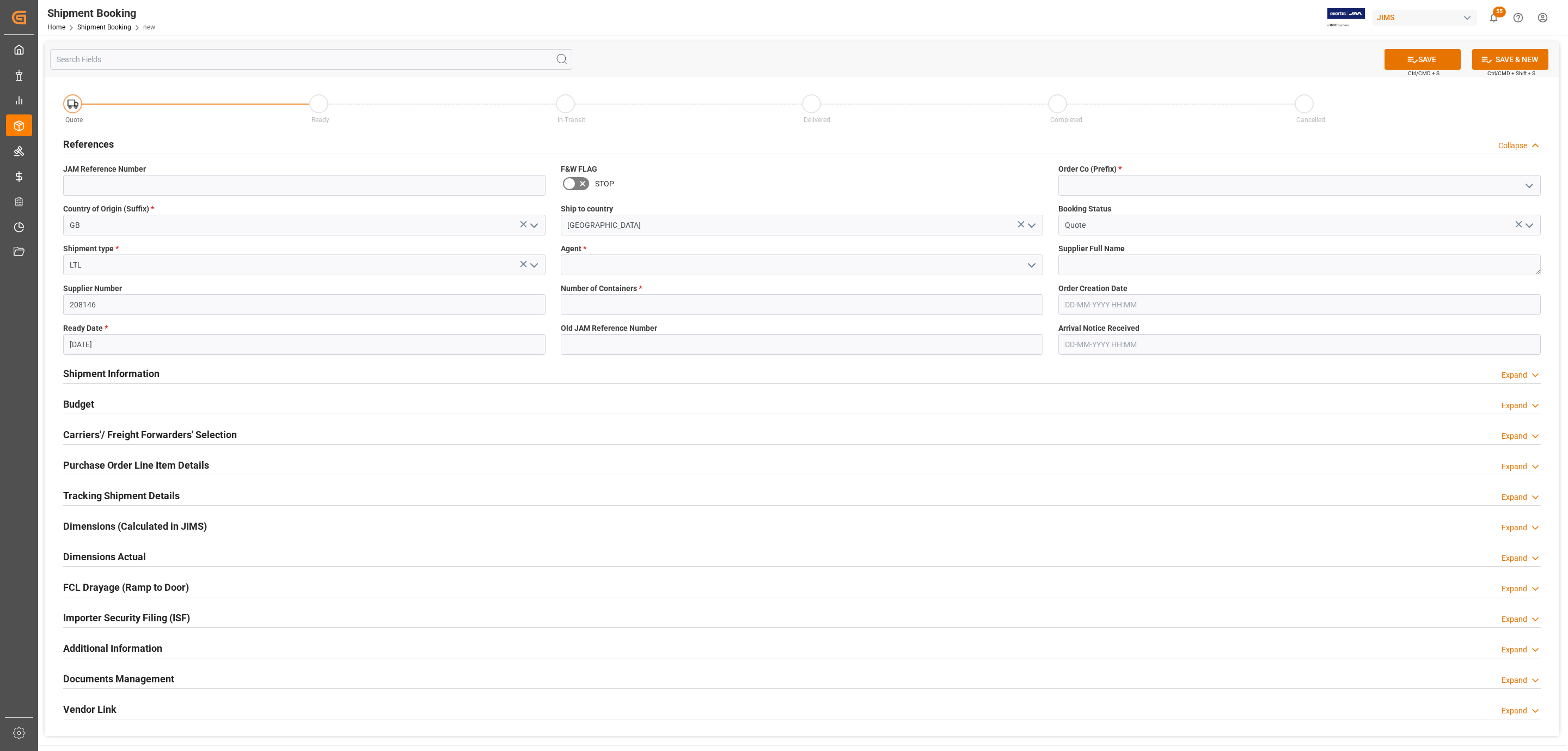
drag, startPoint x: 1048, startPoint y: 267, endPoint x: 1035, endPoint y: 264, distance: 13.3
click at [1044, 267] on div at bounding box center [801, 264] width 498 height 20
click at [1034, 263] on icon "open menu" at bounding box center [1032, 265] width 13 height 13
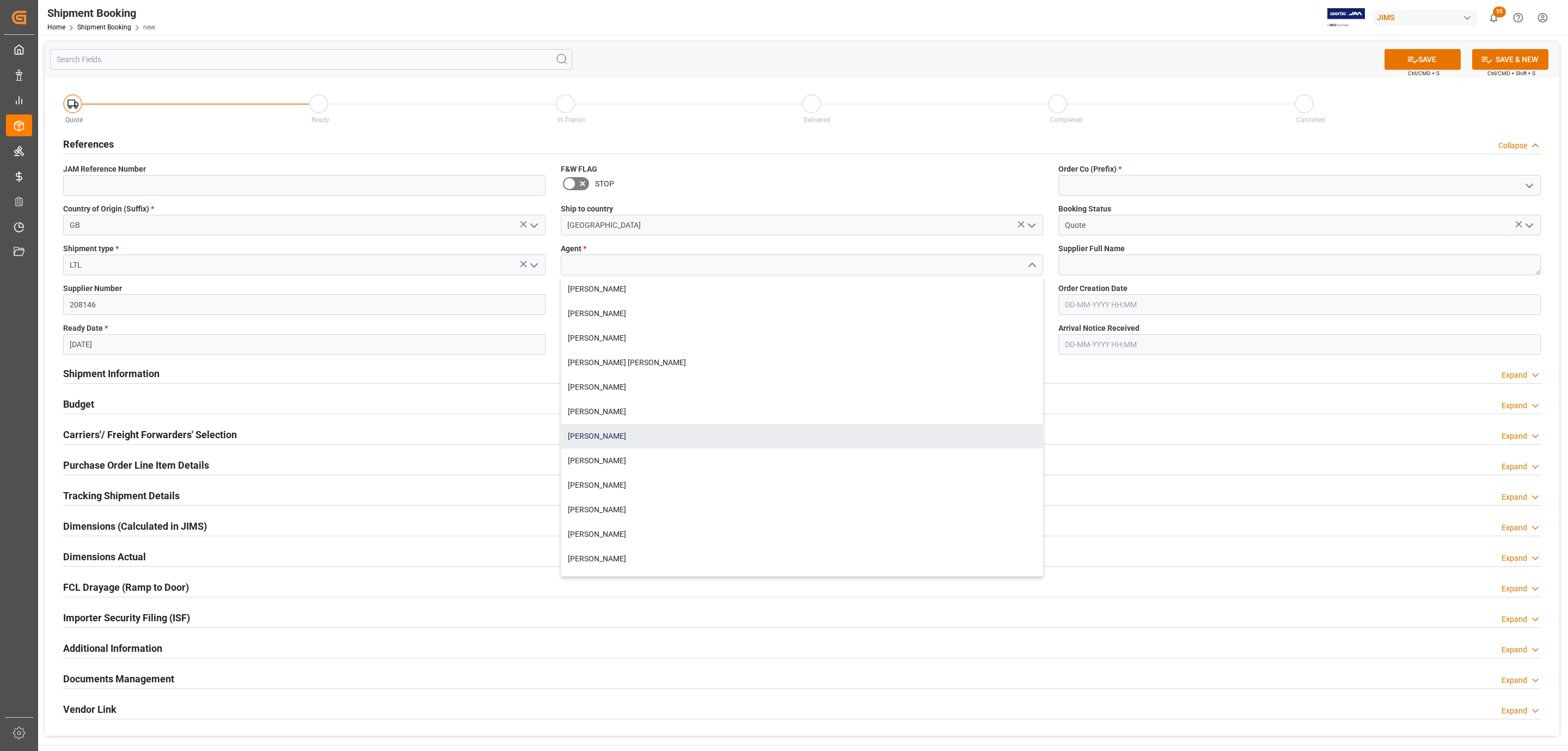
click at [613, 432] on div "[PERSON_NAME]" at bounding box center [802, 436] width 481 height 24
type input "[PERSON_NAME]"
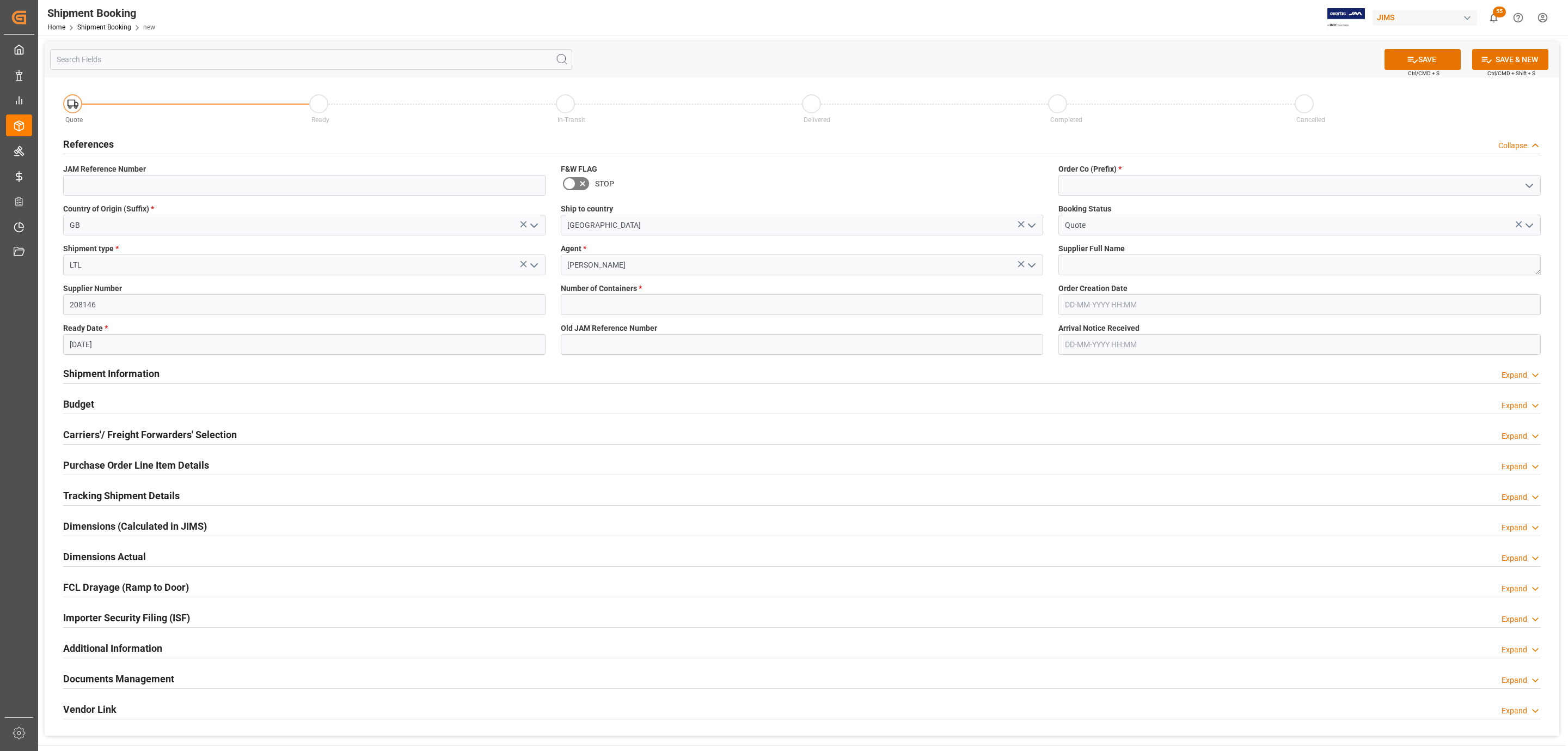
click at [593, 292] on span "Number of Containers *" at bounding box center [600, 288] width 81 height 11
click at [596, 299] on input "text" at bounding box center [801, 304] width 482 height 20
type input "0"
click at [1529, 184] on icon "open menu" at bounding box center [1530, 186] width 13 height 13
click at [1178, 229] on div "77" at bounding box center [1300, 234] width 481 height 24
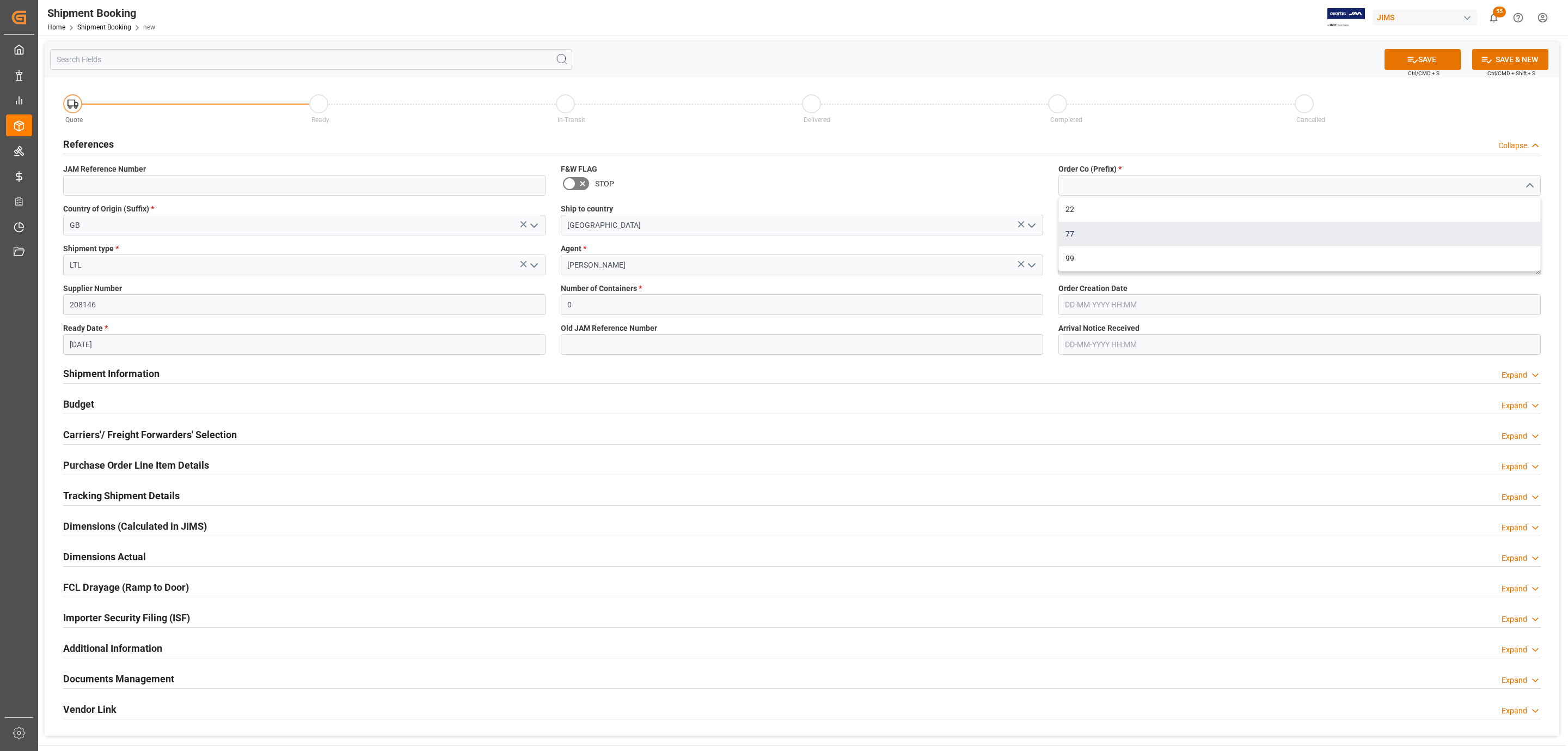
type input "77"
click at [1101, 260] on textarea at bounding box center [1299, 264] width 482 height 20
paste textarea "Cloud Electronics Limited GBP"
type textarea "Cloud Electronics Limited GBP"
click at [1418, 64] on button "SAVE" at bounding box center [1422, 59] width 76 height 20
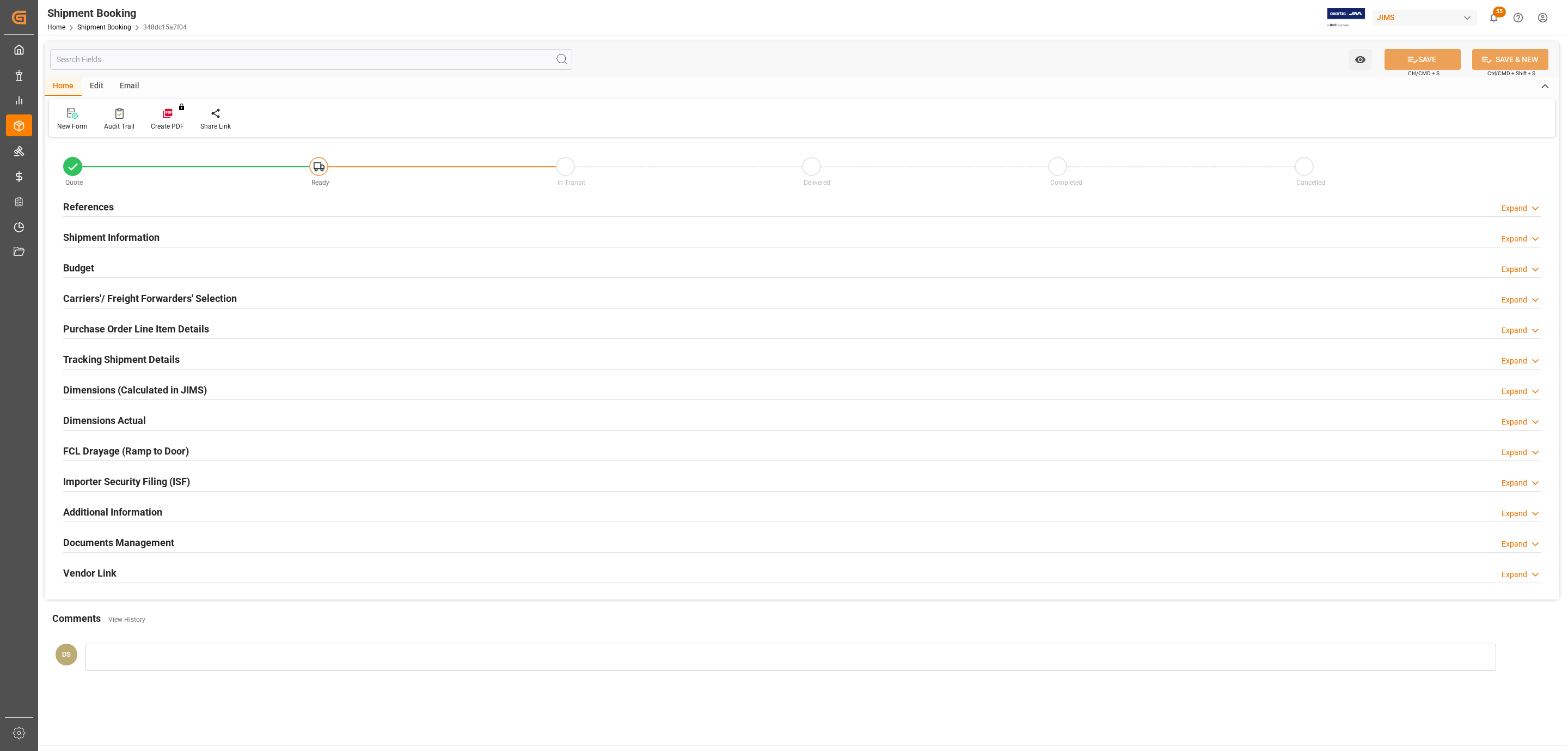
type input "0"
type input "[DATE]"
click at [142, 201] on div "References Expand" at bounding box center [801, 206] width 1477 height 20
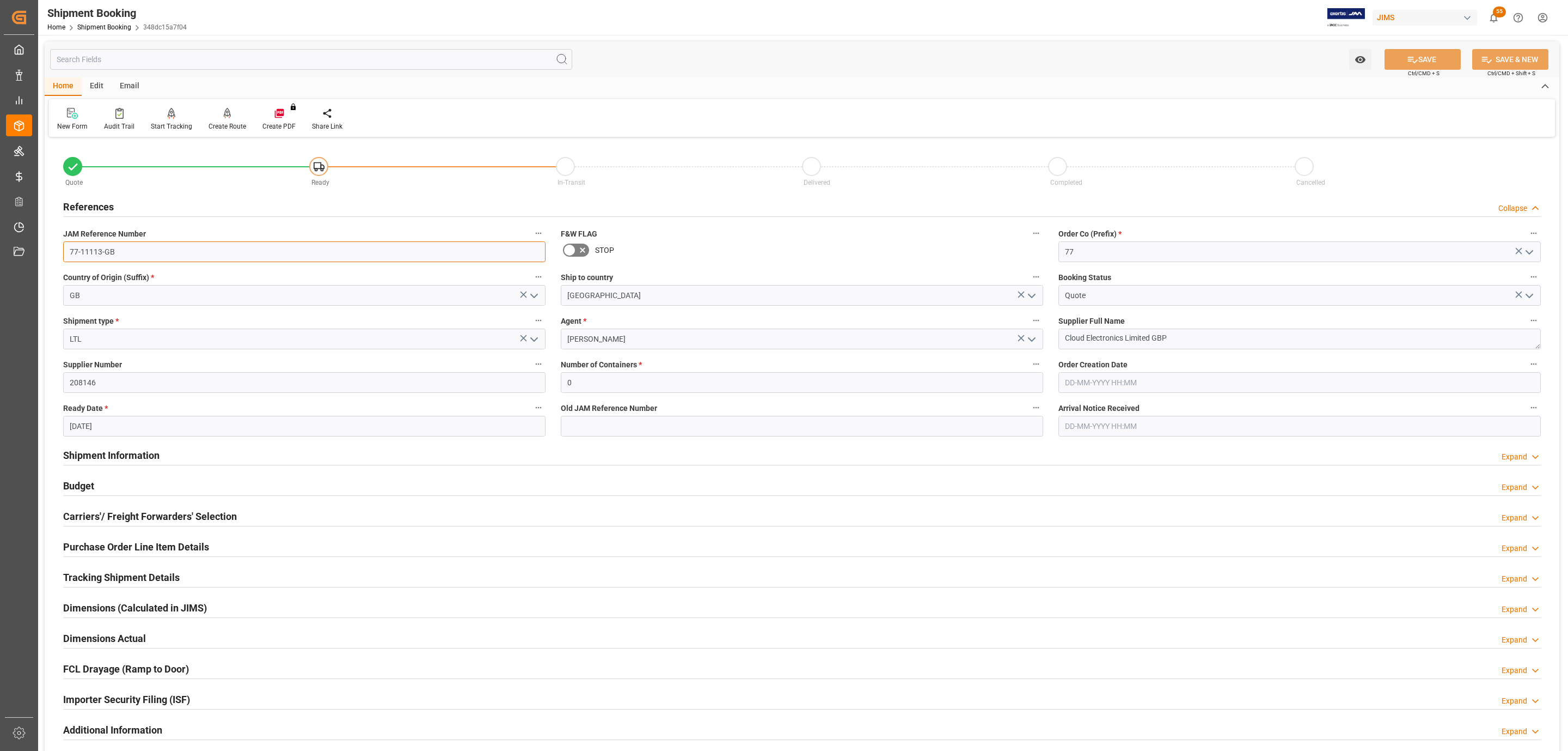
click at [122, 251] on input "77-11113-GB" at bounding box center [303, 251] width 482 height 20
